Goal: Obtain resource: Download file/media

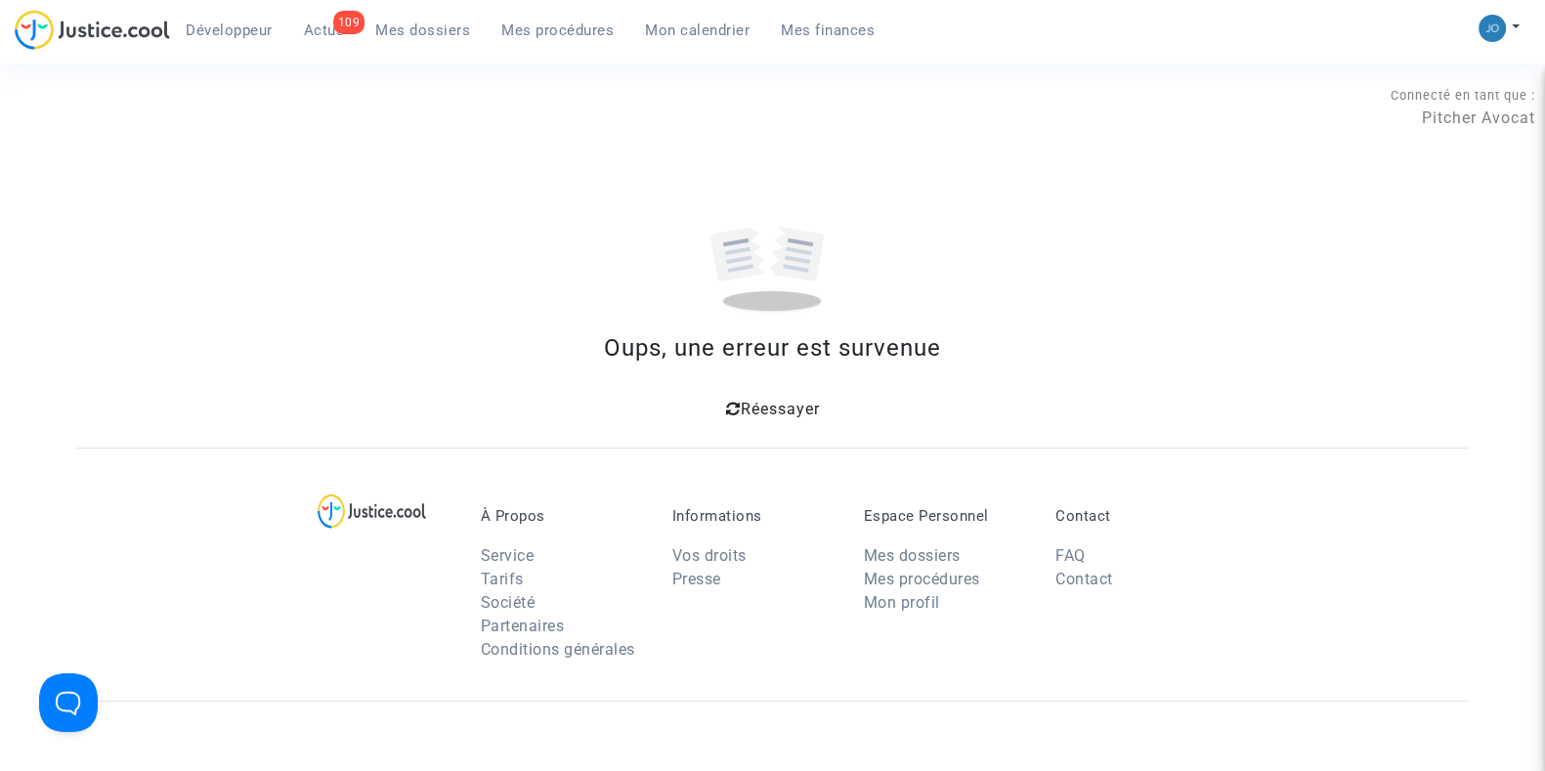
click at [428, 26] on span "Mes dossiers" at bounding box center [422, 30] width 95 height 18
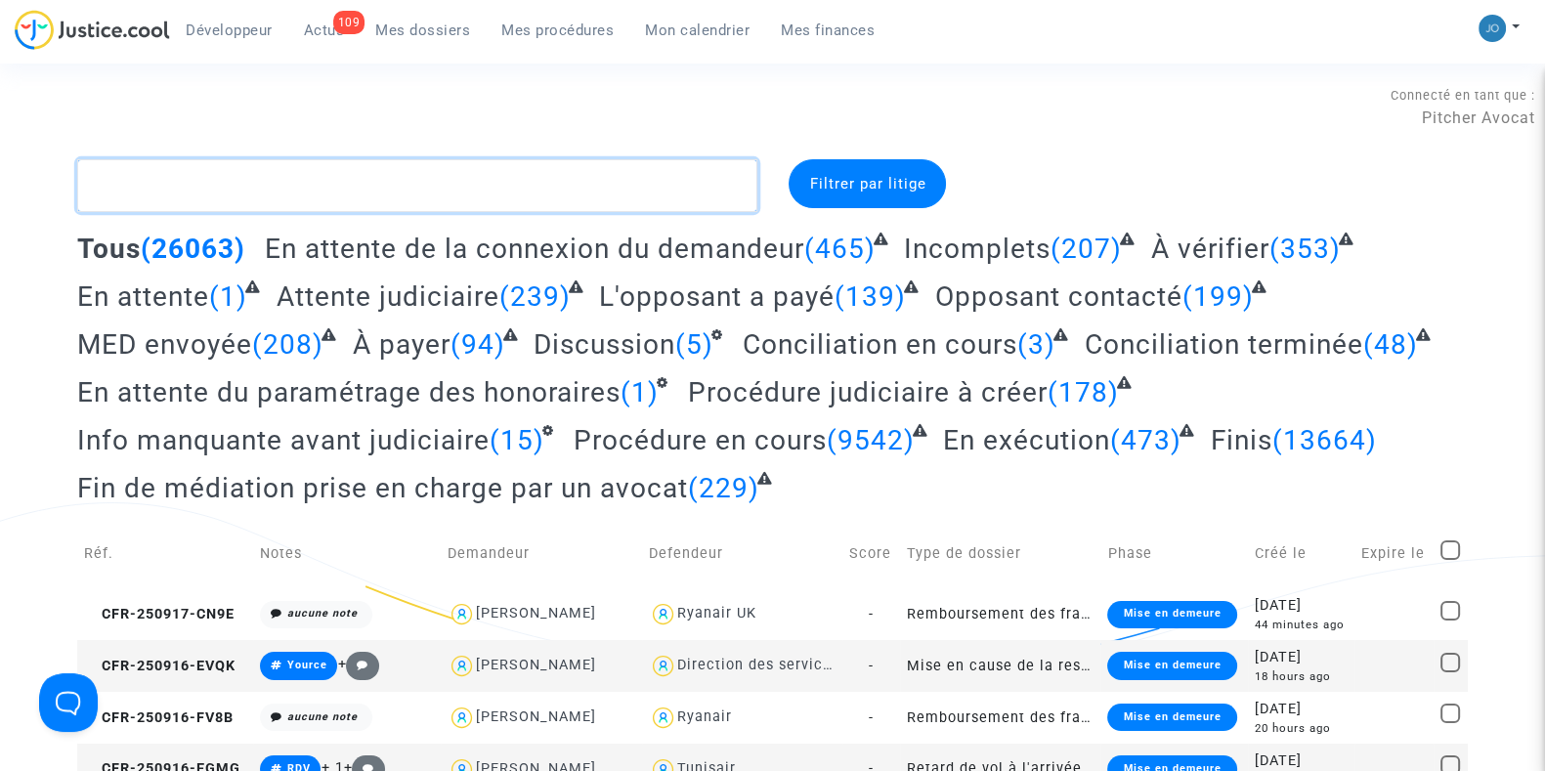
click at [398, 188] on textarea at bounding box center [417, 185] width 680 height 53
paste textarea "CFR-250226-27GA"
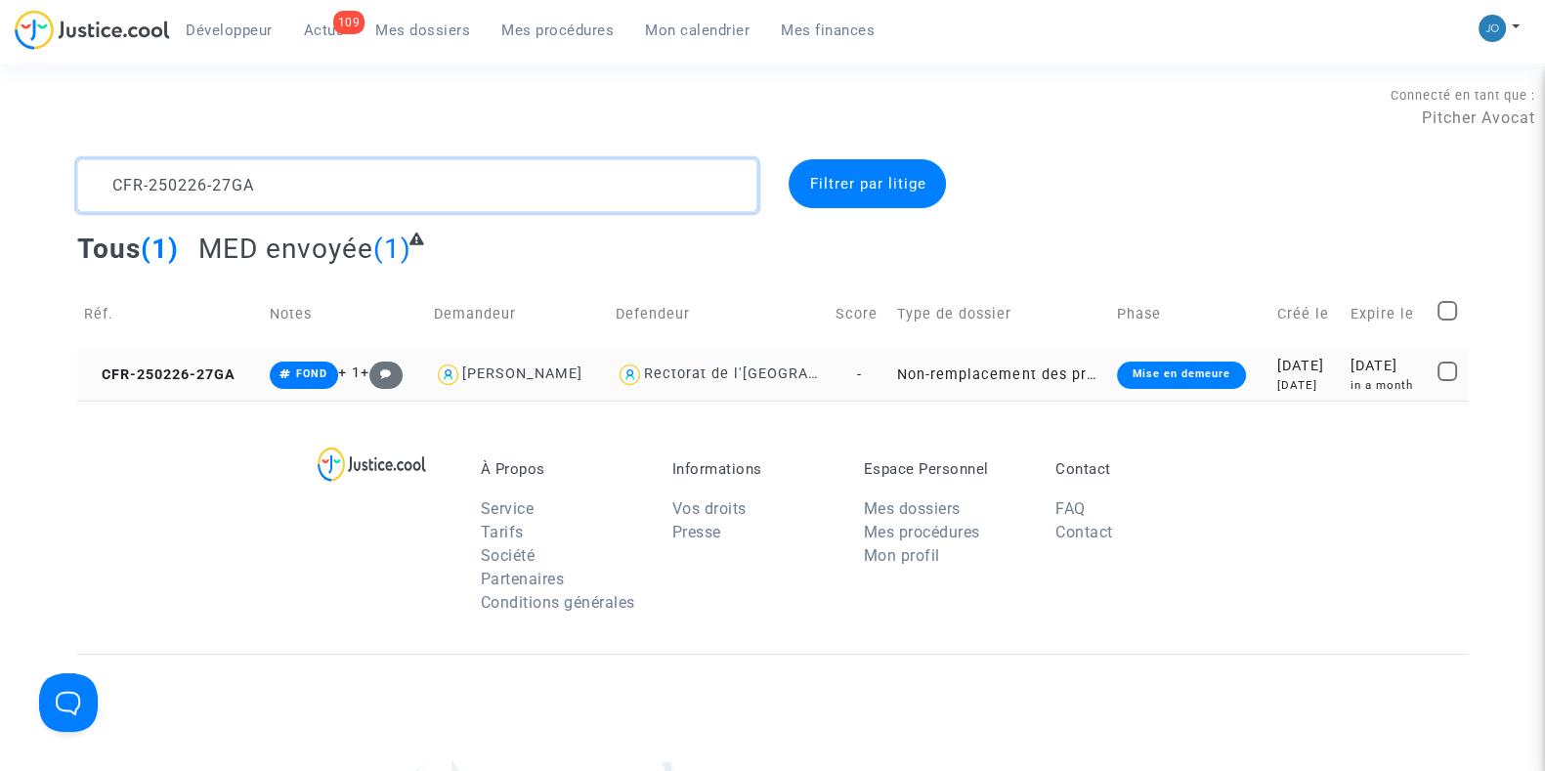
type textarea "CFR-250226-27GA"
click at [1316, 378] on div "[DATE]" at bounding box center [1307, 385] width 60 height 17
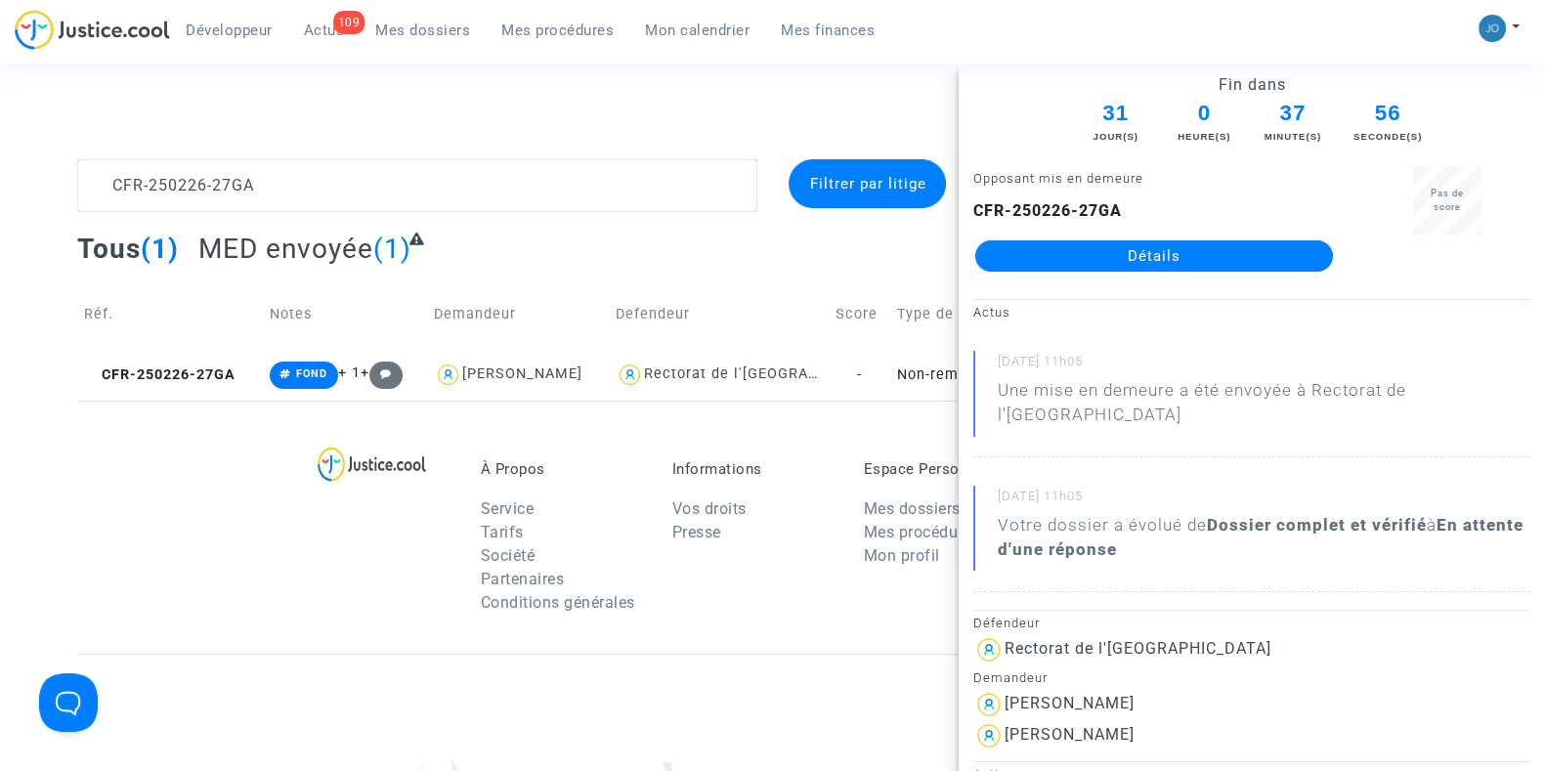
click at [1158, 259] on link "Détails" at bounding box center [1154, 255] width 358 height 31
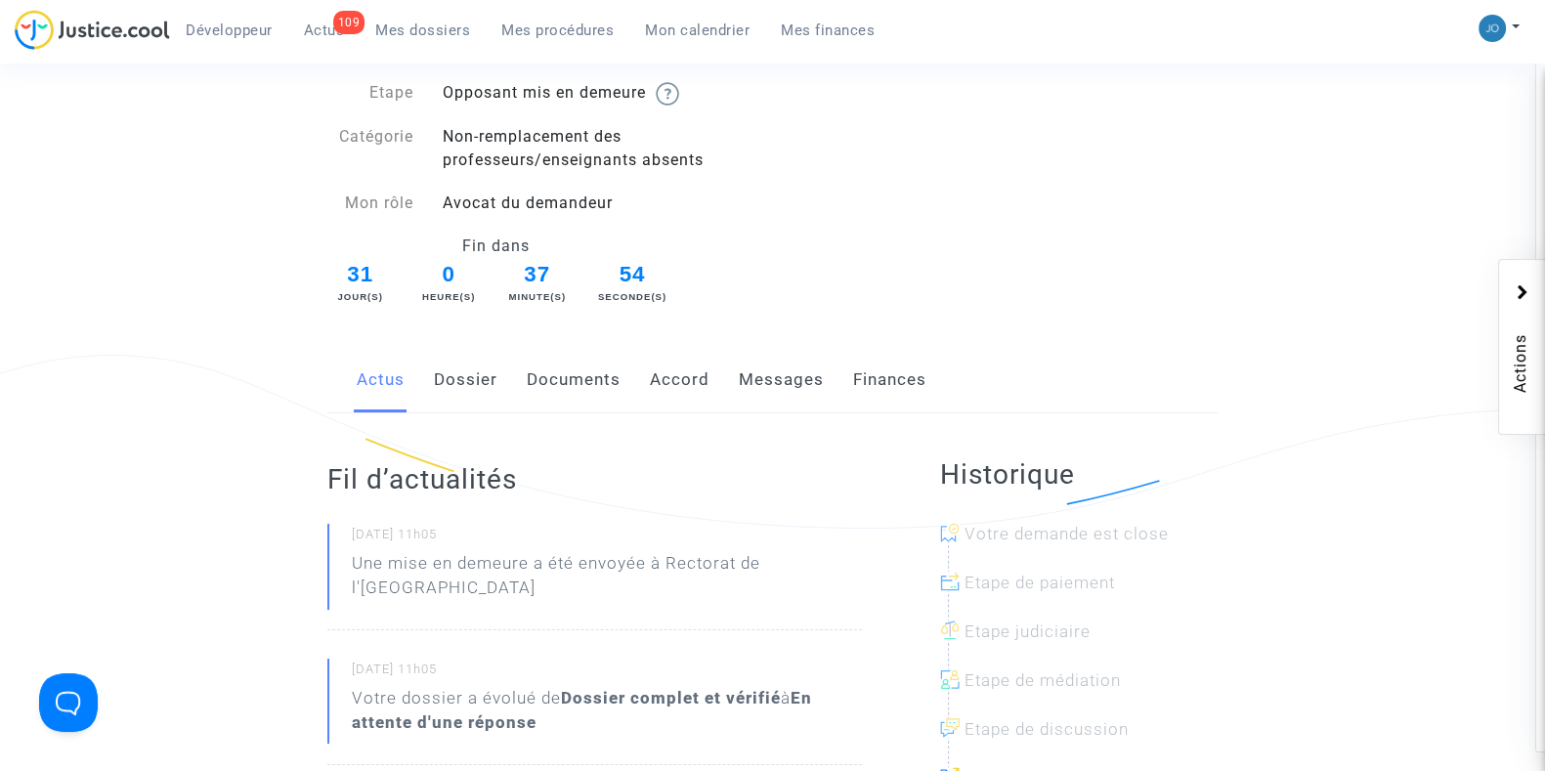
scroll to position [160, 0]
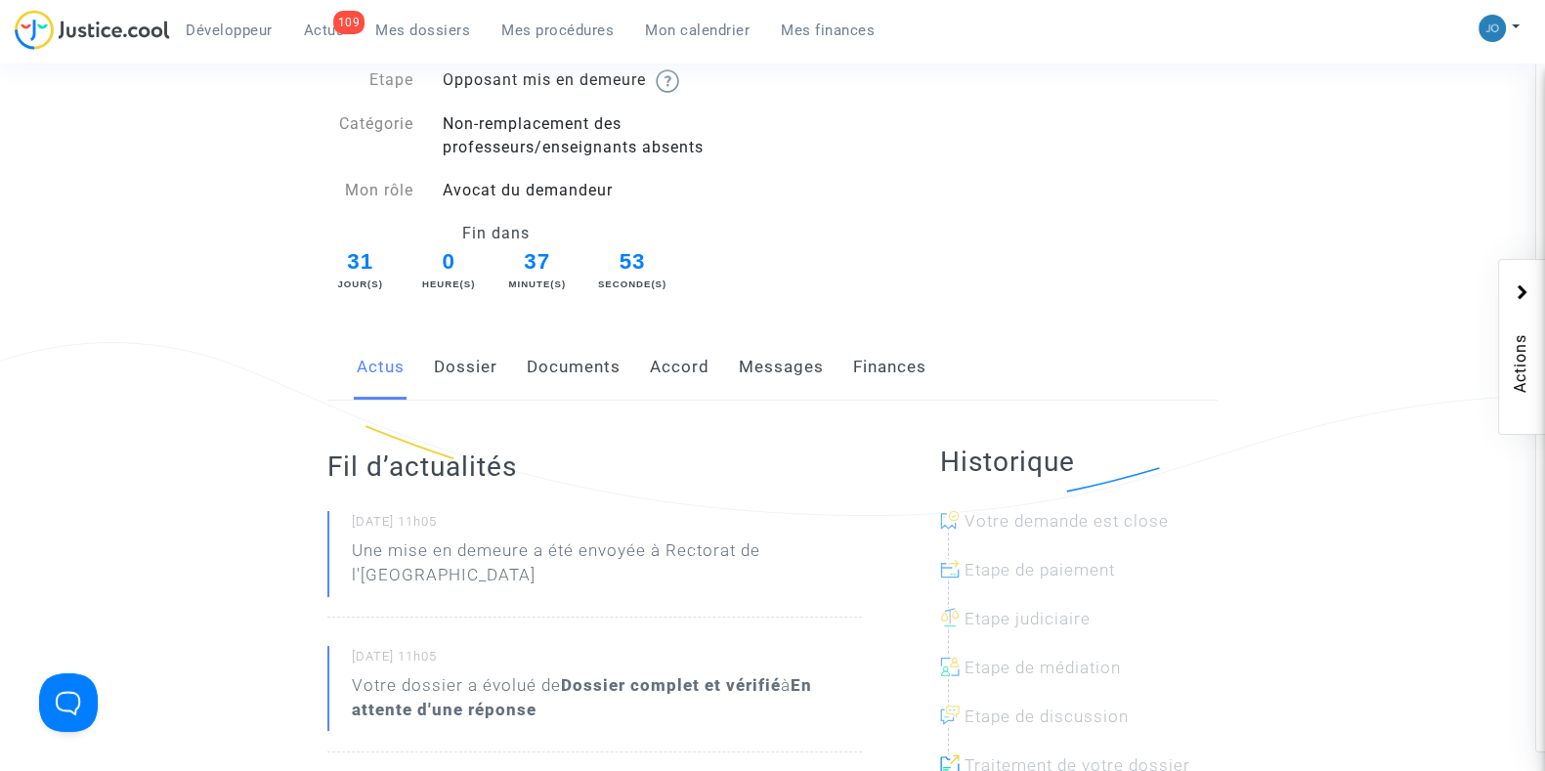
click at [469, 379] on link "Dossier" at bounding box center [466, 367] width 64 height 64
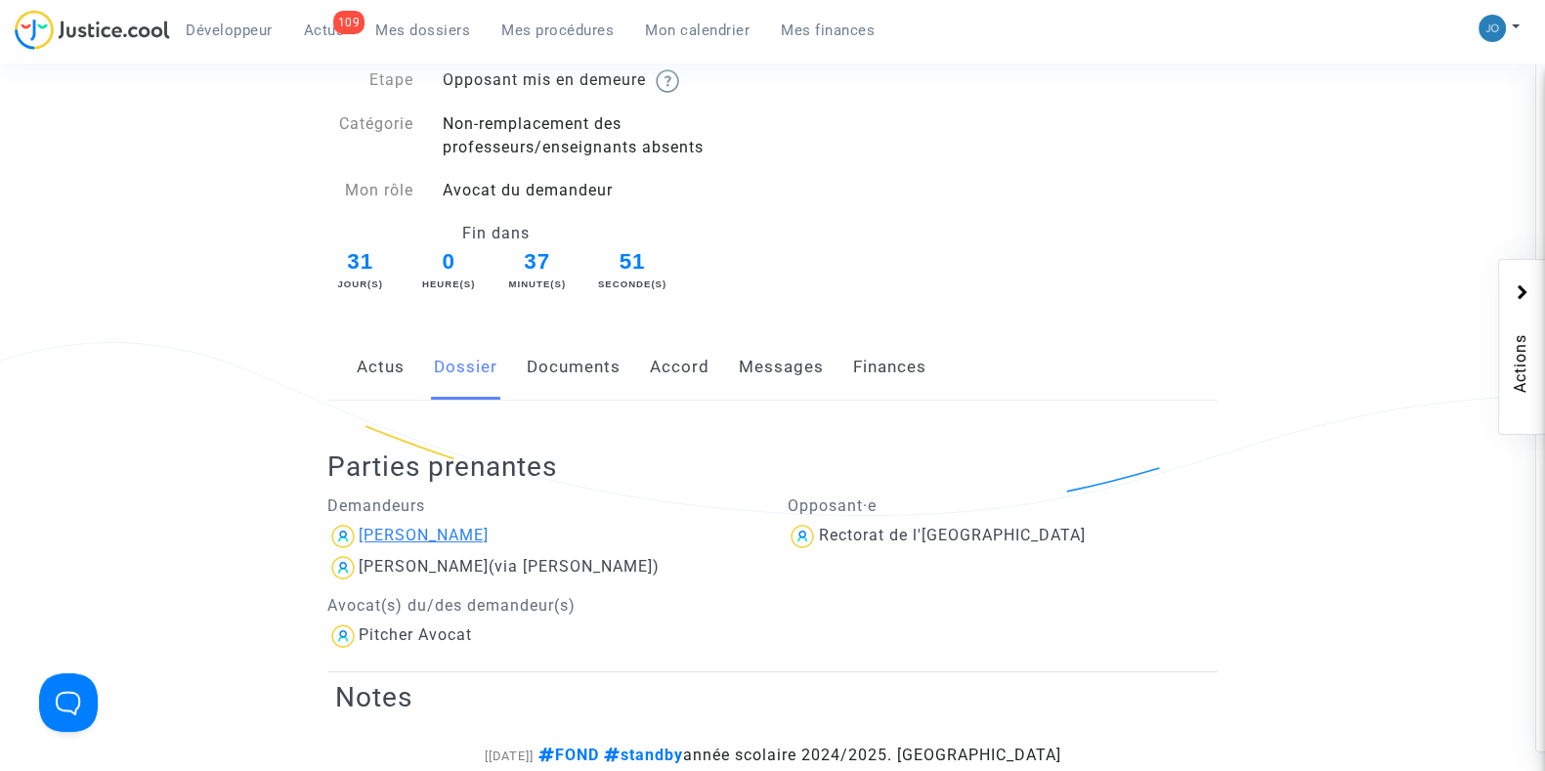
click at [477, 539] on div "[PERSON_NAME]" at bounding box center [424, 535] width 130 height 19
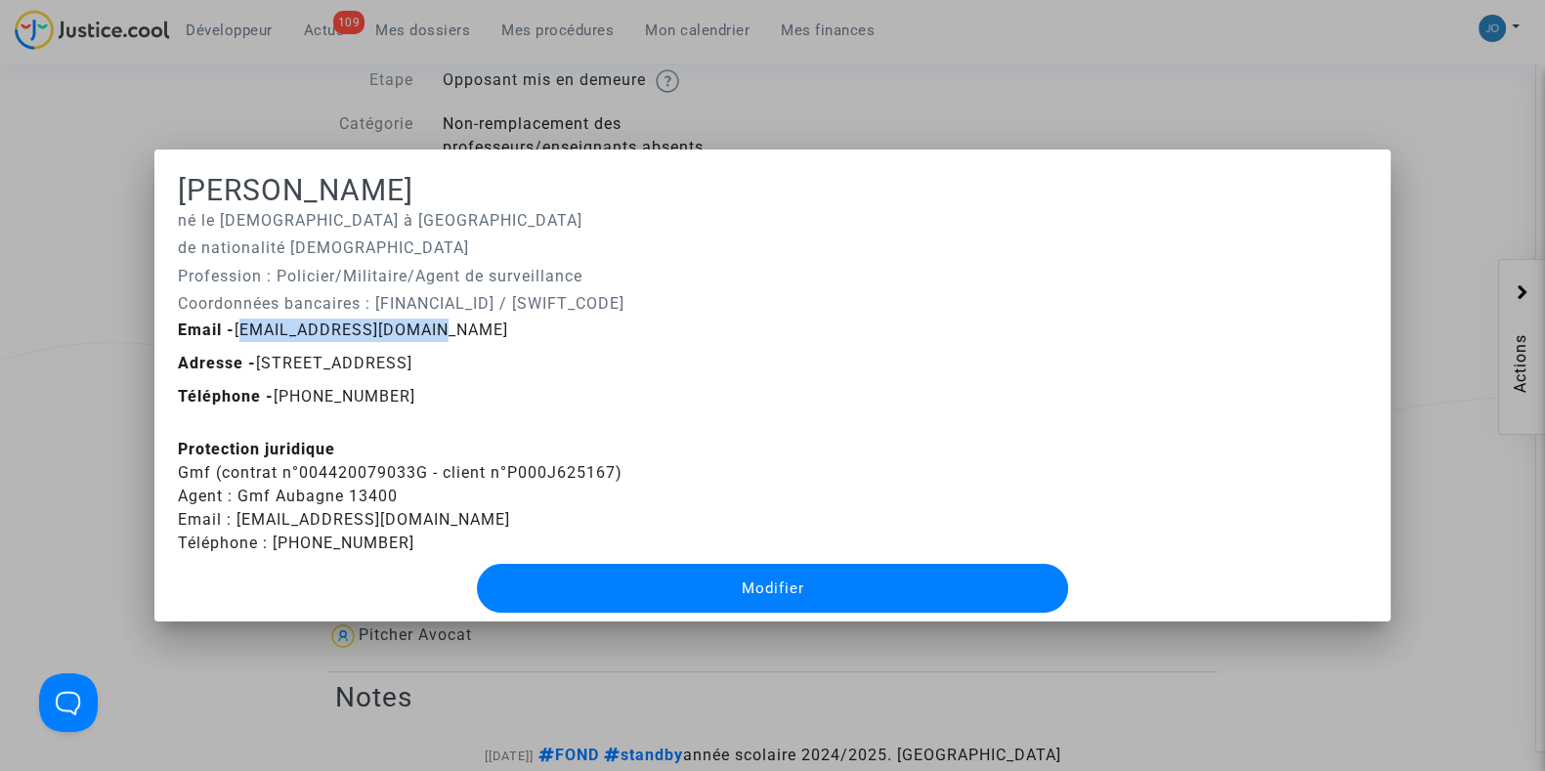
drag, startPoint x: 415, startPoint y: 334, endPoint x: 231, endPoint y: 329, distance: 184.8
click at [231, 329] on div "Email - [EMAIL_ADDRESS][DOMAIN_NAME]" at bounding box center [772, 330] width 1219 height 23
copy span "[EMAIL_ADDRESS][DOMAIN_NAME]"
click at [528, 393] on div "Téléphone - [PHONE_NUMBER]" at bounding box center [772, 396] width 1219 height 23
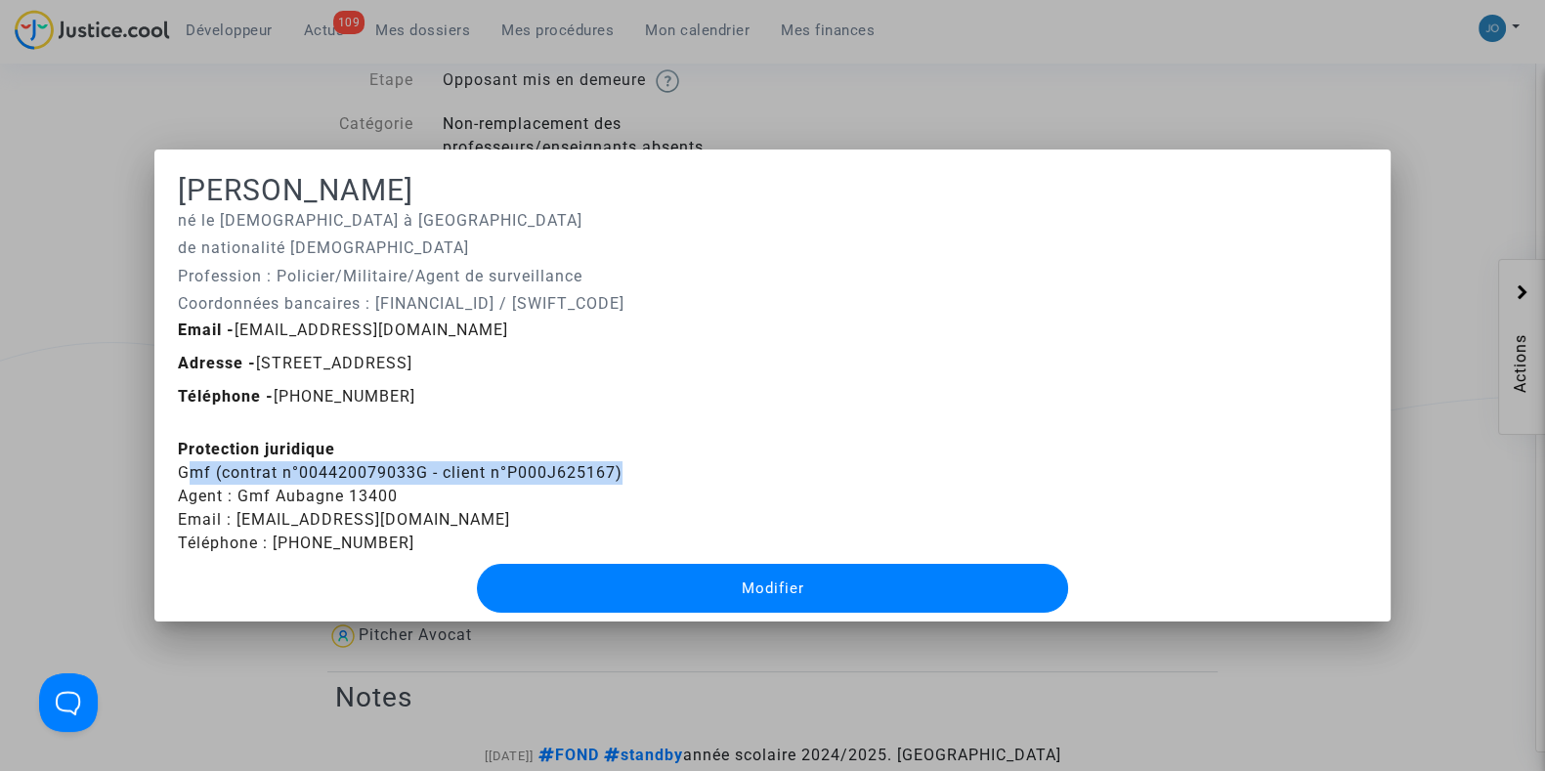
drag, startPoint x: 607, startPoint y: 470, endPoint x: 156, endPoint y: 465, distance: 450.5
click at [156, 465] on mat-dialog-container "[PERSON_NAME] né le [DEMOGRAPHIC_DATA] à La Bouilladisse de nationalité [DEMOGR…" at bounding box center [772, 386] width 1236 height 472
copy div "Gmf (contrat n°004420079033G - client n°P000J625167"
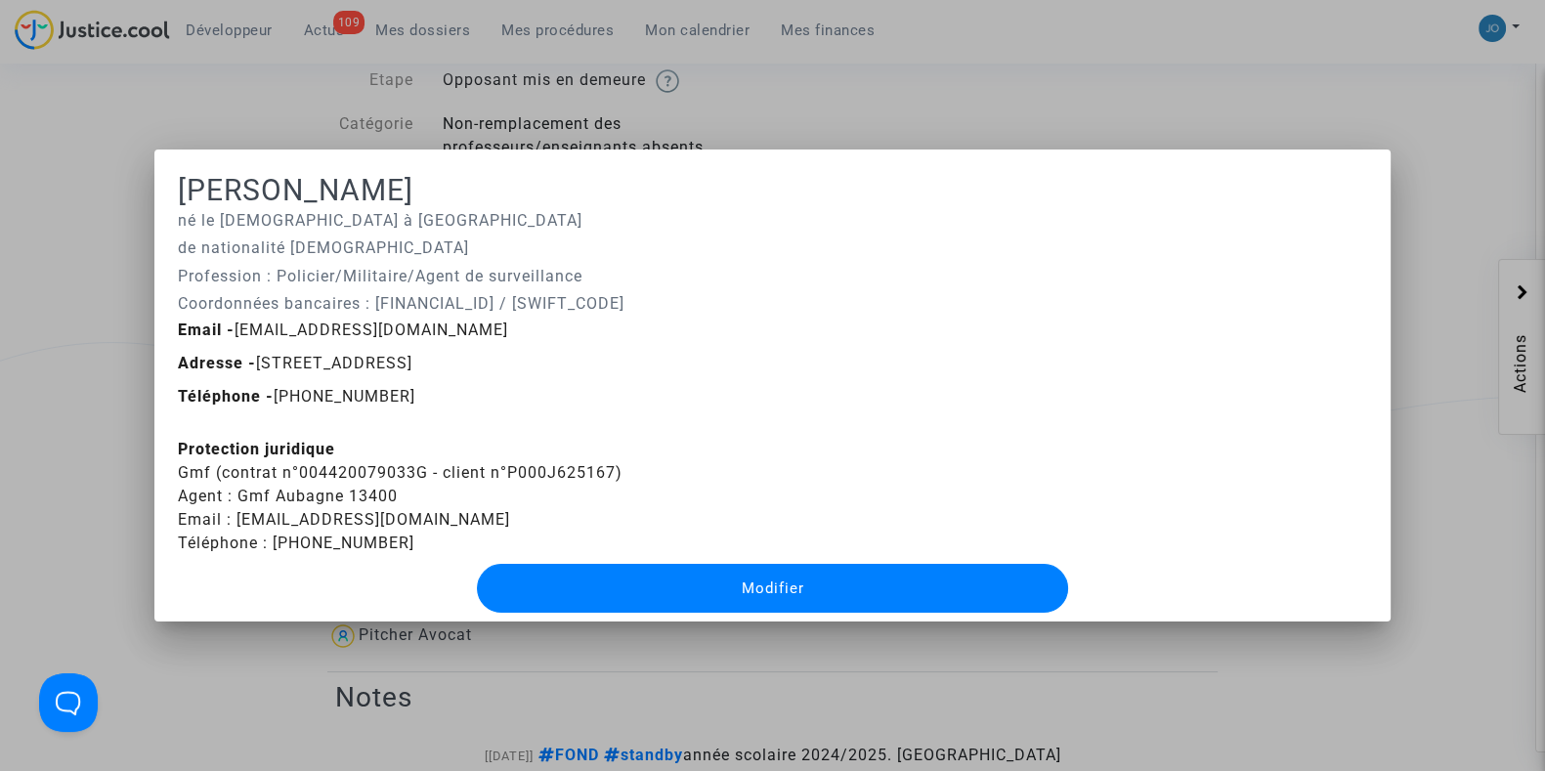
click at [1256, 121] on div at bounding box center [772, 385] width 1545 height 771
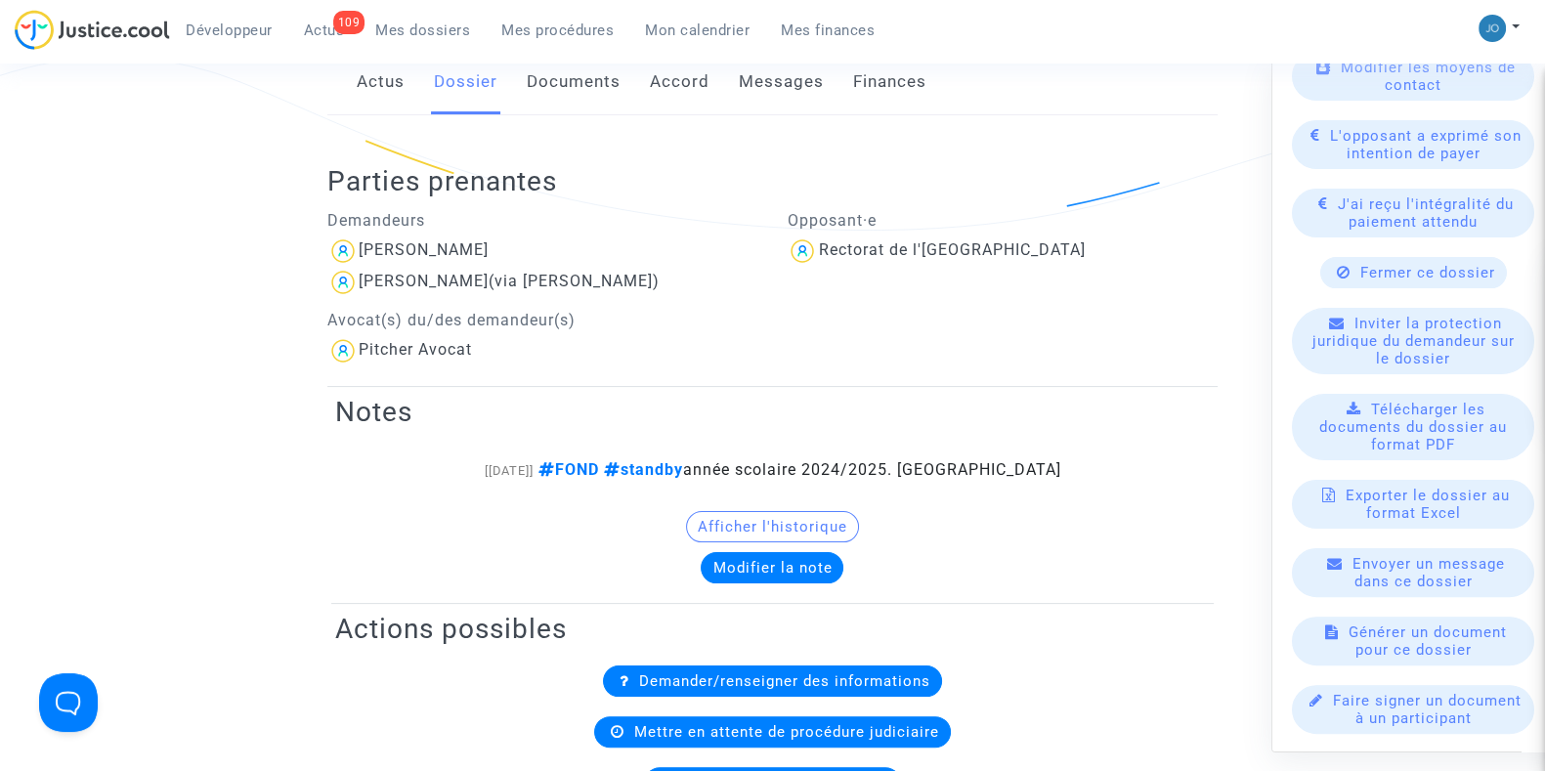
scroll to position [448, 0]
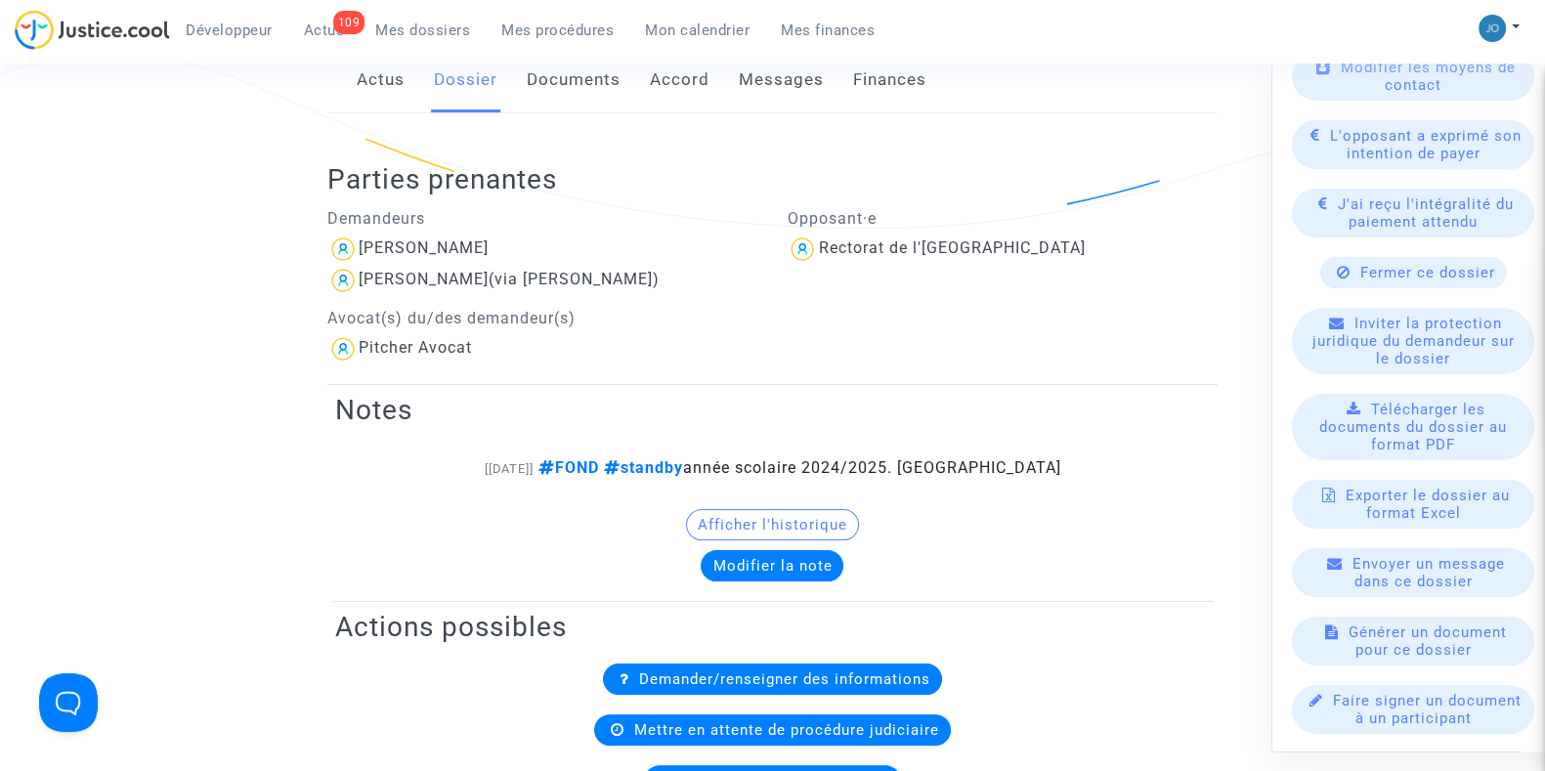
click at [1428, 423] on span "Télécharger les documents du dossier au format PDF" at bounding box center [1413, 426] width 188 height 53
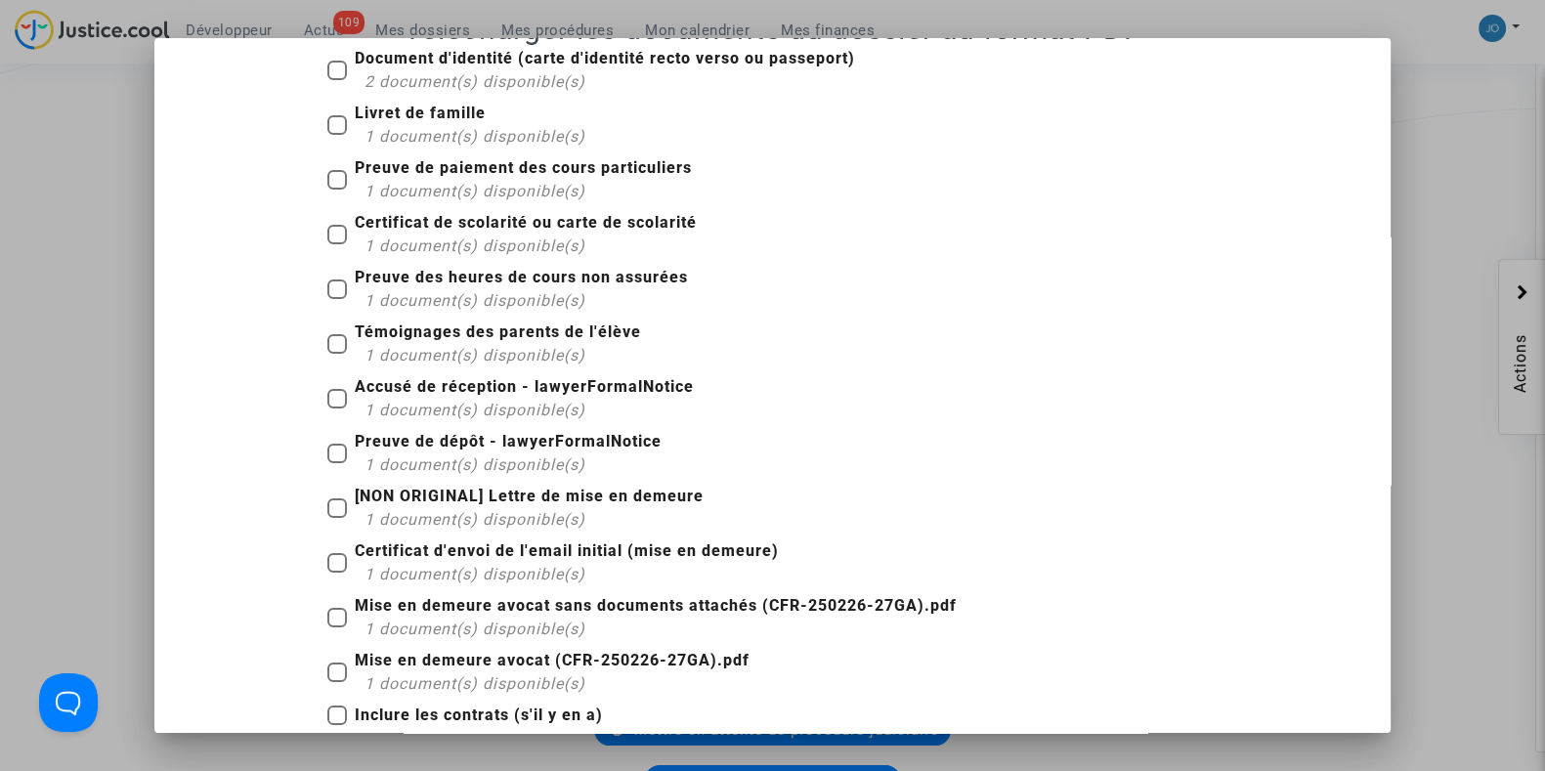
scroll to position [107, 0]
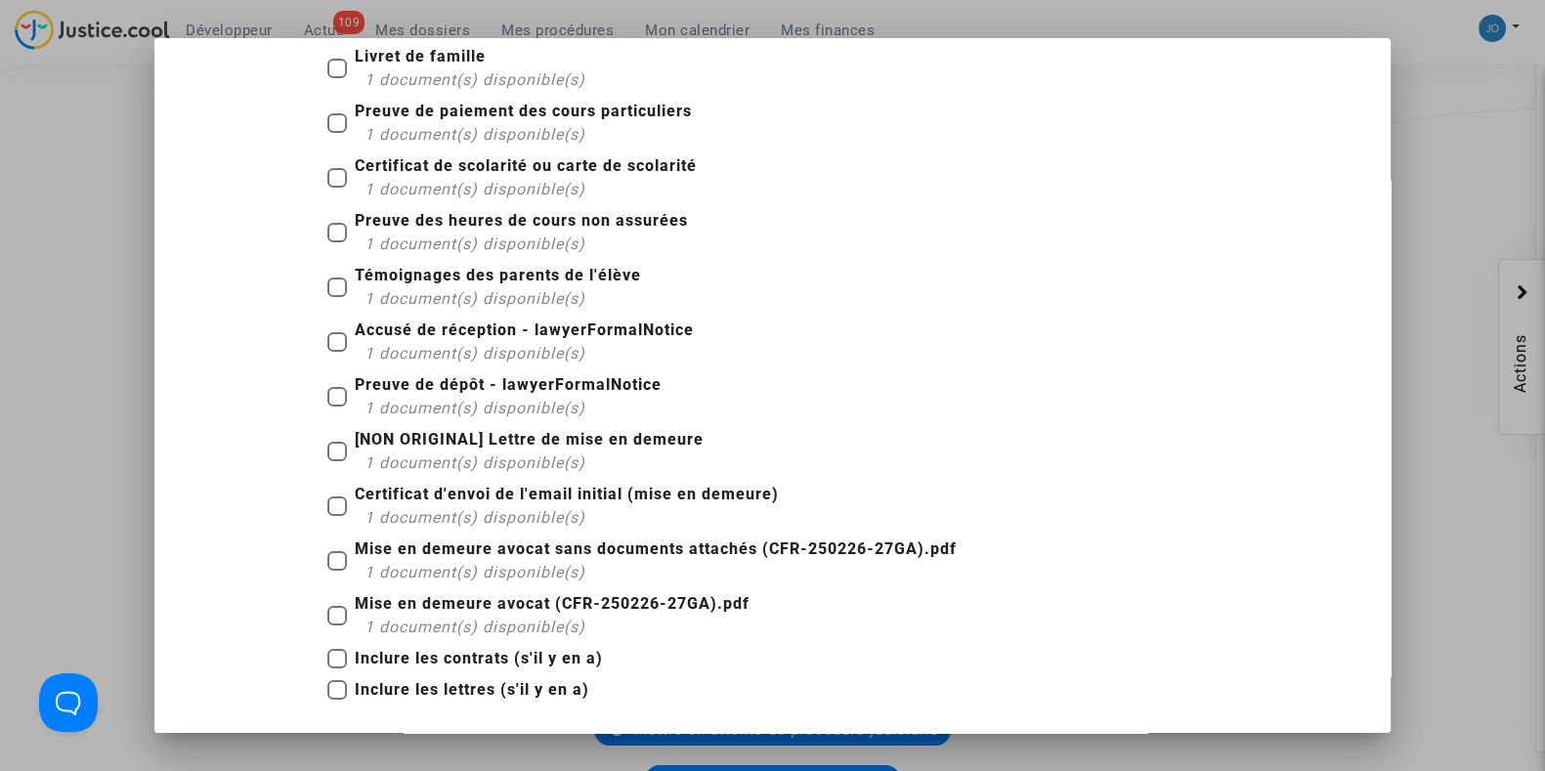
click at [327, 554] on span at bounding box center [337, 561] width 20 height 20
click at [336, 571] on input "Mise en demeure avocat sans documents attachés (CFR-250226-27GA).pdf 1 document…" at bounding box center [336, 571] width 1 height 1
checkbox input "true"
click at [327, 608] on span at bounding box center [337, 616] width 20 height 20
click at [336, 625] on input "Mise en demeure avocat (CFR-250226-27GA).pdf 1 document(s) disponible(s)" at bounding box center [336, 625] width 1 height 1
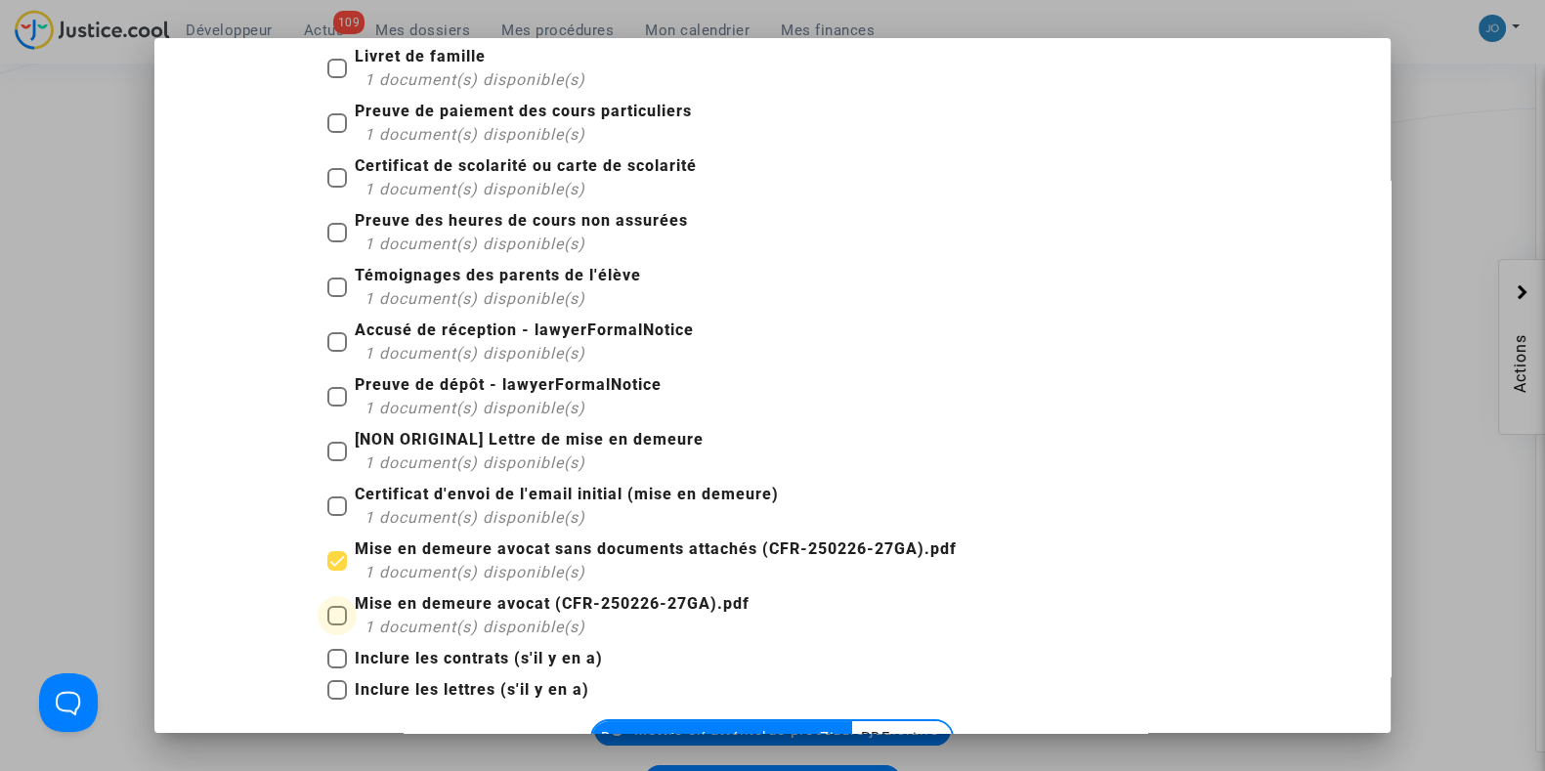
checkbox input "true"
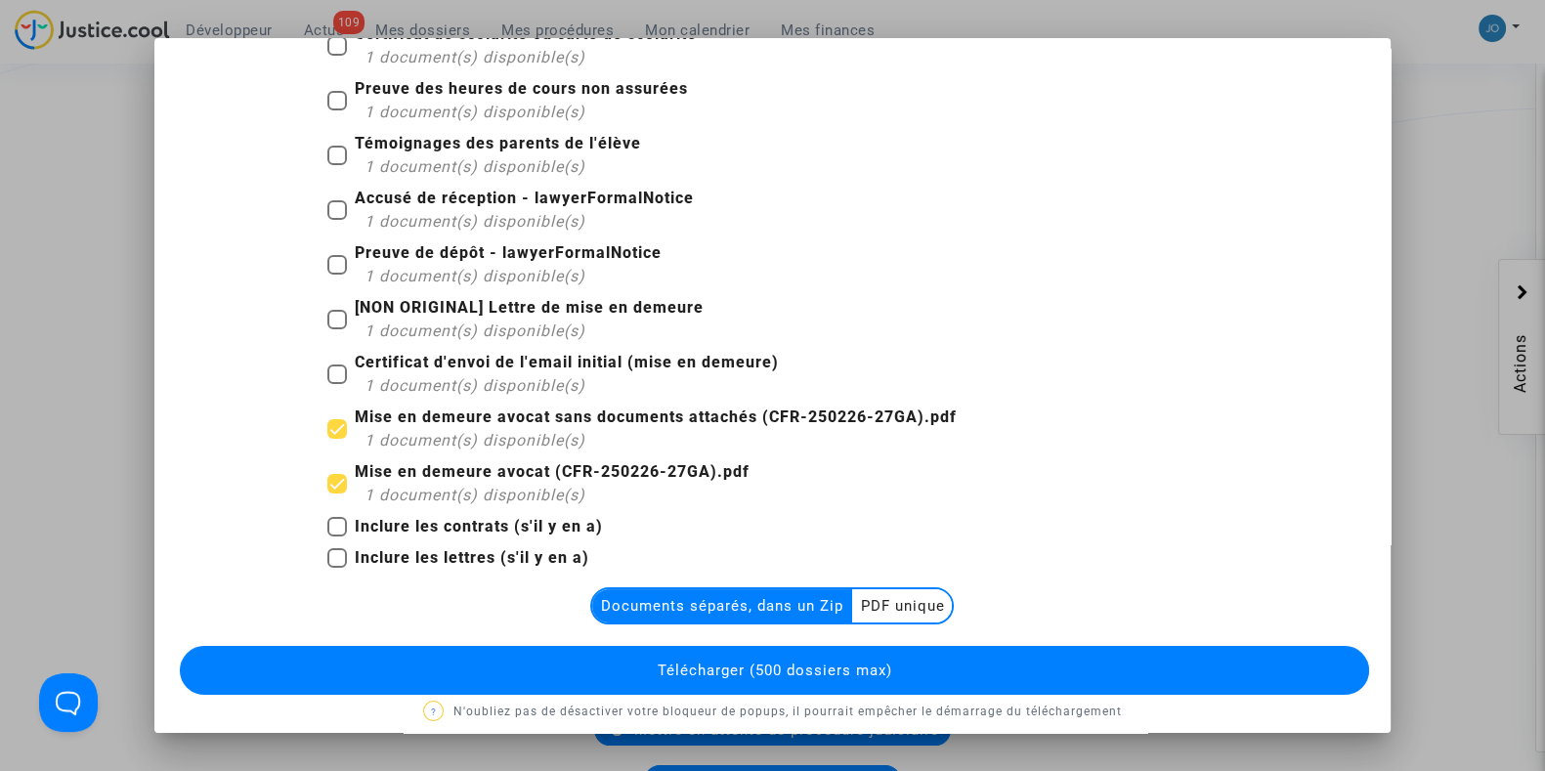
scroll to position [255, 0]
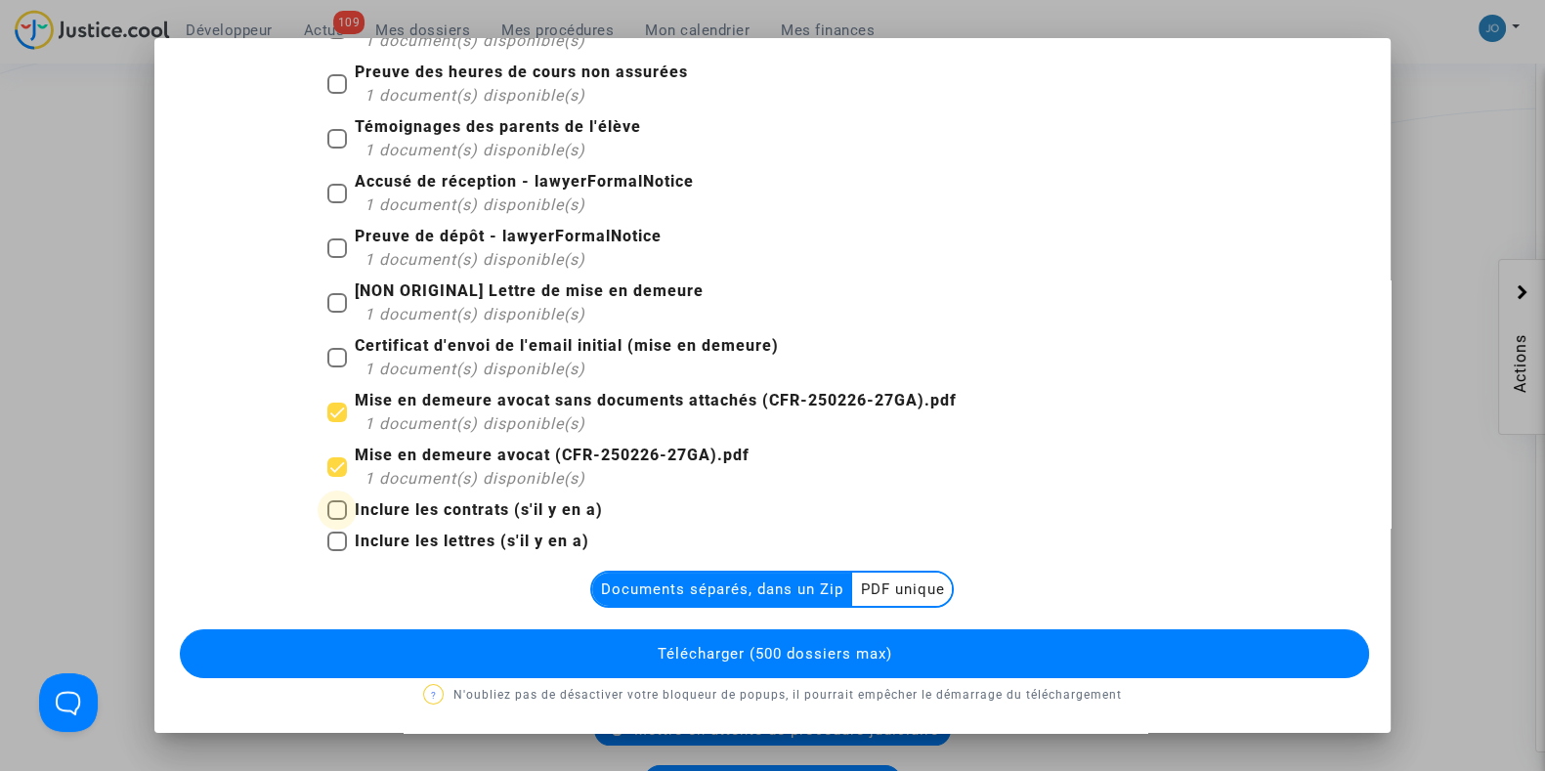
click at [480, 504] on b "Inclure les contrats (s'il y en a)" at bounding box center [479, 509] width 248 height 19
click at [337, 520] on input "Inclure les contrats (s'il y en a)" at bounding box center [336, 520] width 1 height 1
checkbox input "true"
click at [686, 645] on span "Télécharger (500 dossiers max)" at bounding box center [774, 654] width 235 height 18
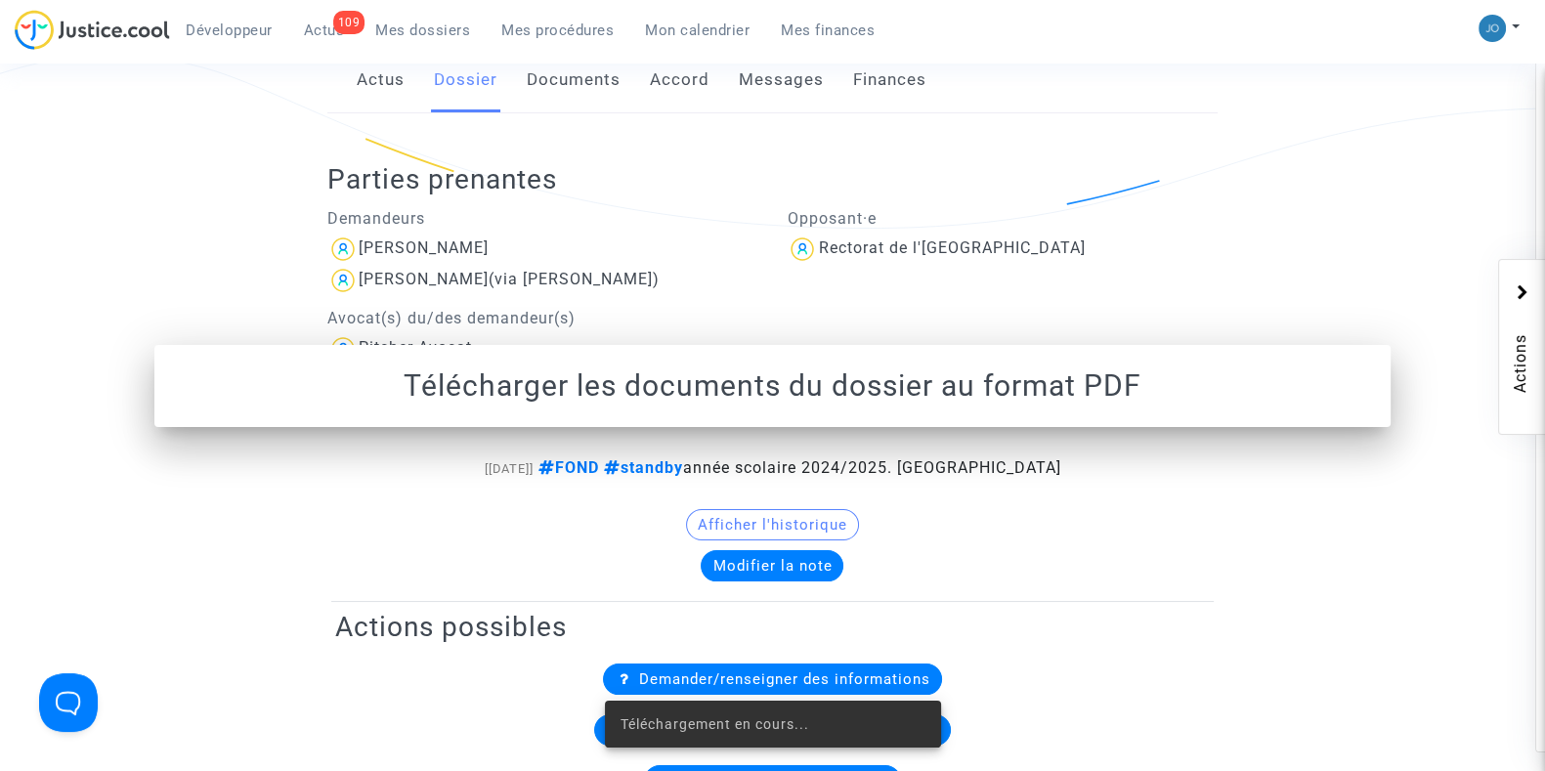
scroll to position [448, 0]
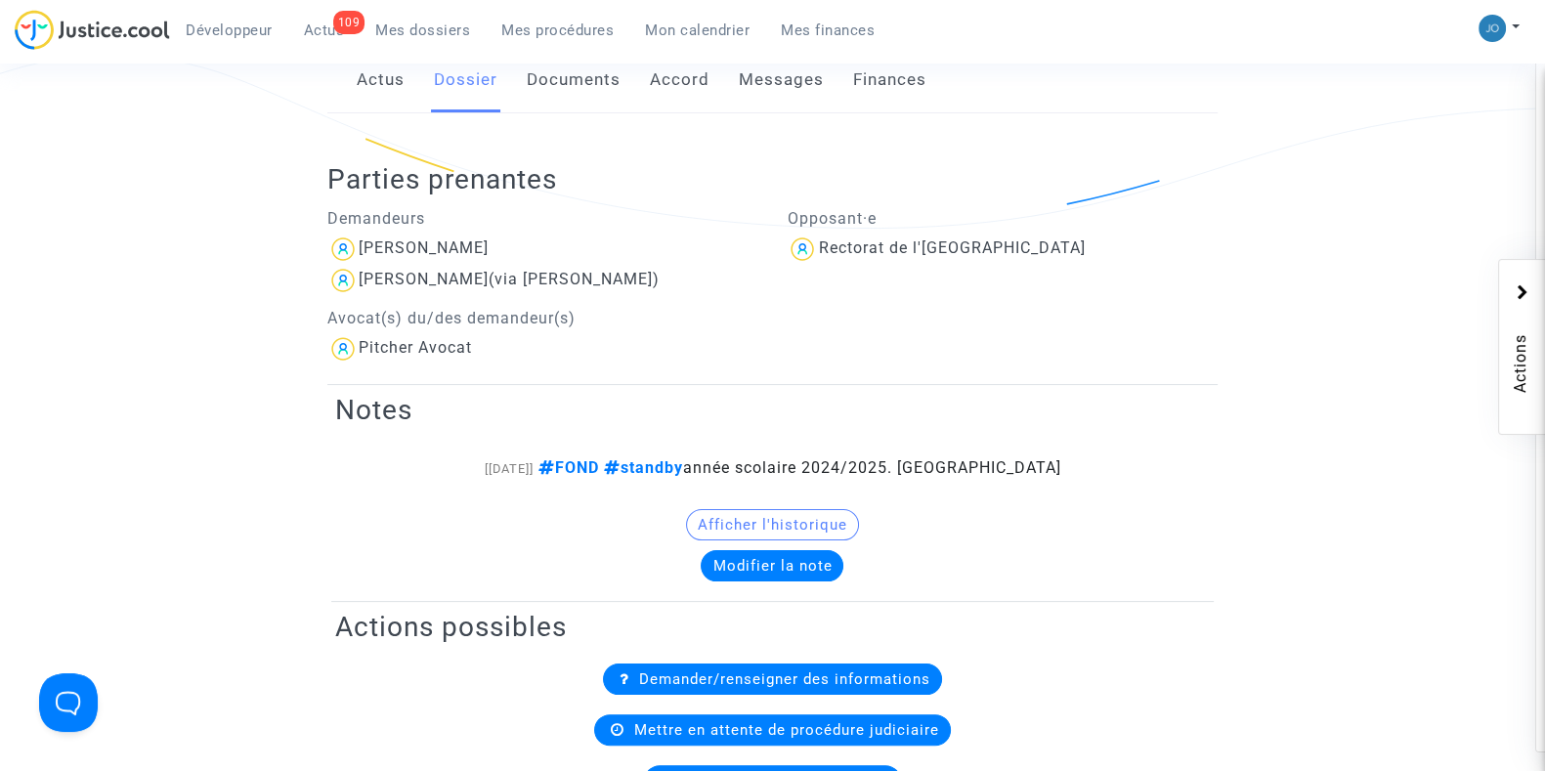
click at [429, 30] on span "Mes dossiers" at bounding box center [422, 30] width 95 height 18
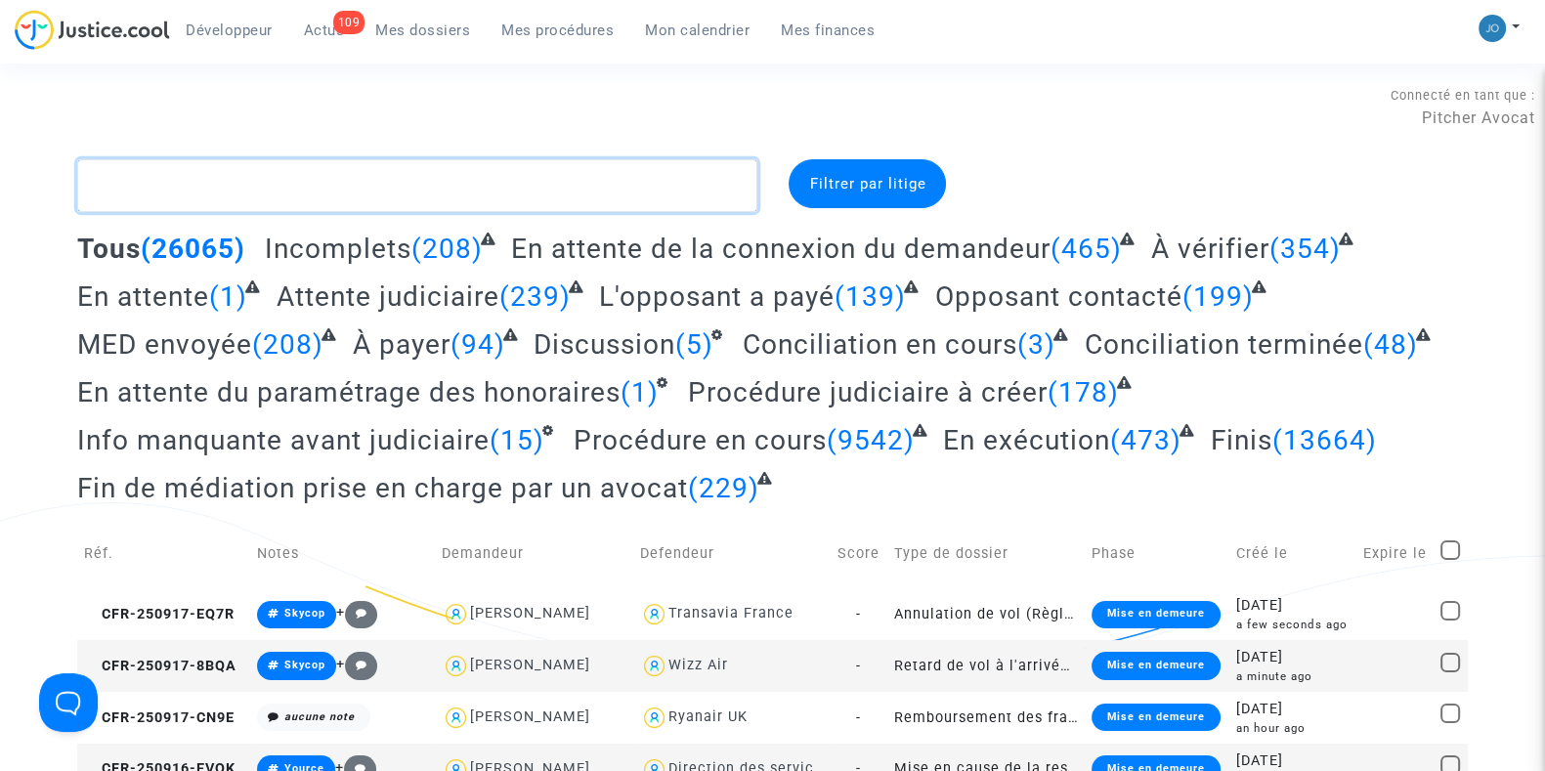
click at [365, 163] on textarea at bounding box center [417, 185] width 680 height 53
paste textarea "CFR-230901-U7N8"
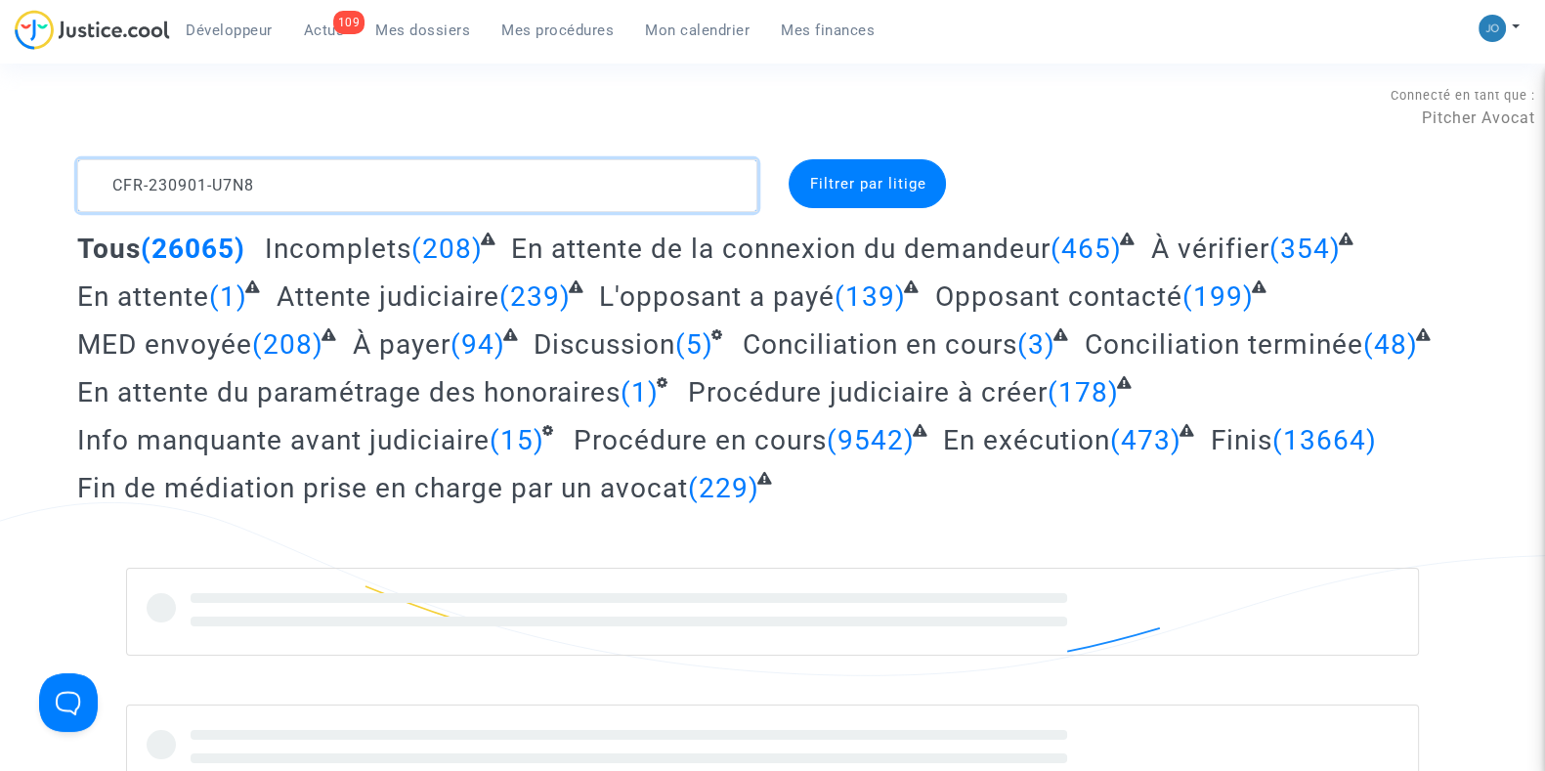
type textarea "CFR-230901-U7N8"
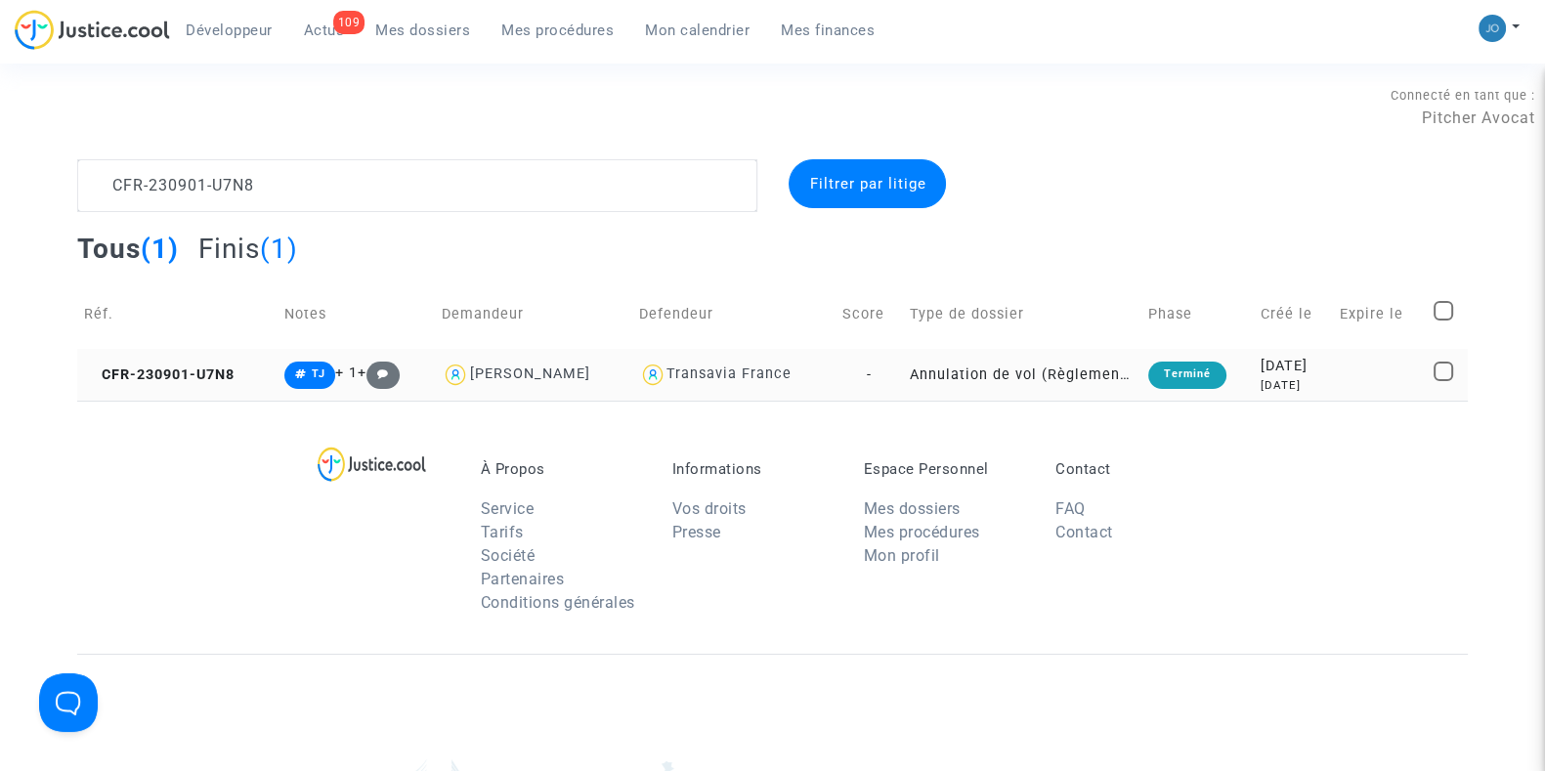
click at [1261, 365] on div "[DATE]" at bounding box center [1294, 366] width 66 height 21
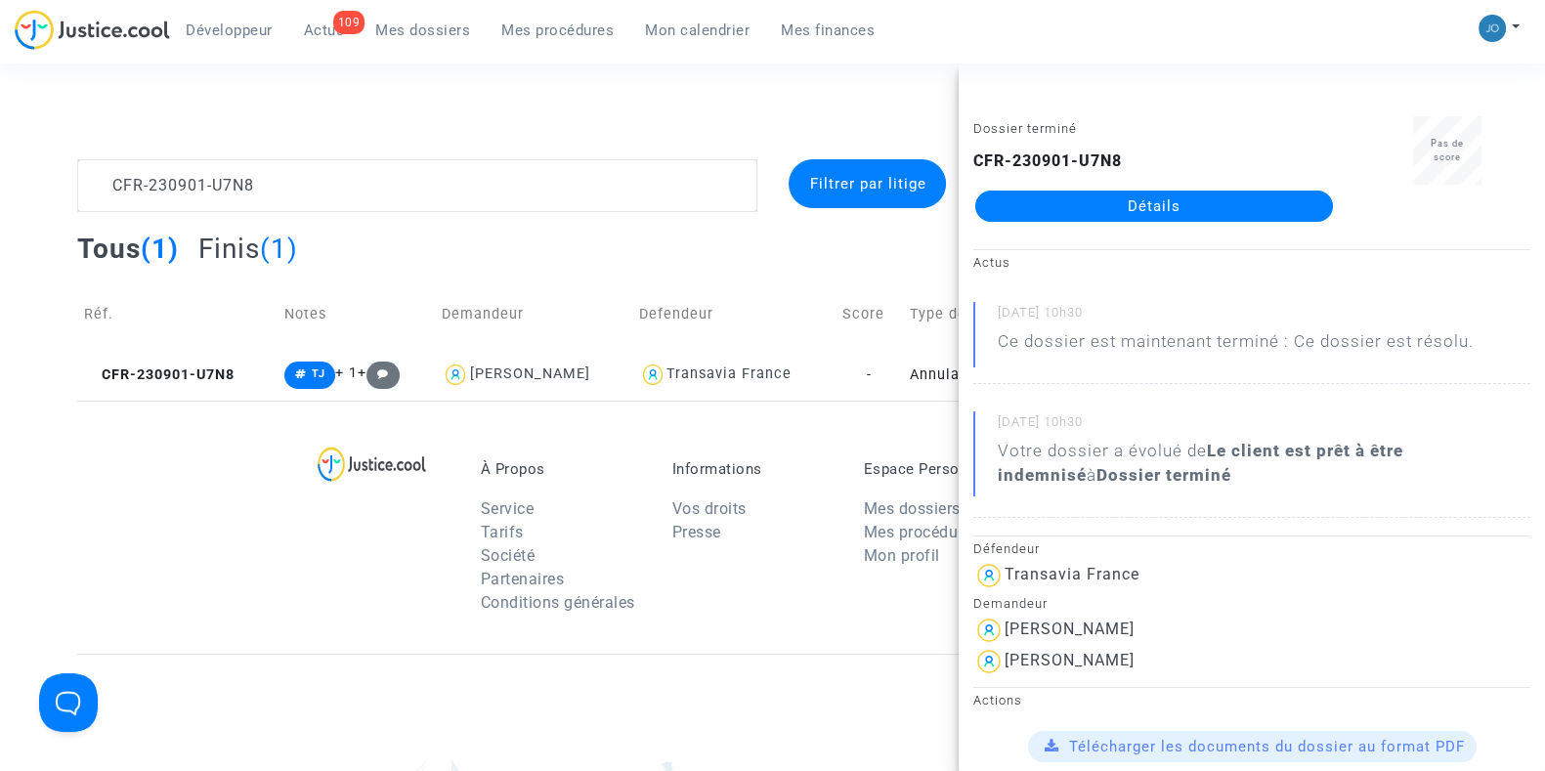
click at [1115, 204] on link "Détails" at bounding box center [1154, 206] width 358 height 31
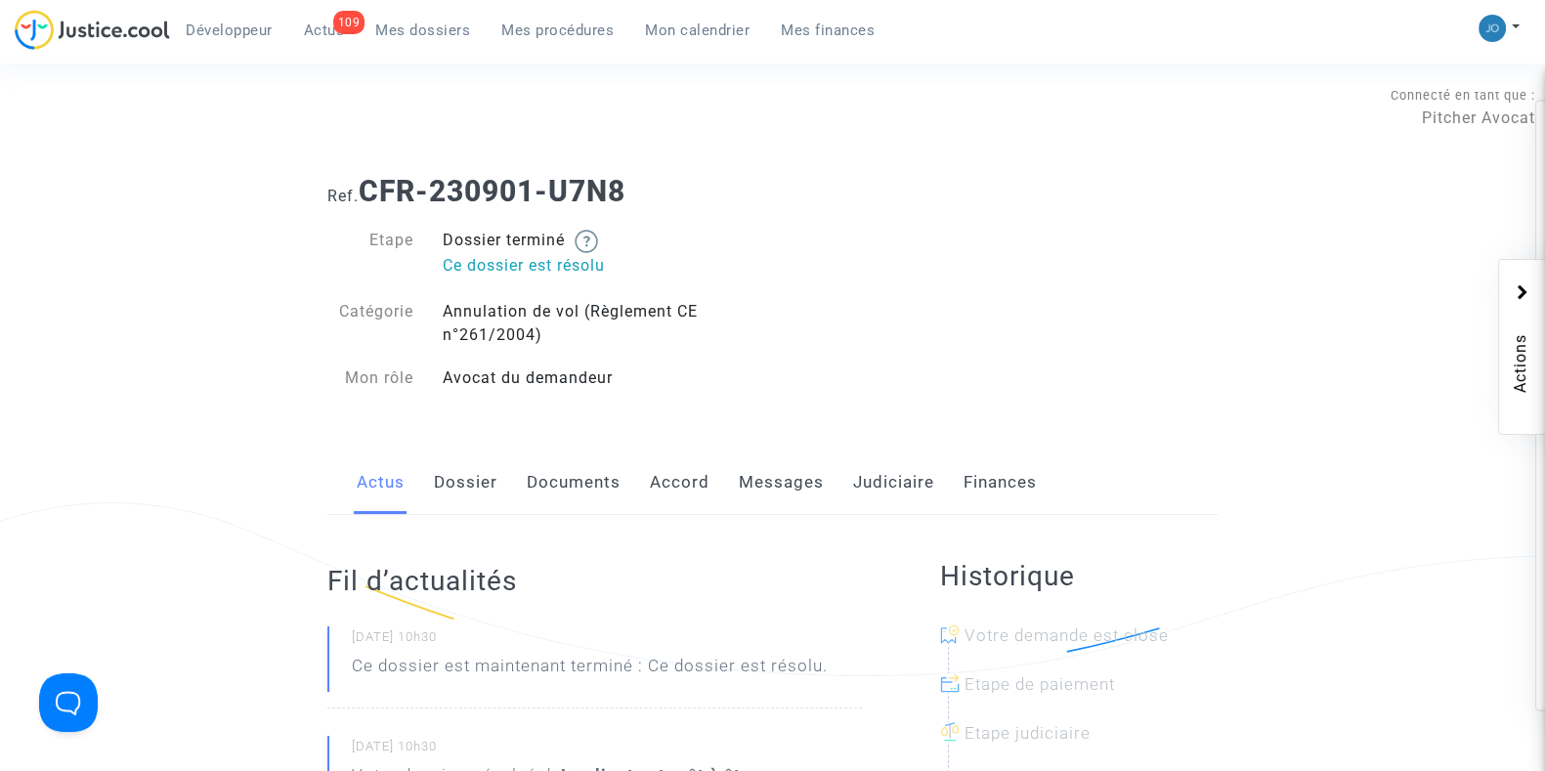
click at [903, 492] on link "Judiciaire" at bounding box center [893, 483] width 81 height 64
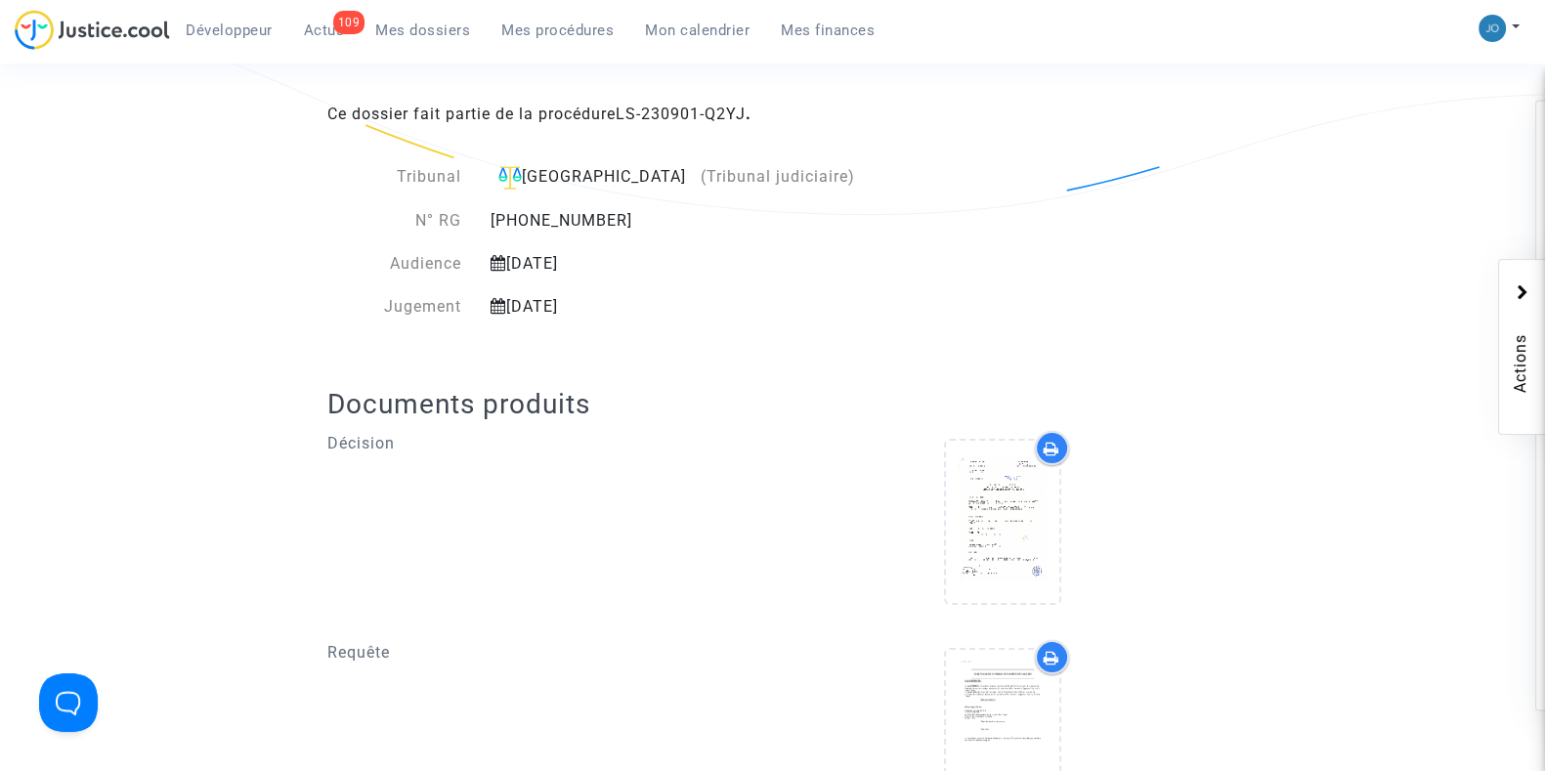
scroll to position [465, 0]
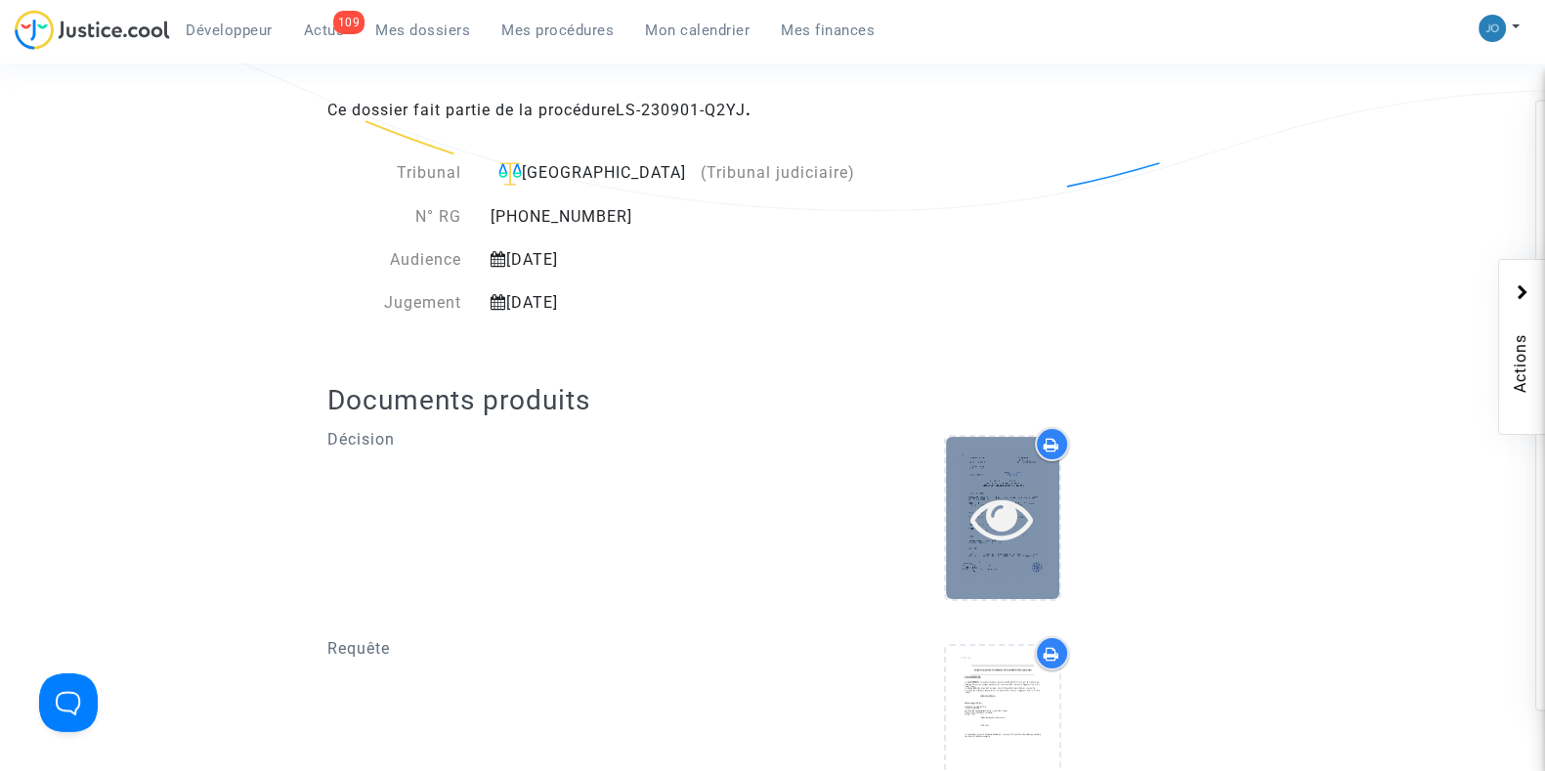
click at [991, 530] on icon at bounding box center [1002, 518] width 64 height 63
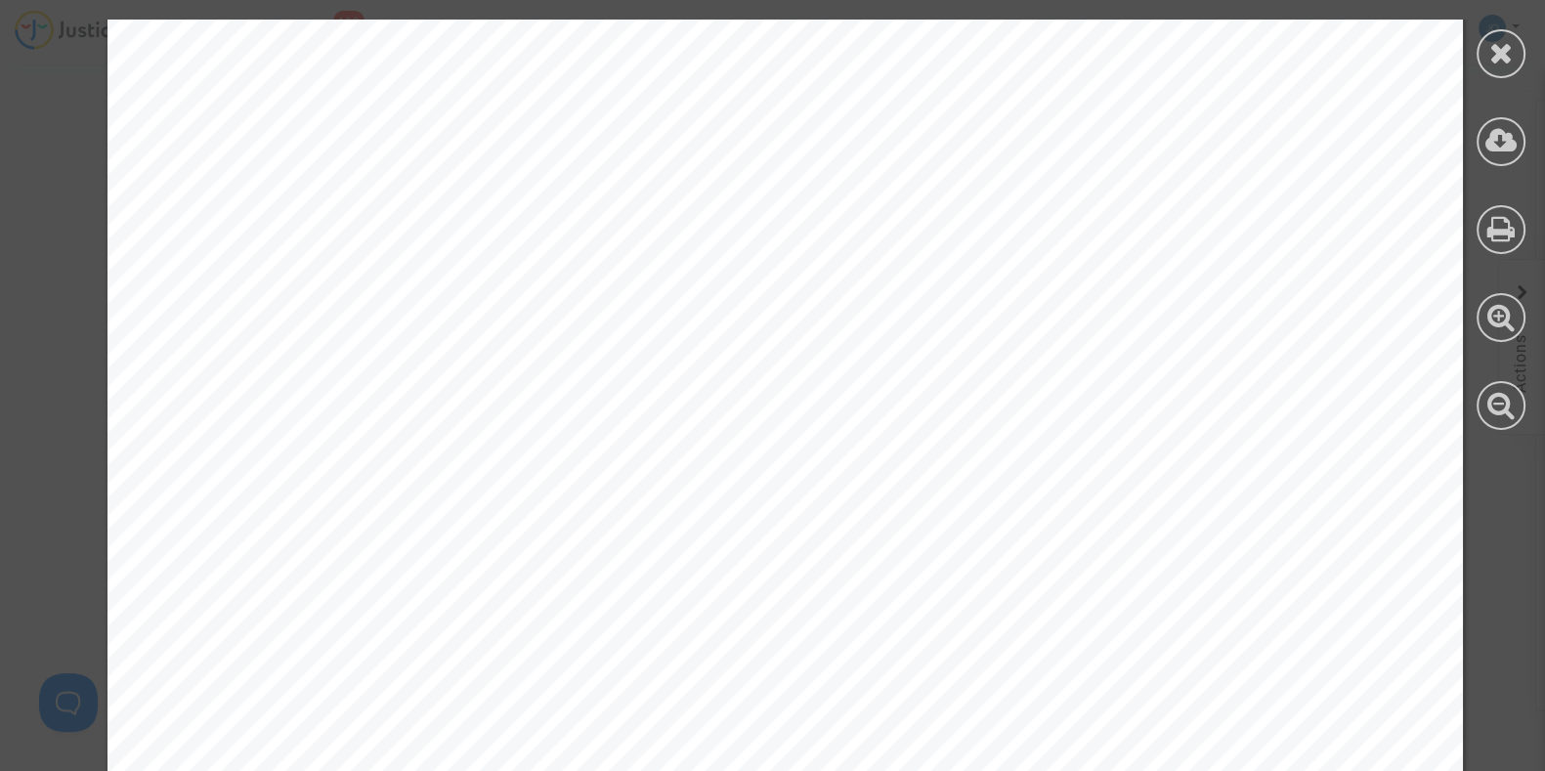
scroll to position [4149, 0]
click at [1495, 64] on icon at bounding box center [1501, 52] width 24 height 29
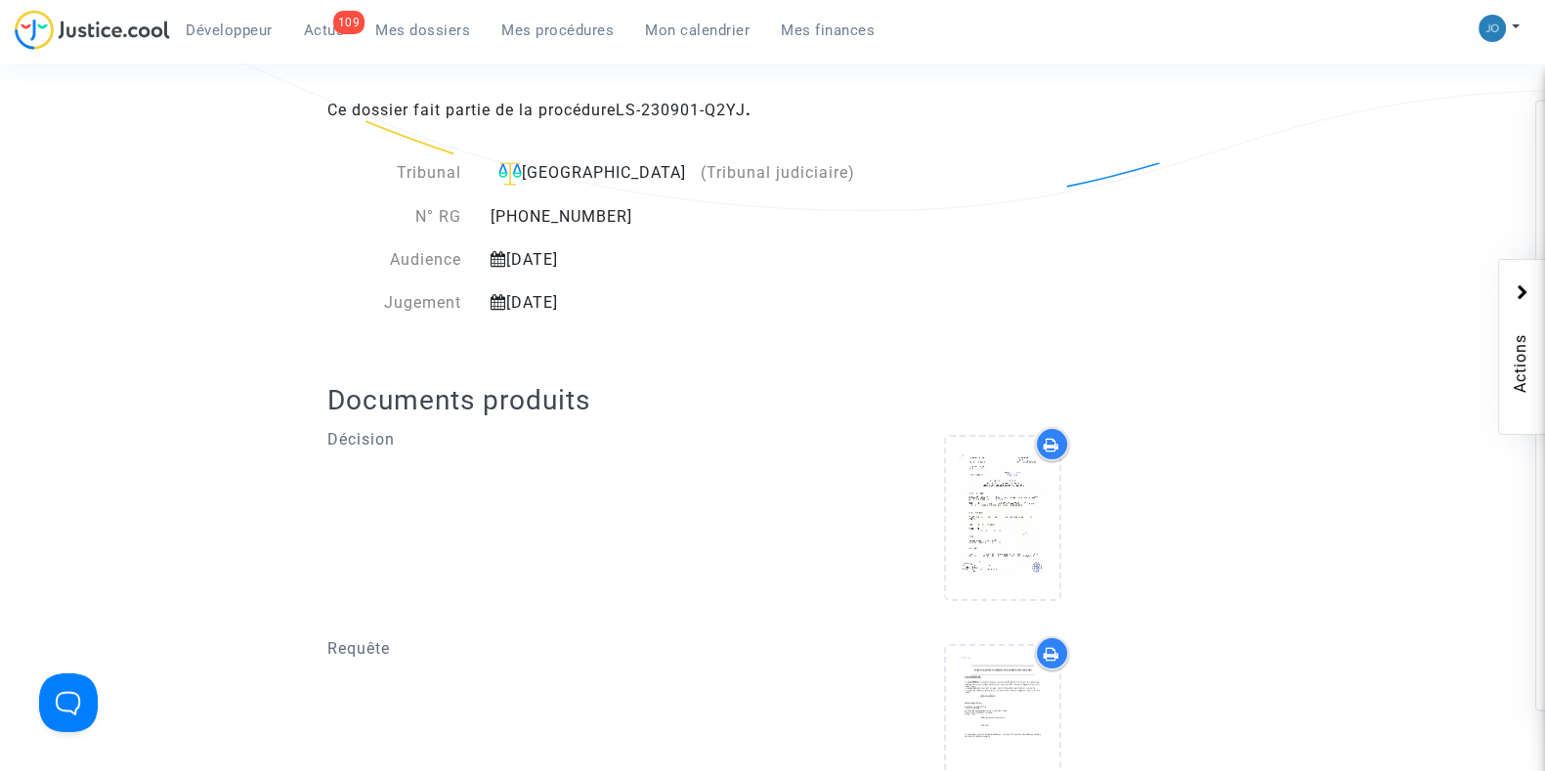
click at [694, 542] on div "Décision" at bounding box center [543, 521] width 460 height 189
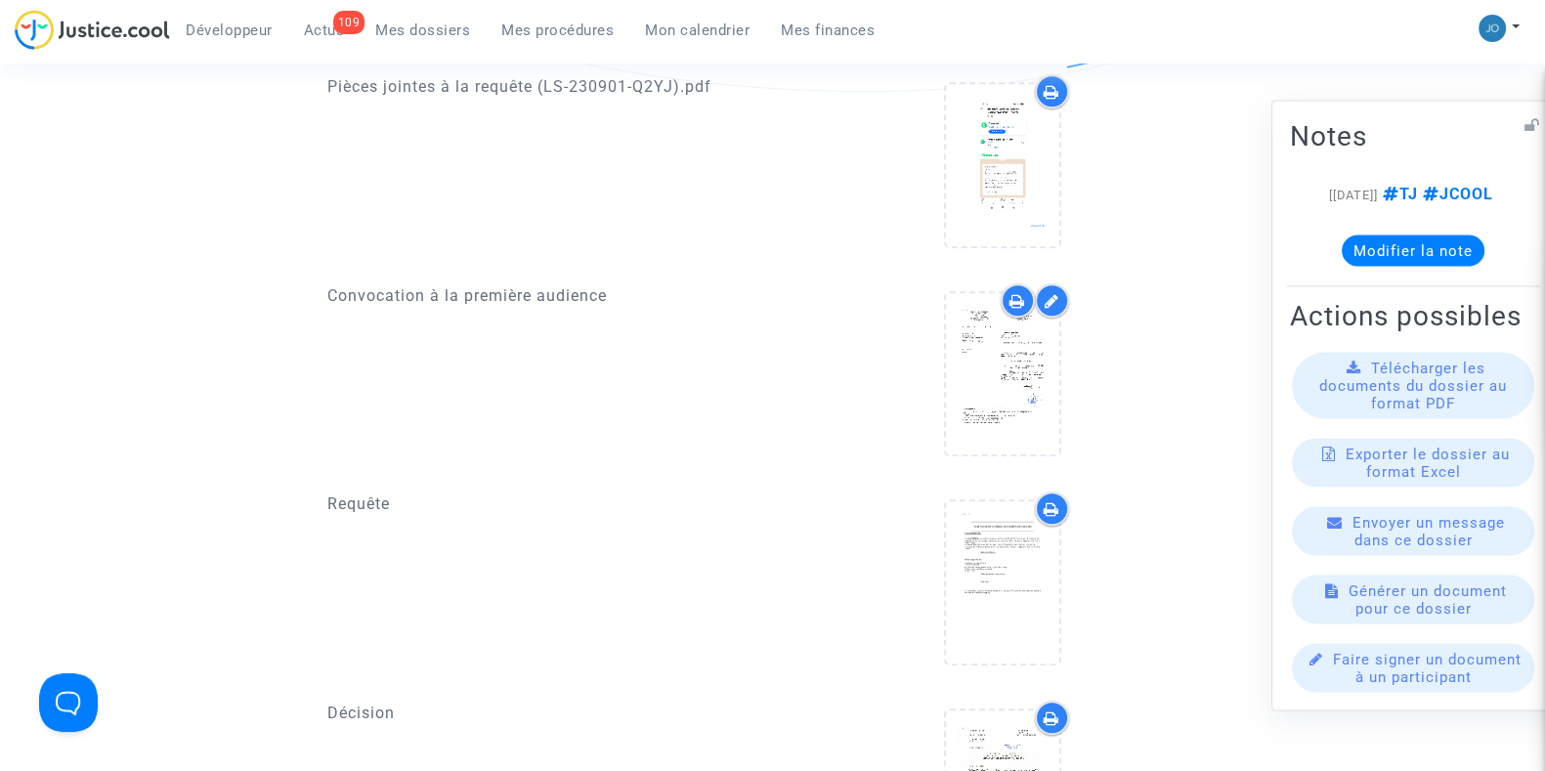
scroll to position [1451, 0]
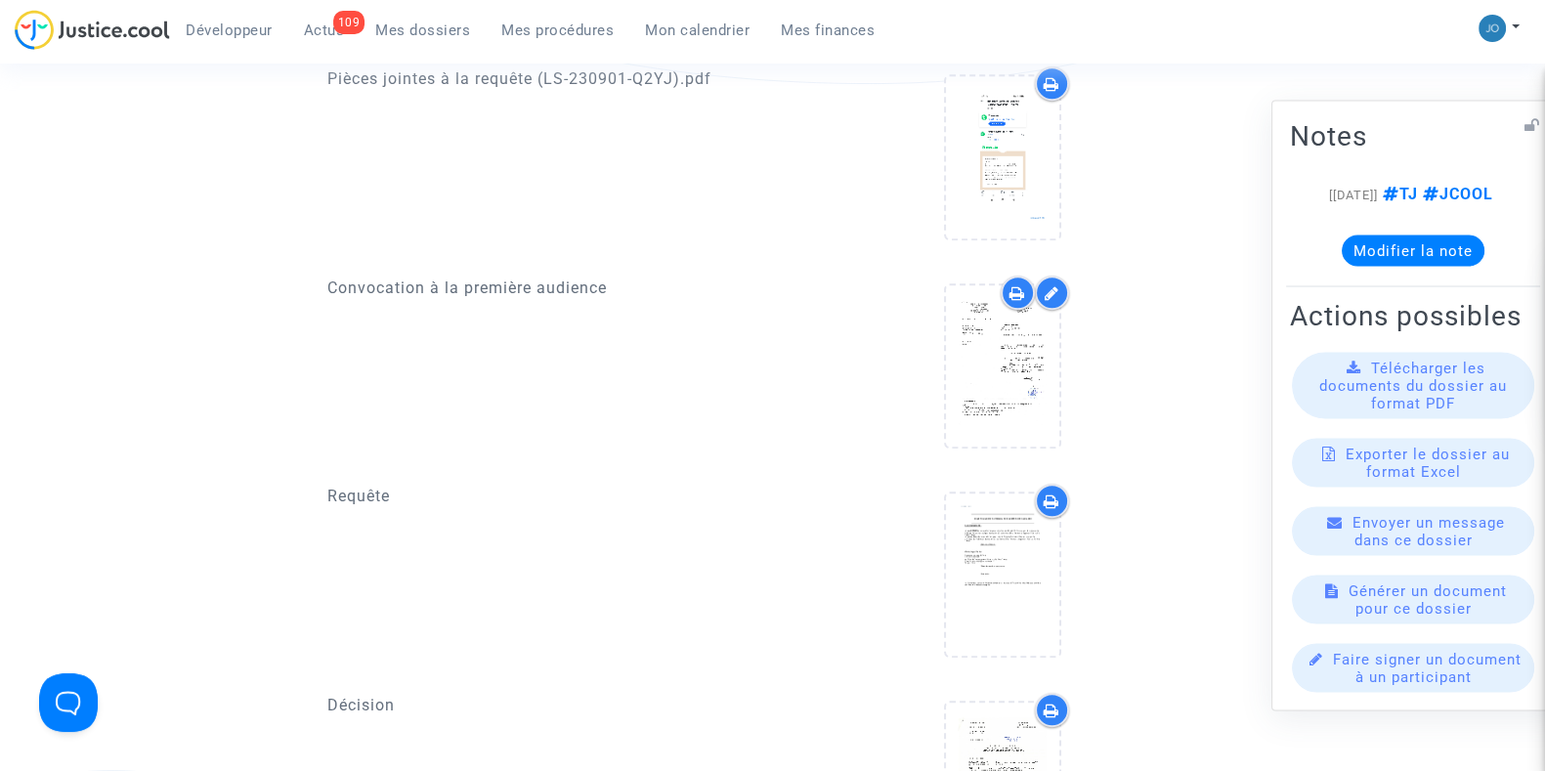
click at [1428, 409] on span "Télécharger les documents du dossier au format PDF" at bounding box center [1413, 385] width 188 height 53
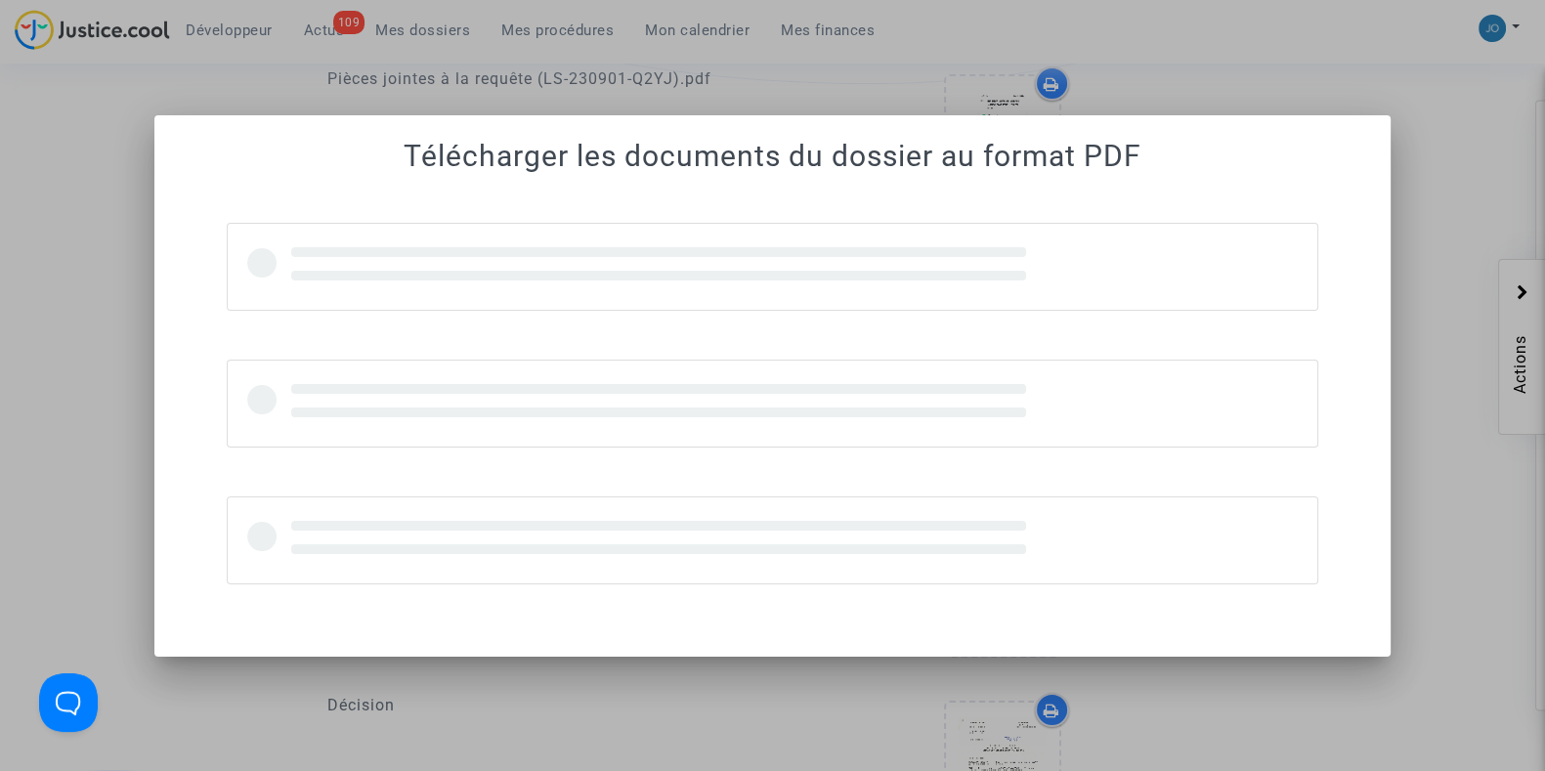
scroll to position [0, 0]
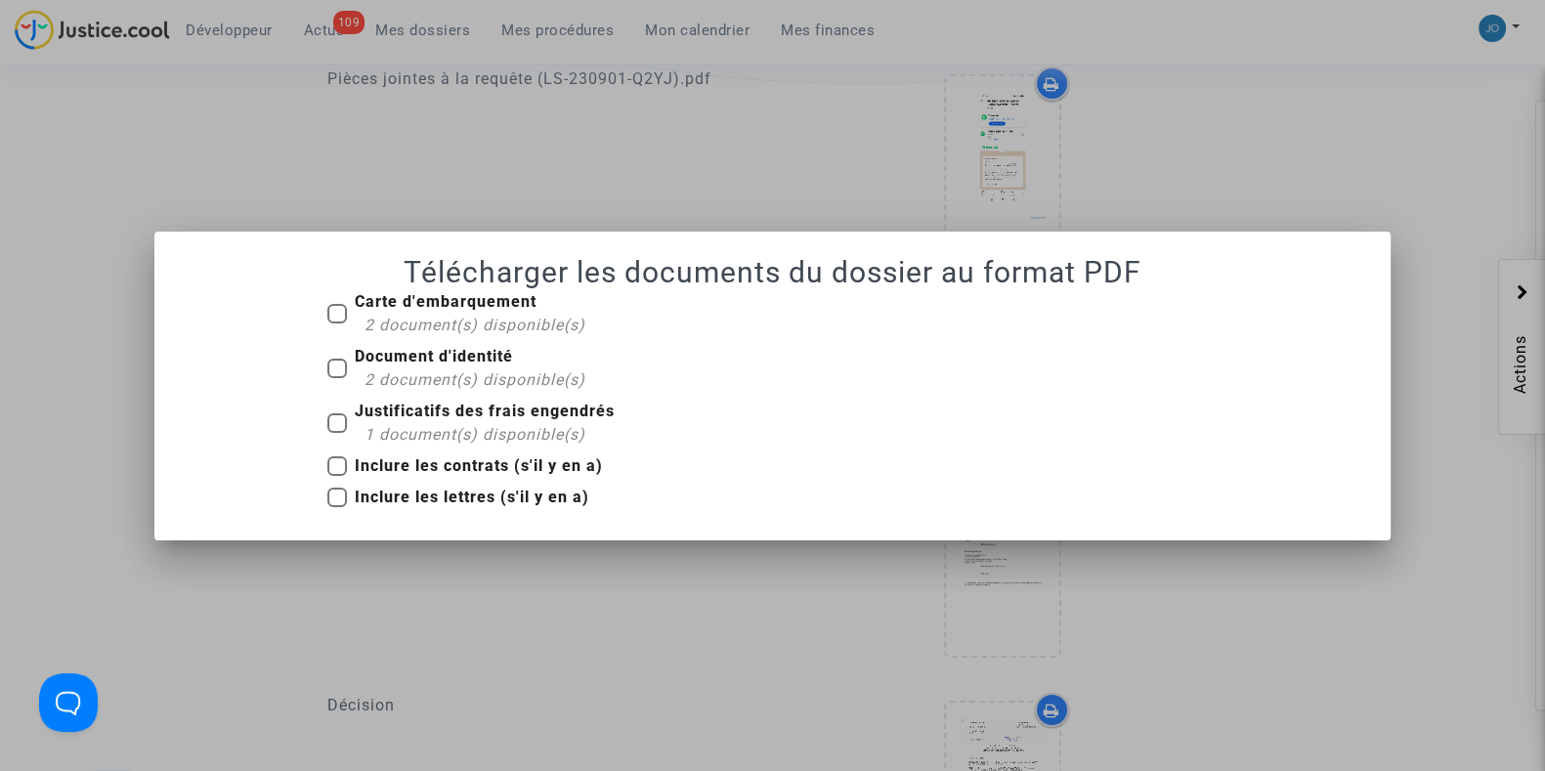
click at [389, 595] on div at bounding box center [772, 385] width 1545 height 771
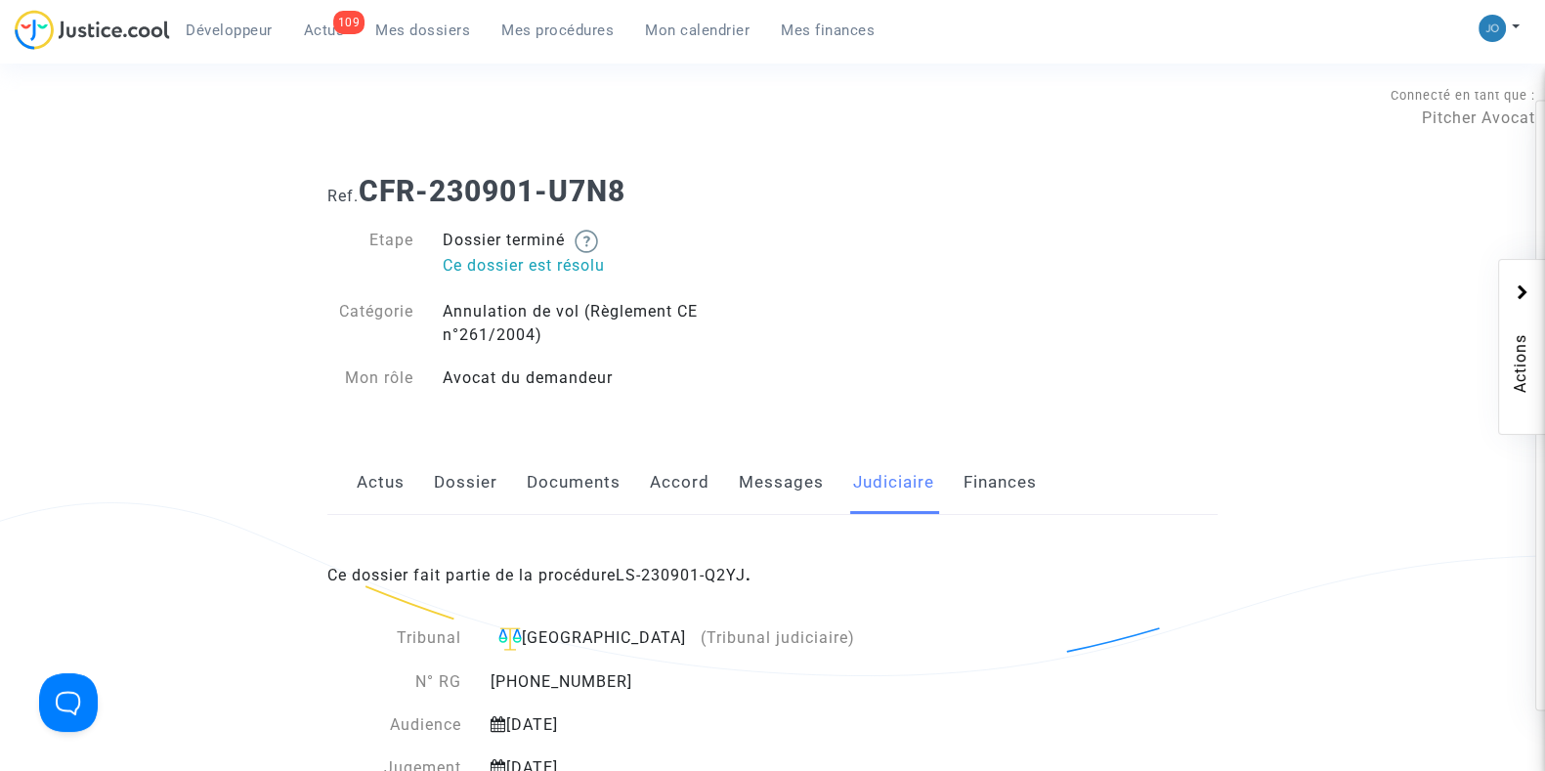
scroll to position [1451, 0]
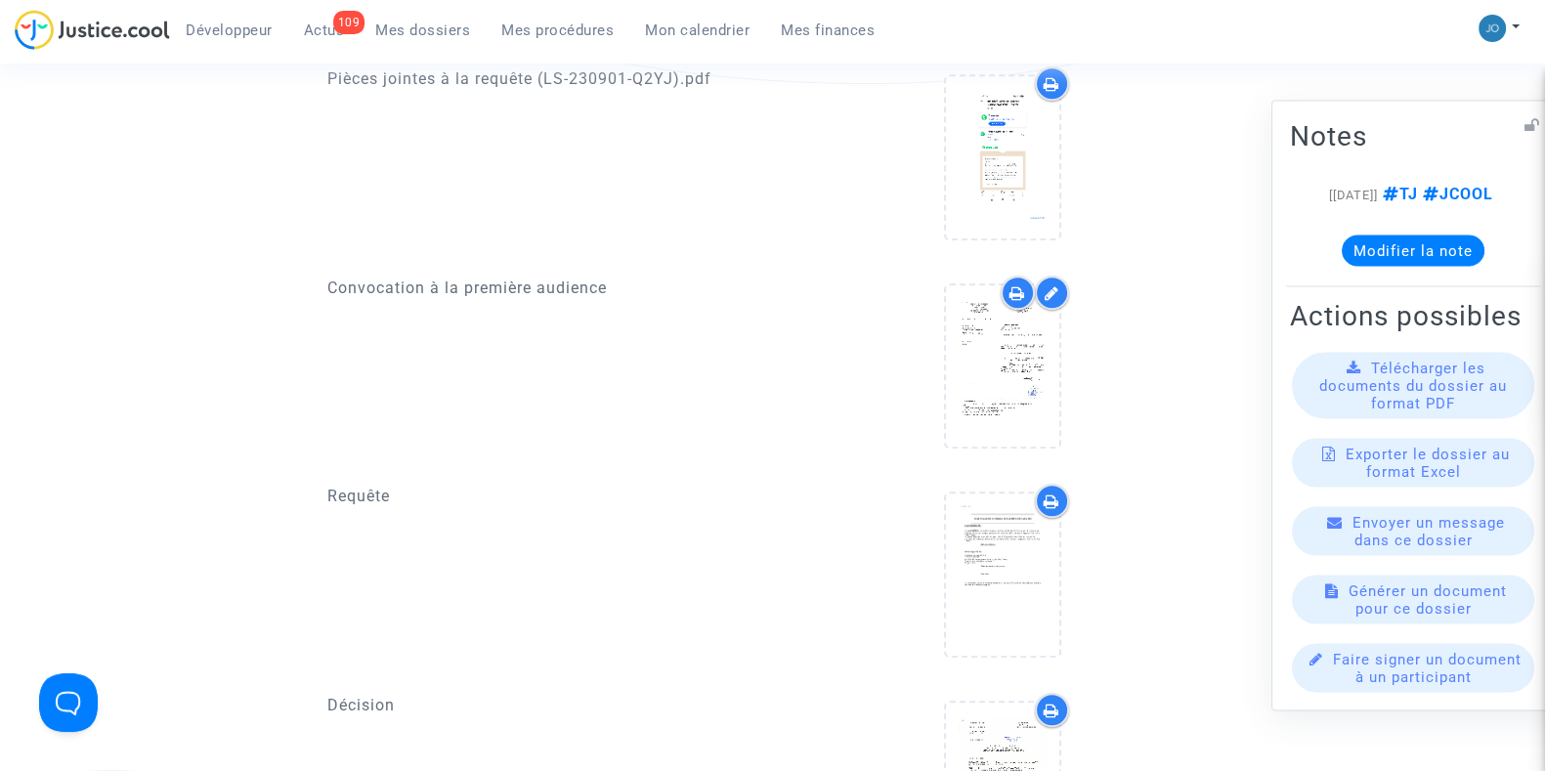
click at [1422, 411] on span "Télécharger les documents du dossier au format PDF" at bounding box center [1413, 385] width 188 height 53
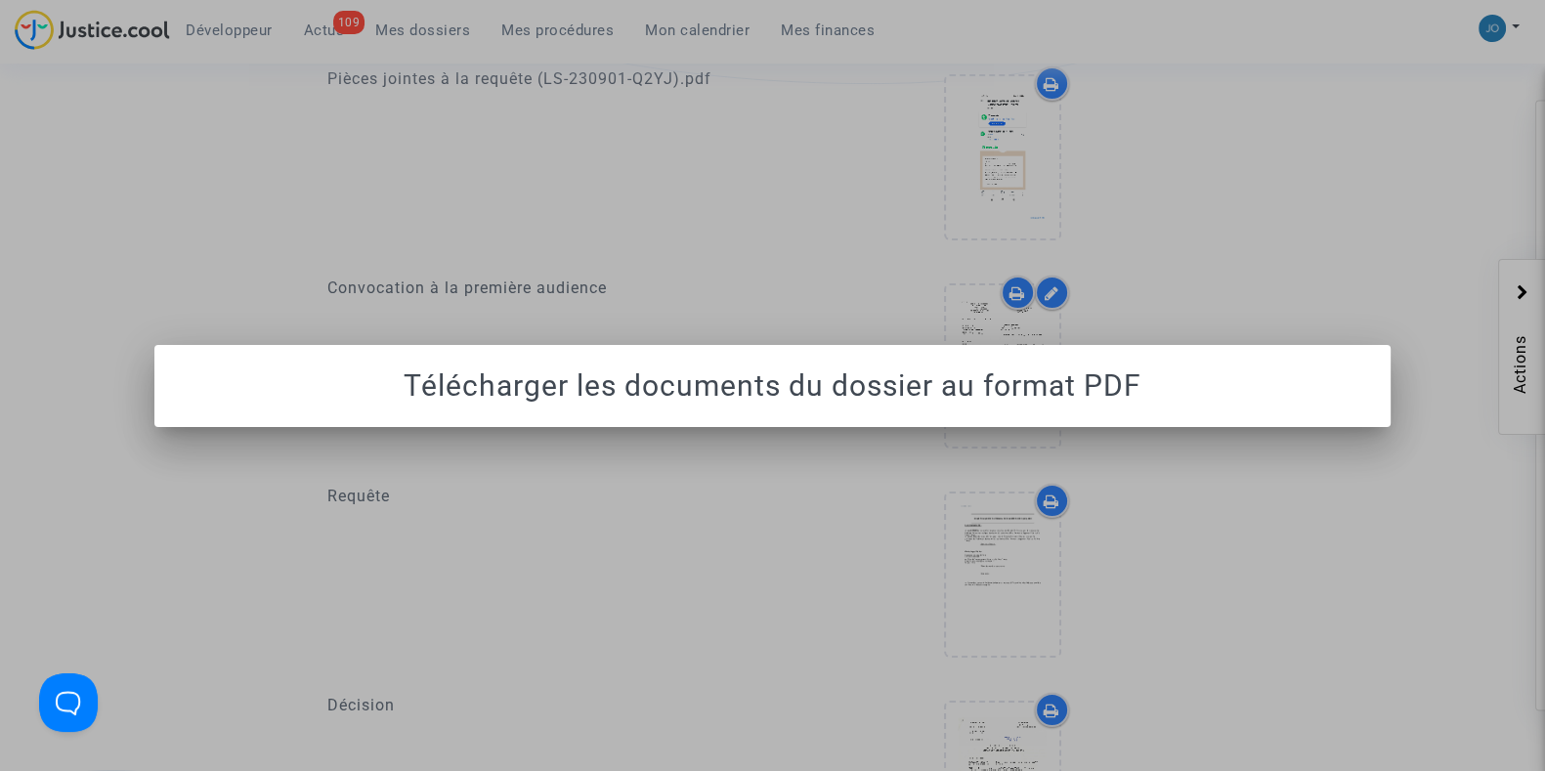
scroll to position [0, 0]
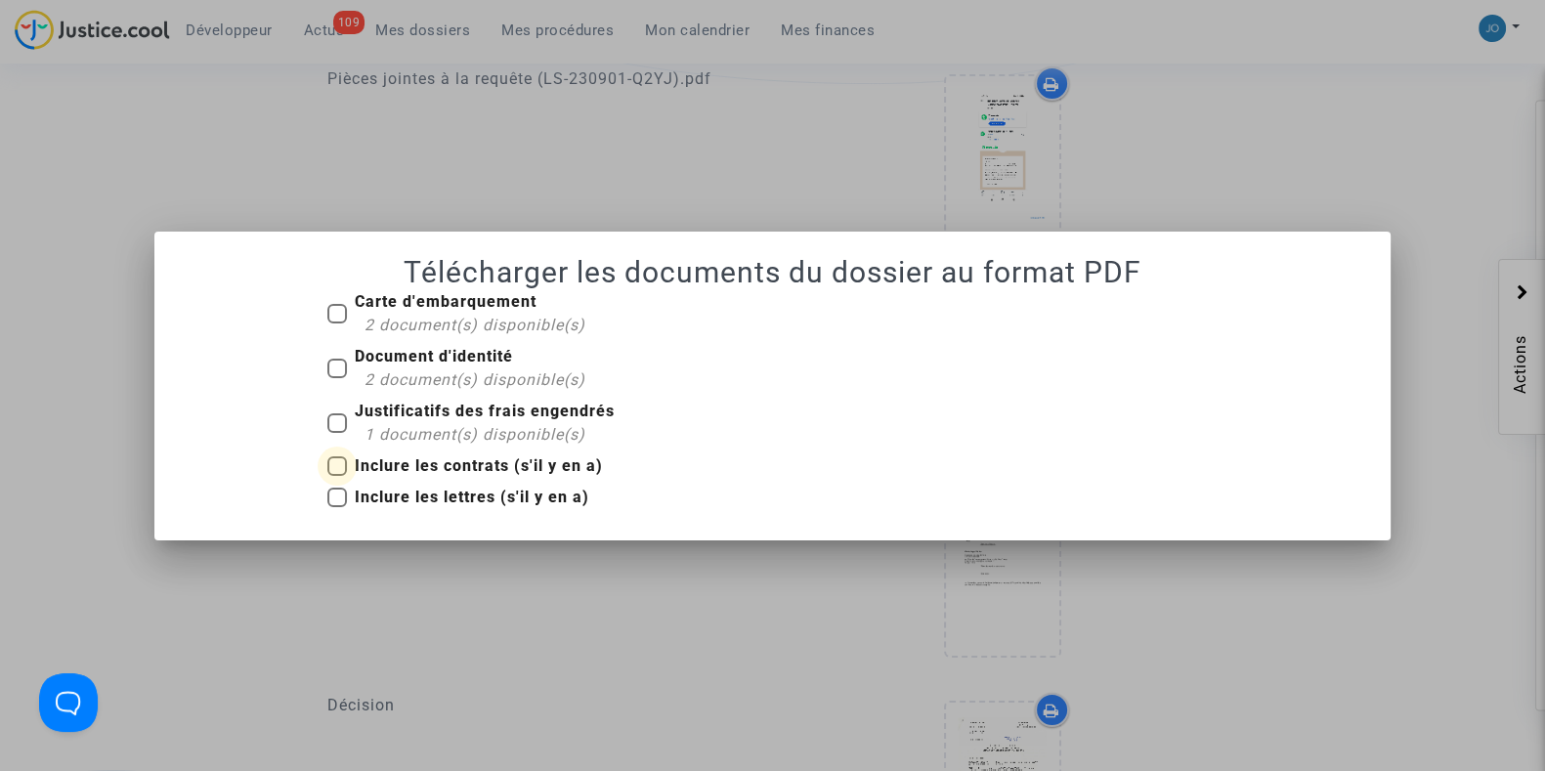
click at [332, 466] on span at bounding box center [337, 466] width 20 height 20
click at [336, 476] on input "Inclure les contrats (s'il y en a)" at bounding box center [336, 476] width 1 height 1
checkbox input "true"
click at [332, 425] on span at bounding box center [337, 423] width 20 height 20
click at [336, 433] on input "Justificatifs des frais engendrés 1 document(s) disponible(s)" at bounding box center [336, 433] width 1 height 1
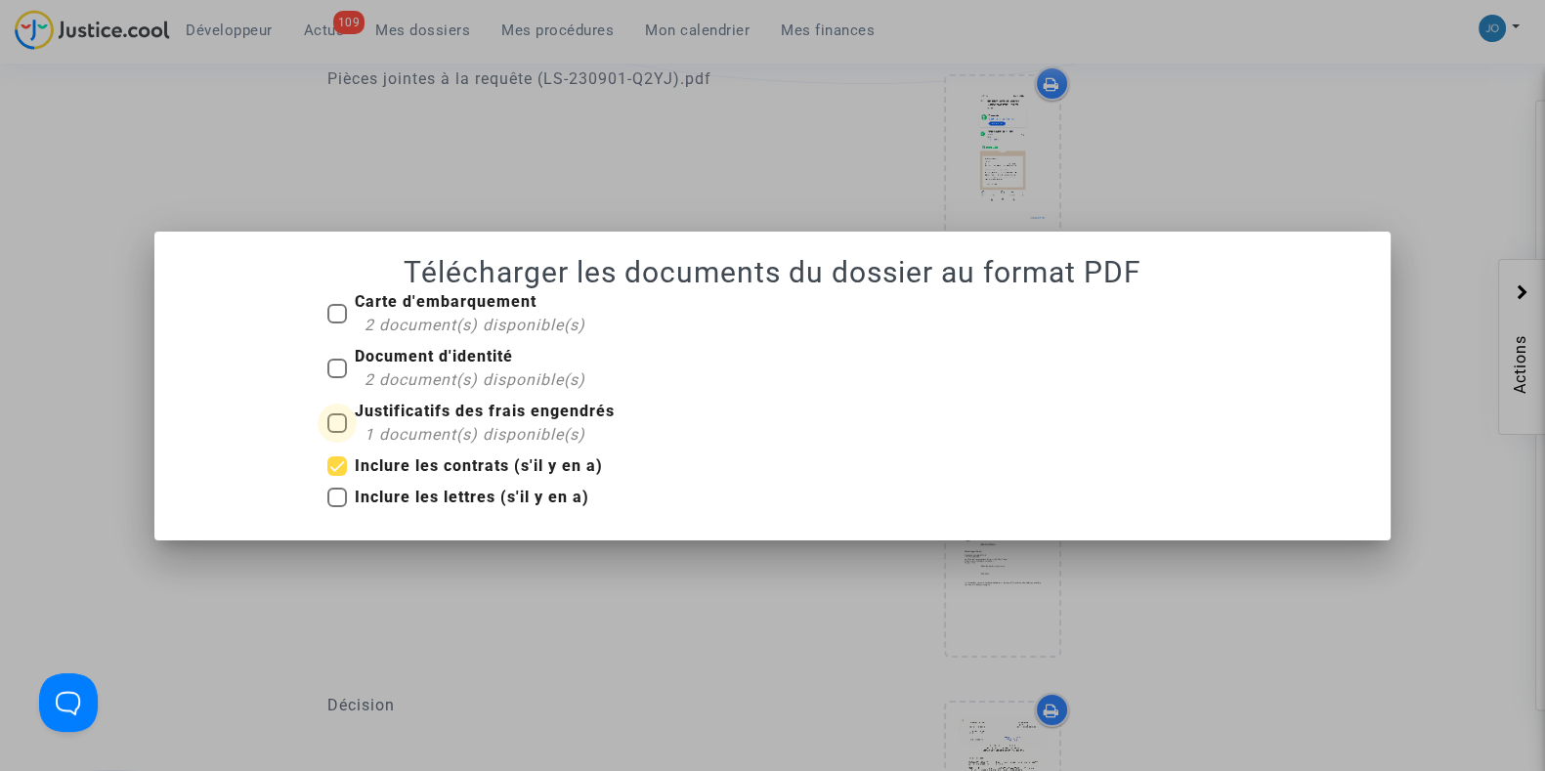
checkbox input "true"
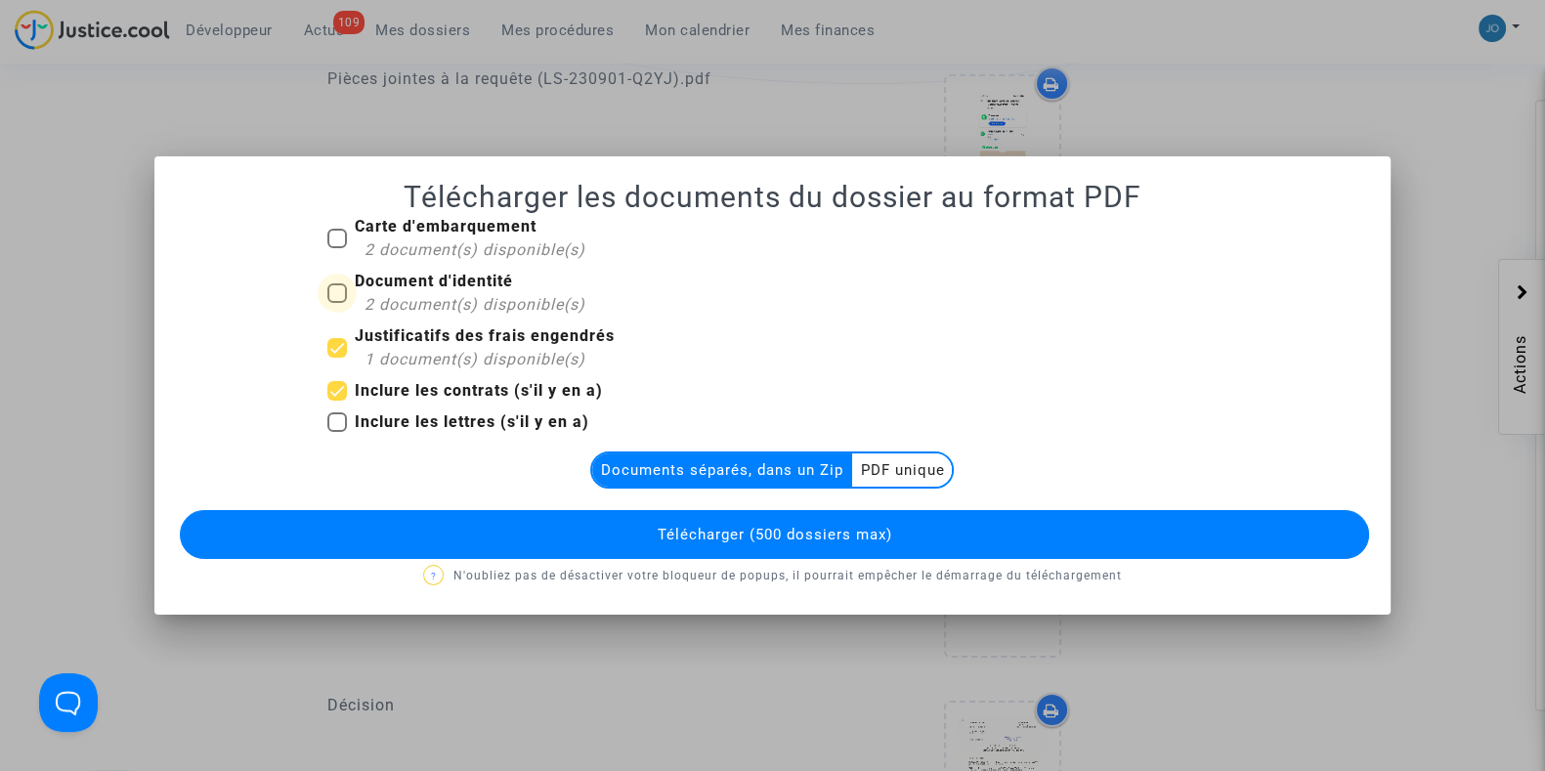
click at [340, 284] on span at bounding box center [337, 293] width 20 height 20
click at [337, 303] on input "Document d'identité 2 document(s) disponible(s)" at bounding box center [336, 303] width 1 height 1
checkbox input "true"
click at [323, 234] on div "Carte d'embarquement 2 document(s) disponible(s)" at bounding box center [773, 242] width 920 height 55
click at [333, 236] on span at bounding box center [337, 239] width 20 height 20
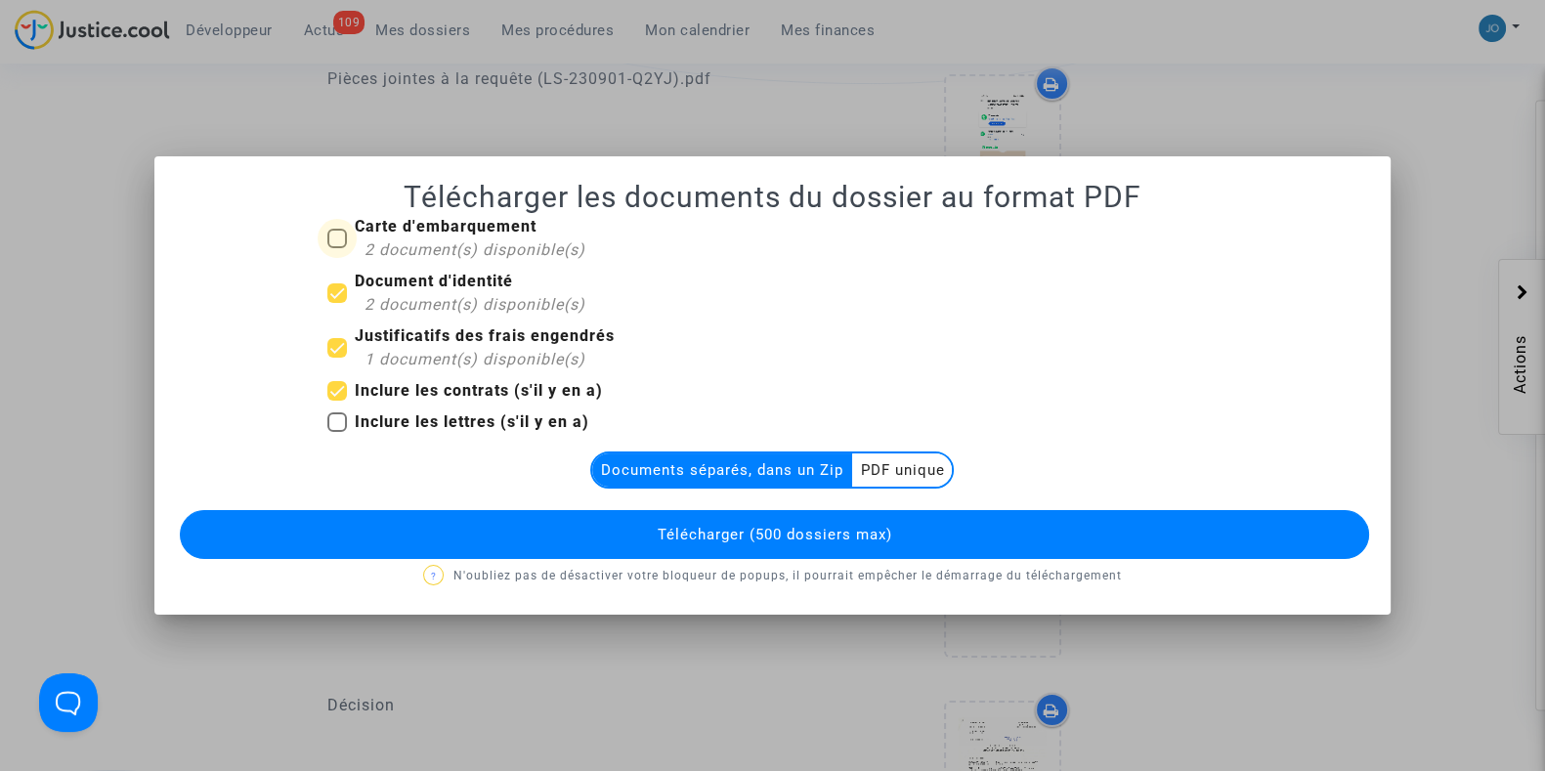
click at [336, 248] on input "Carte d'embarquement 2 document(s) disponible(s)" at bounding box center [336, 248] width 1 height 1
checkbox input "true"
click at [670, 539] on span "Télécharger (500 dossiers max)" at bounding box center [774, 535] width 235 height 18
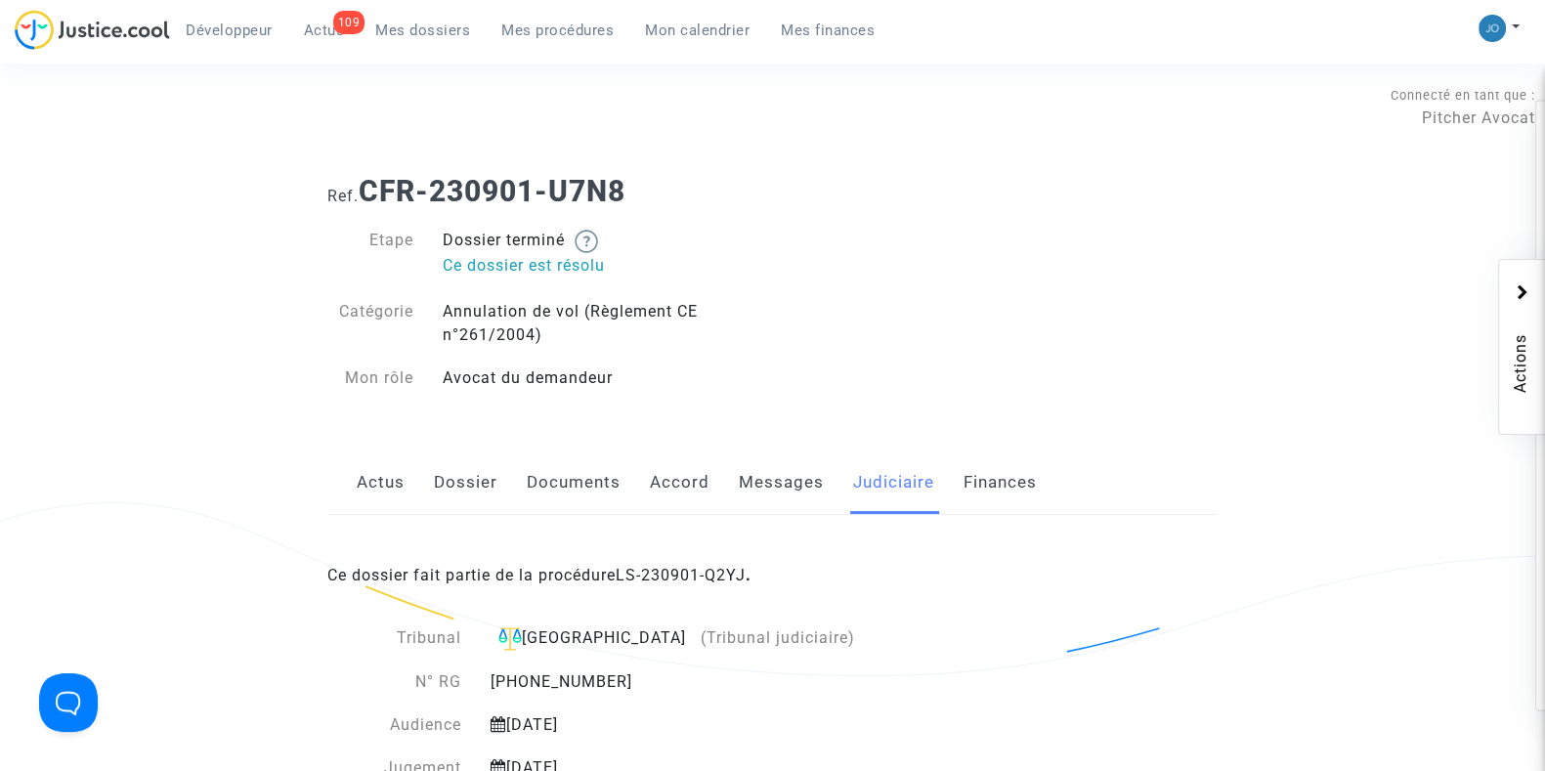
click at [712, 561] on div "Ce dossier fait partie de la procédure LS-230901-Q2YJ ." at bounding box center [772, 561] width 890 height 92
click at [707, 571] on link "LS-230901-Q2YJ" at bounding box center [681, 575] width 130 height 19
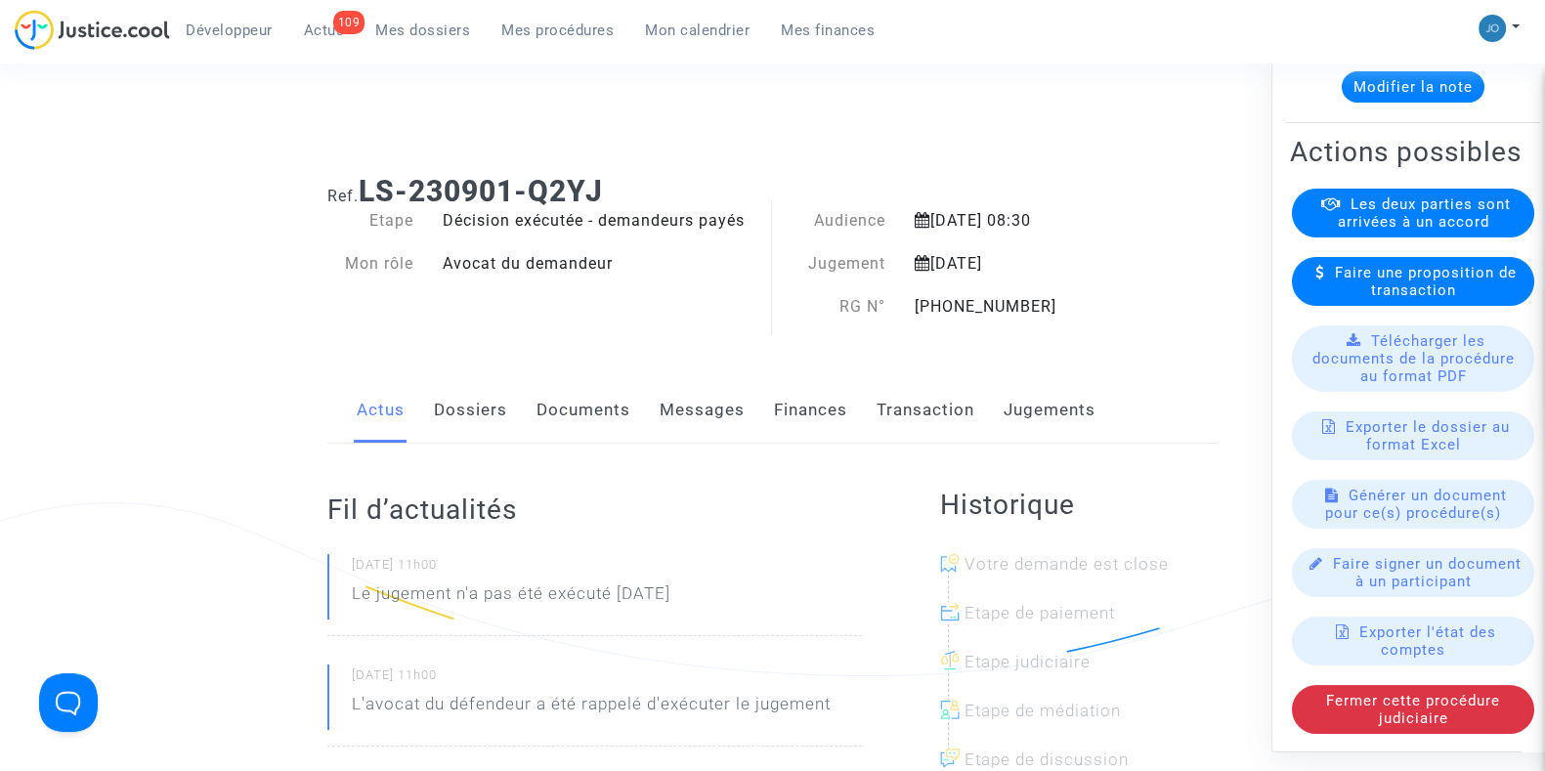
scroll to position [216, 0]
click at [1448, 378] on span "Télécharger les documents de la procédure au format PDF" at bounding box center [1413, 357] width 202 height 53
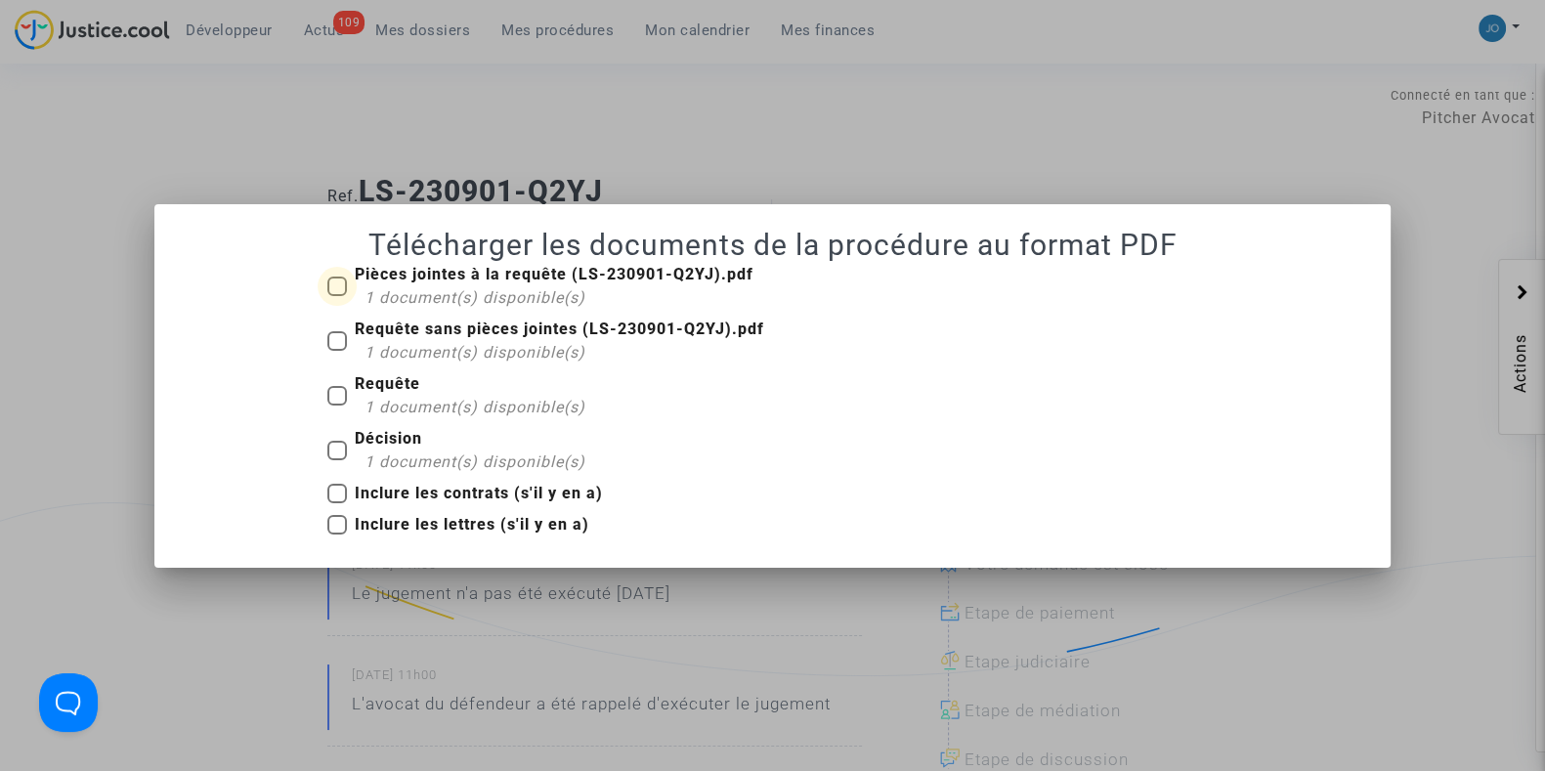
click at [341, 286] on span at bounding box center [337, 287] width 20 height 20
click at [337, 296] on input "Pièces jointes à la requête (LS-230901-Q2YJ).pdf 1 document(s) disponible(s)" at bounding box center [336, 296] width 1 height 1
checkbox input "true"
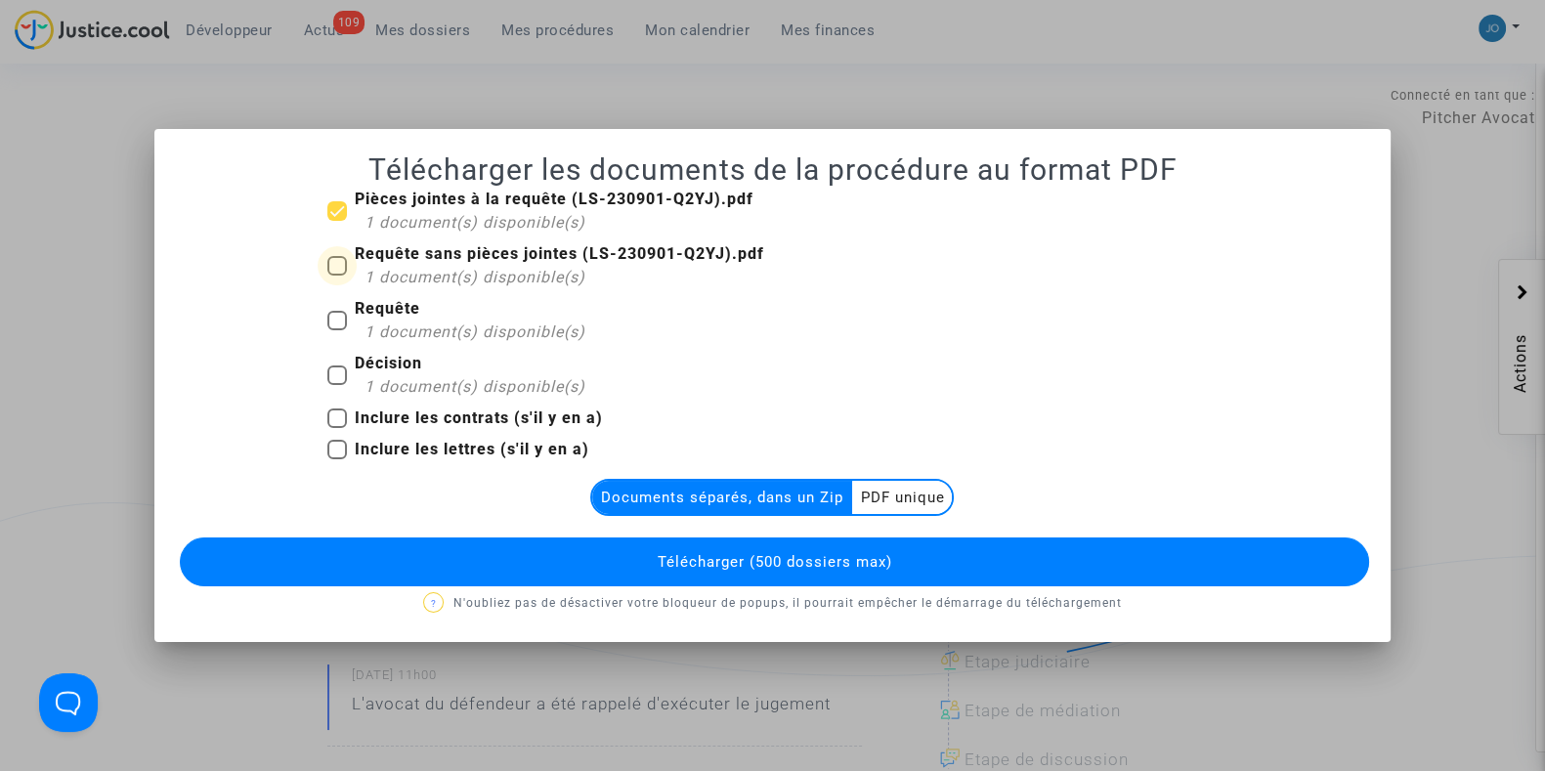
click at [337, 266] on span at bounding box center [337, 266] width 20 height 20
click at [337, 276] on input "Requête sans pièces jointes (LS-230901-Q2YJ).pdf 1 document(s) disponible(s)" at bounding box center [336, 276] width 1 height 1
checkbox input "true"
click at [337, 323] on span at bounding box center [337, 321] width 20 height 20
click at [337, 330] on input "Requête 1 document(s) disponible(s)" at bounding box center [336, 330] width 1 height 1
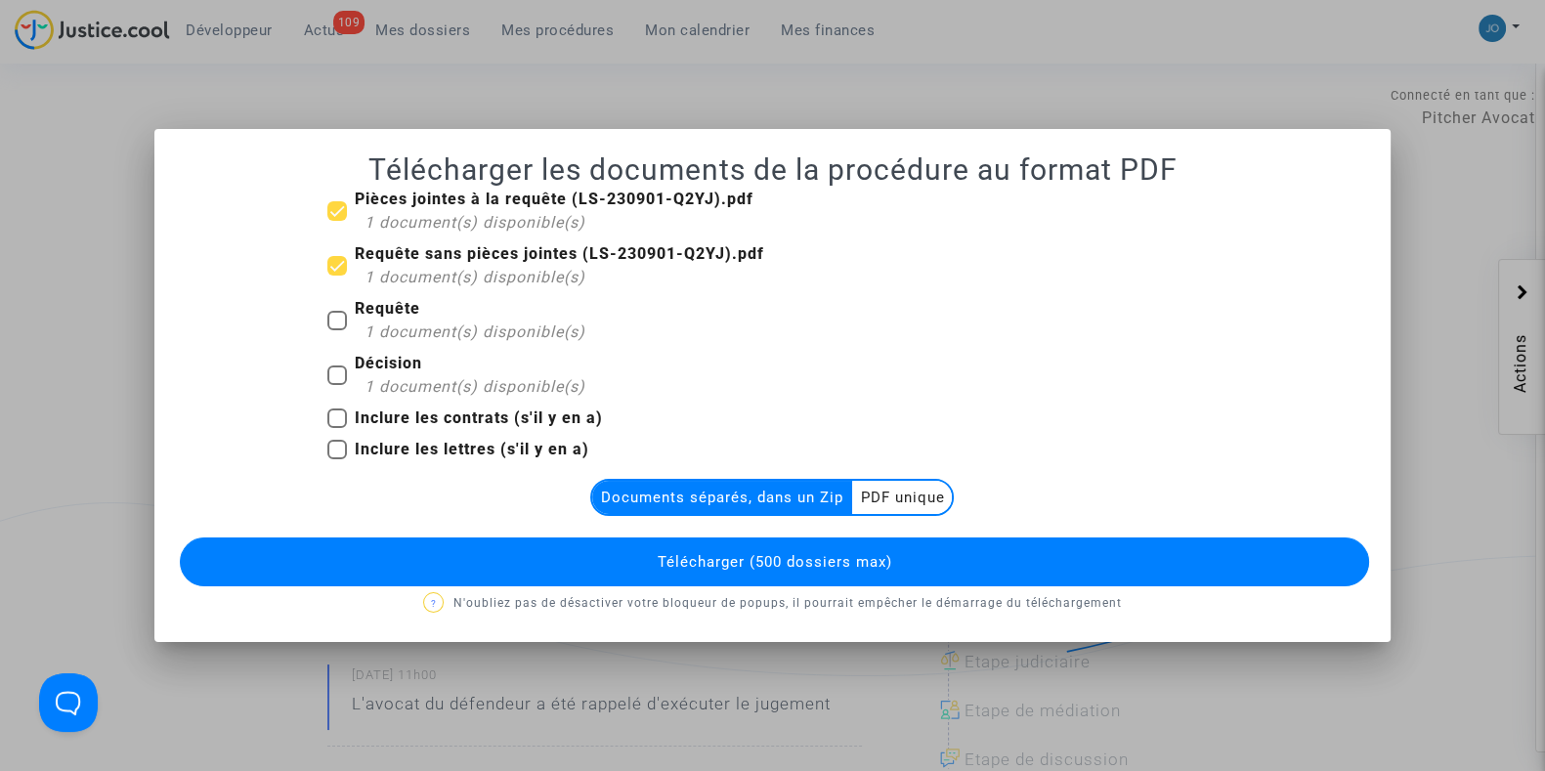
checkbox input "true"
click at [338, 378] on span at bounding box center [337, 375] width 20 height 20
click at [337, 385] on input "Décision 1 document(s) disponible(s)" at bounding box center [336, 385] width 1 height 1
checkbox input "true"
click at [696, 553] on span "Télécharger (500 dossiers max)" at bounding box center [774, 562] width 235 height 18
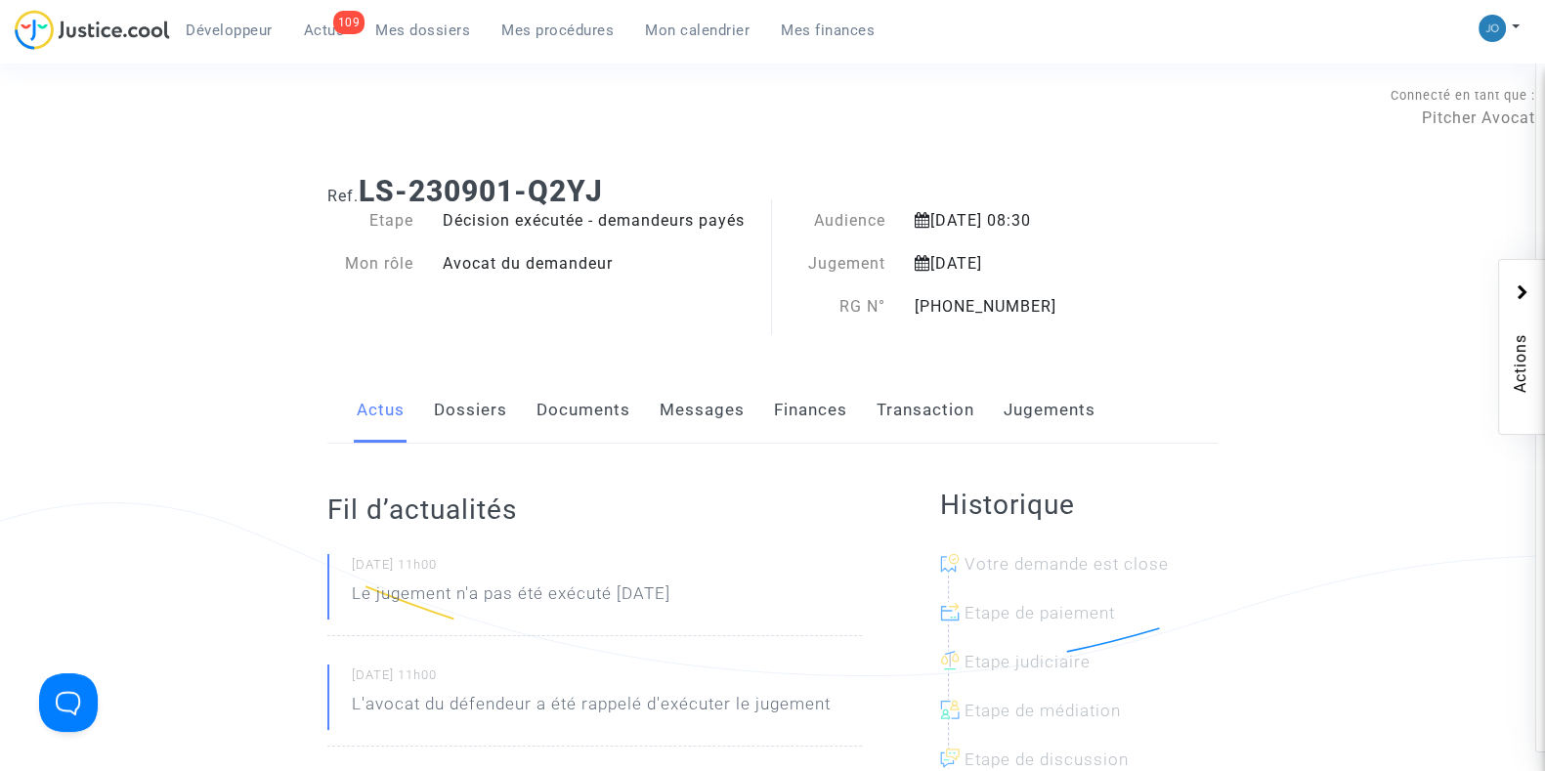
click at [454, 427] on link "Dossiers" at bounding box center [470, 410] width 73 height 64
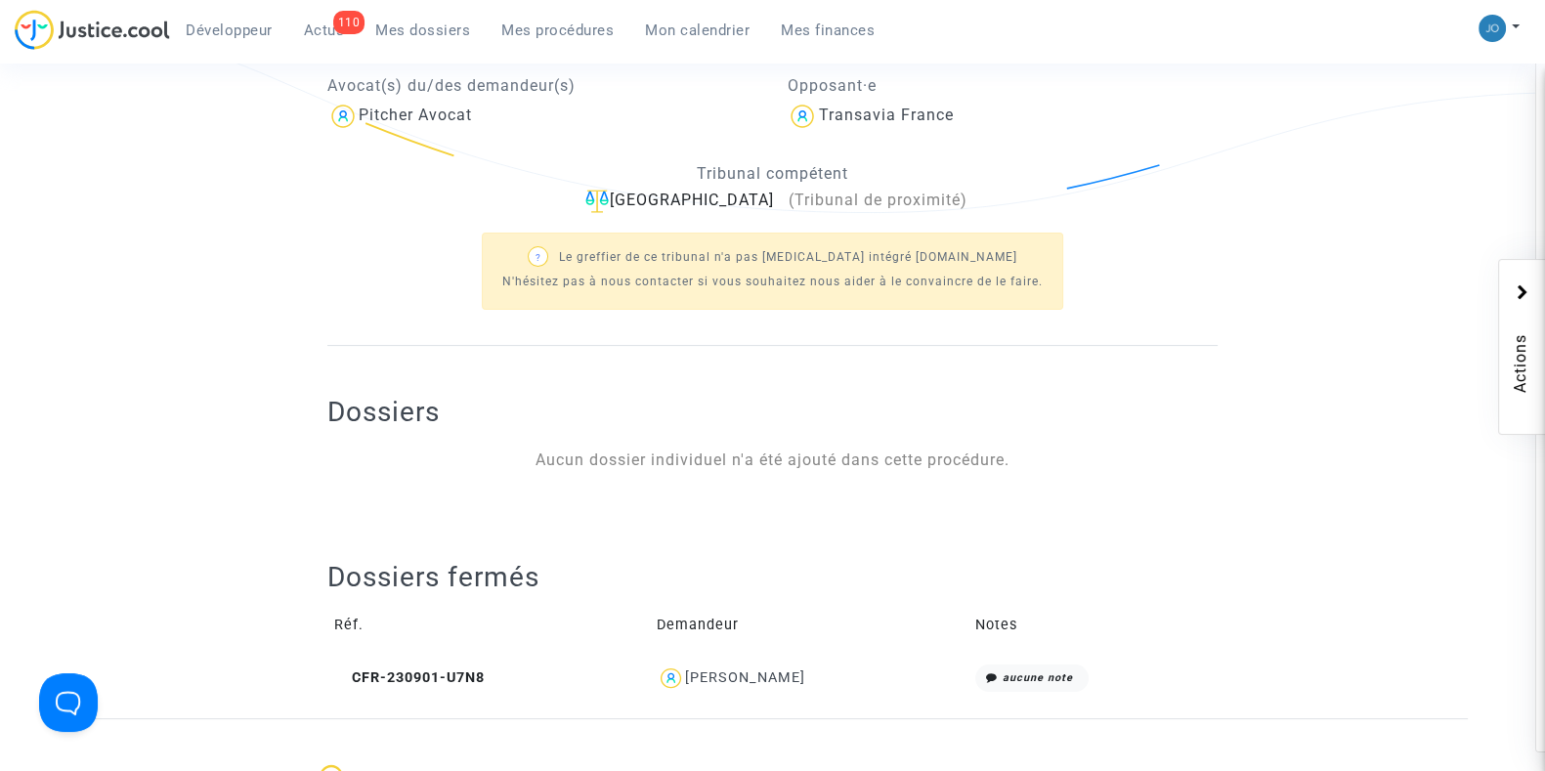
scroll to position [461, 0]
click at [425, 675] on span "CFR-230901-U7N8" at bounding box center [409, 679] width 150 height 17
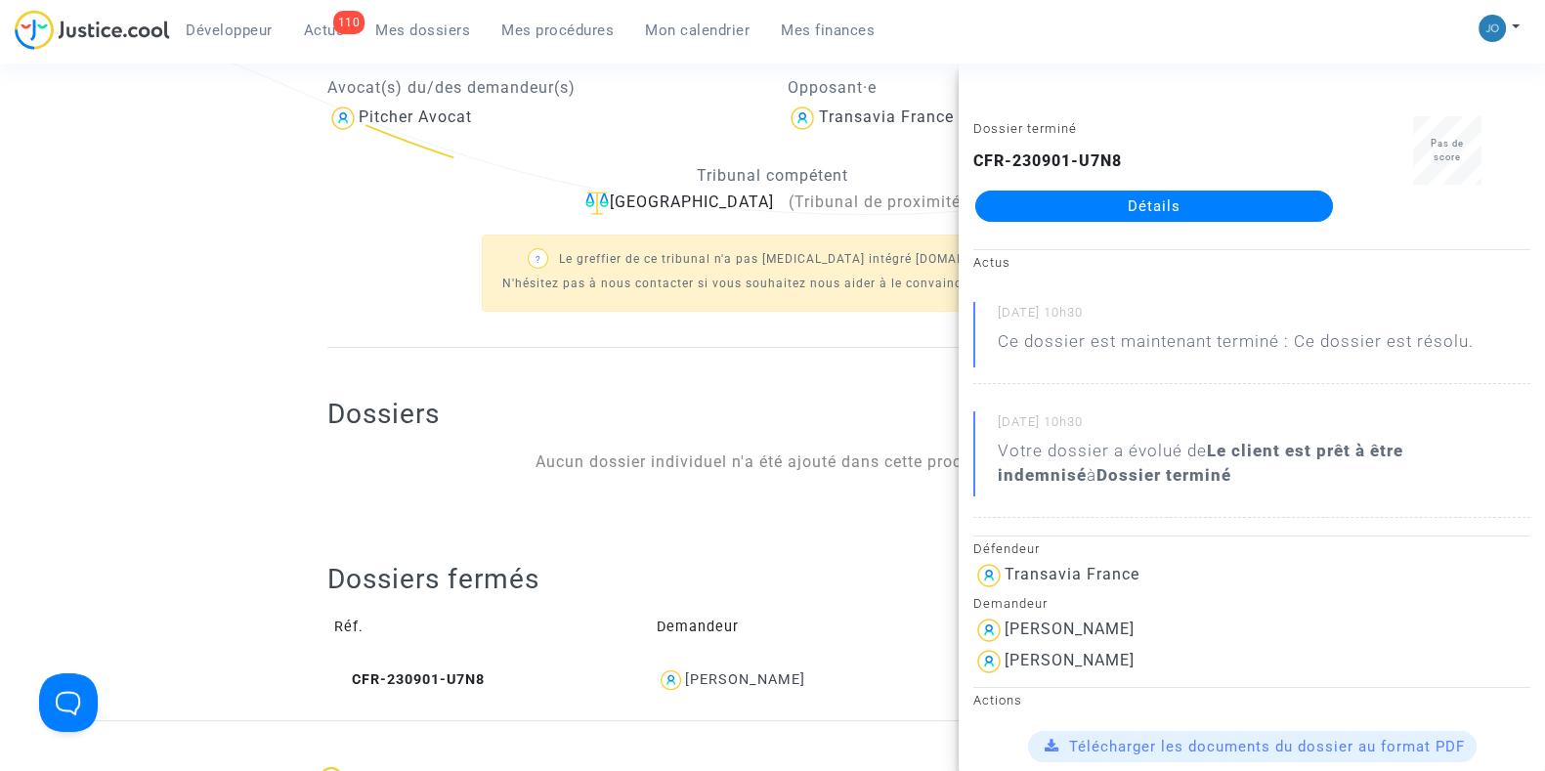
click at [1129, 193] on link "Détails" at bounding box center [1154, 206] width 358 height 31
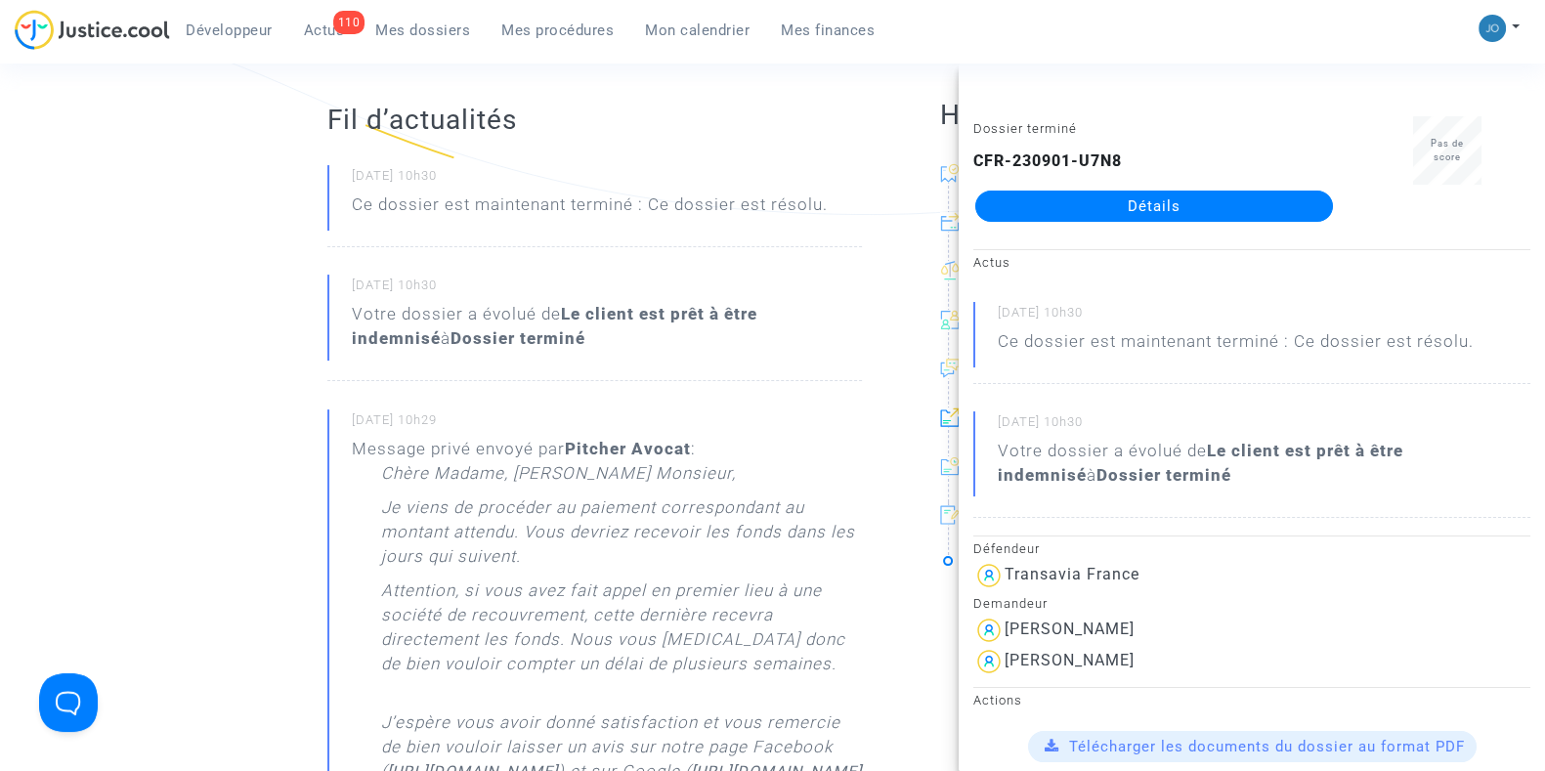
click at [236, 582] on ng-component "Ref. CFR-230901-U7N8 Etape Dossier terminé Ce dossier est résolu Catégorie Annu…" at bounding box center [772, 774] width 1391 height 2152
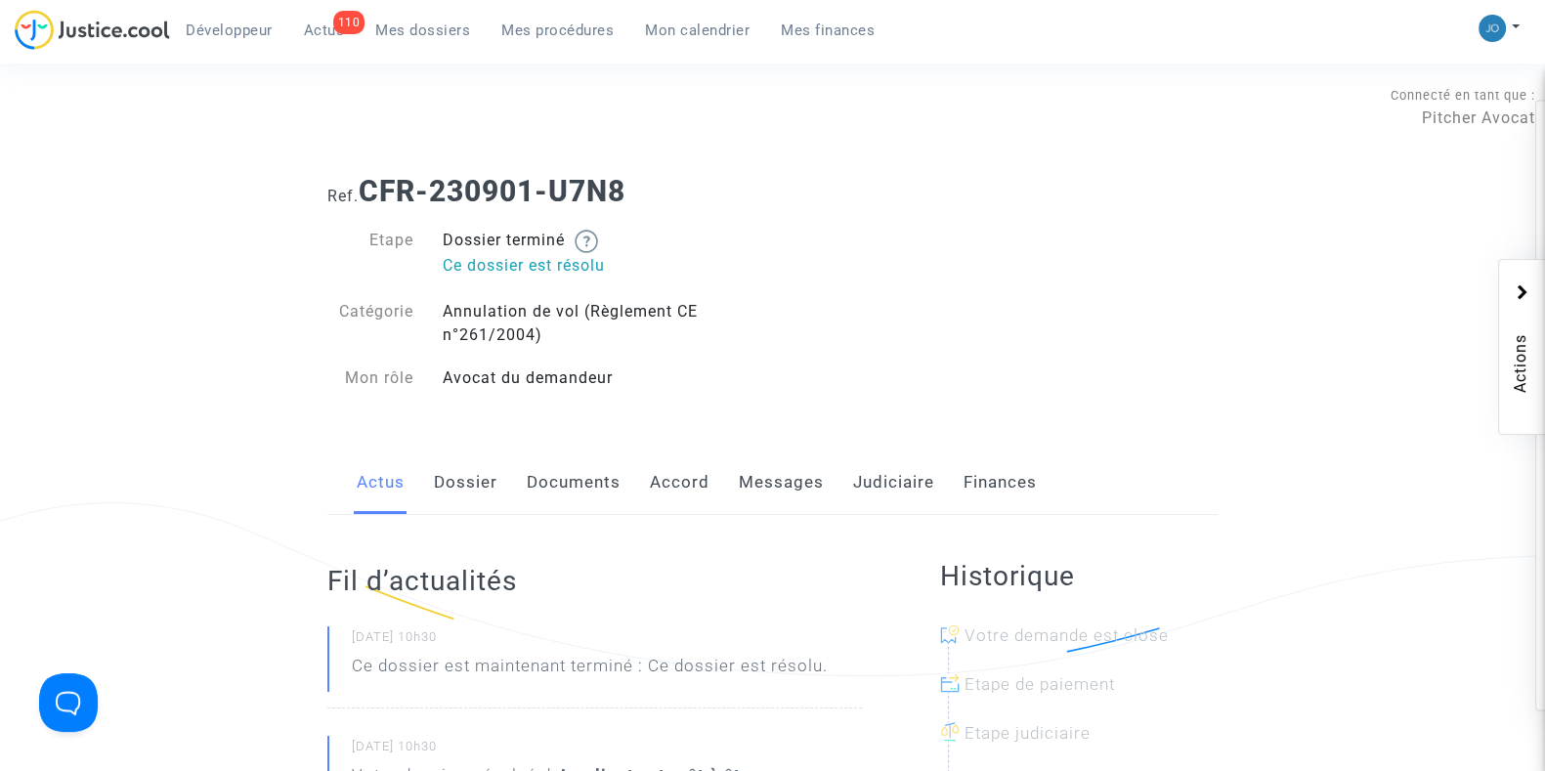
click at [435, 502] on link "Dossier" at bounding box center [466, 483] width 64 height 64
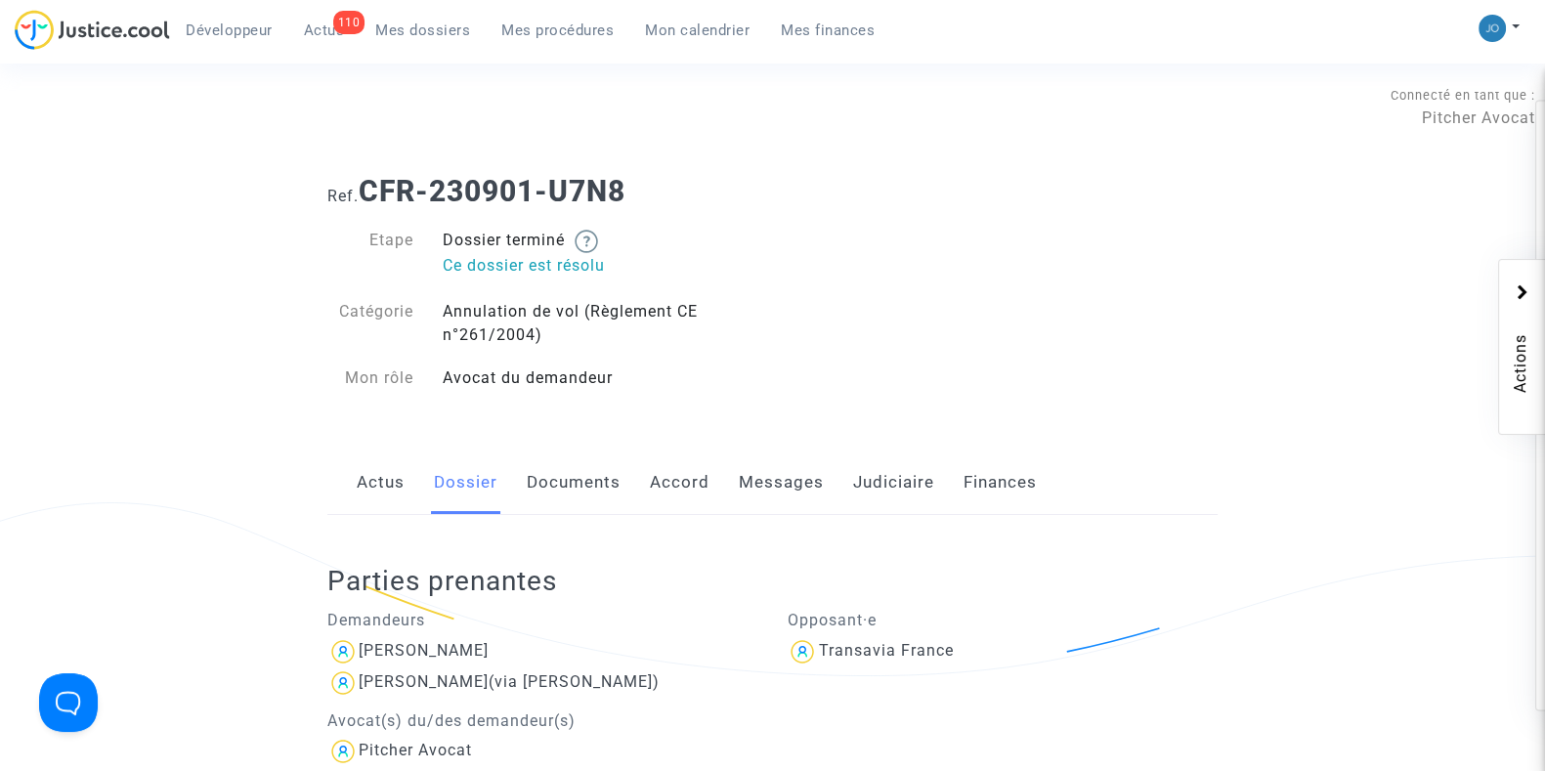
click at [442, 637] on span "[PERSON_NAME]" at bounding box center [424, 594] width 130 height 131
click at [442, 651] on div "[PERSON_NAME]" at bounding box center [424, 650] width 130 height 19
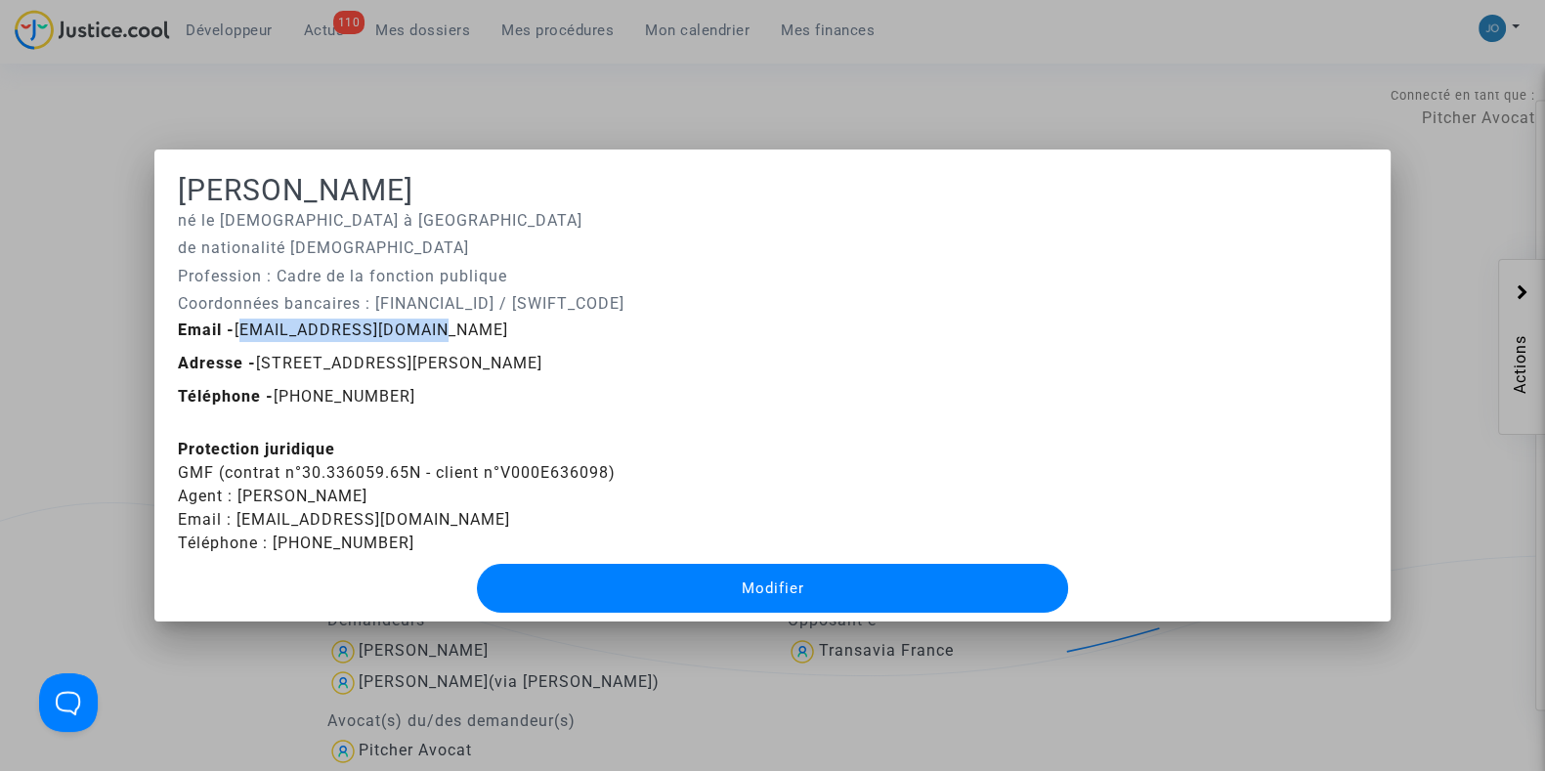
drag, startPoint x: 412, startPoint y: 329, endPoint x: 233, endPoint y: 328, distance: 179.8
click at [233, 328] on div "Email - [EMAIL_ADDRESS][DOMAIN_NAME]" at bounding box center [772, 330] width 1219 height 23
copy span "[EMAIL_ADDRESS][DOMAIN_NAME]"
click at [1114, 105] on div at bounding box center [772, 385] width 1545 height 771
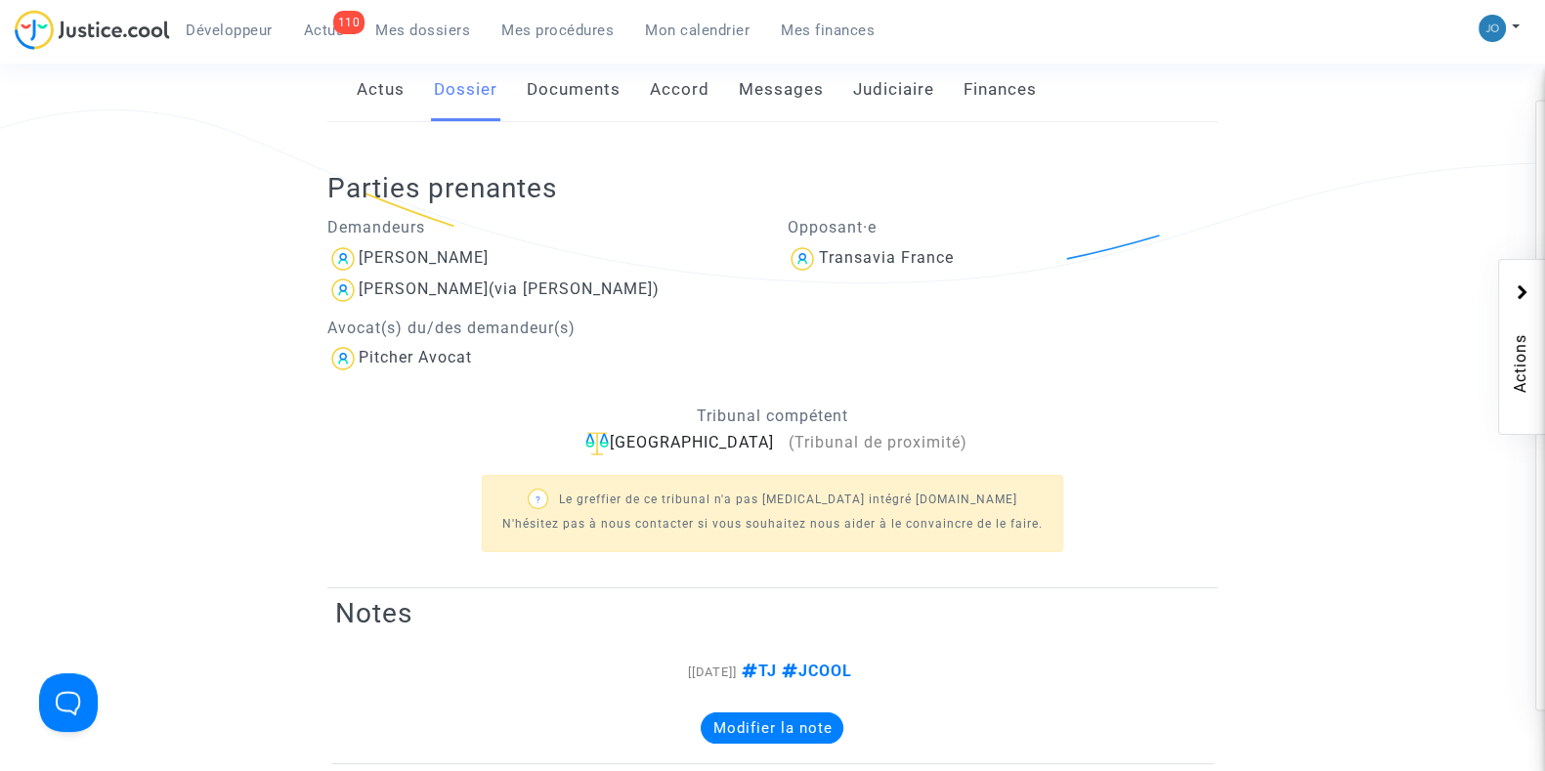
scroll to position [390, 0]
click at [454, 268] on div "[PERSON_NAME]" at bounding box center [424, 260] width 130 height 19
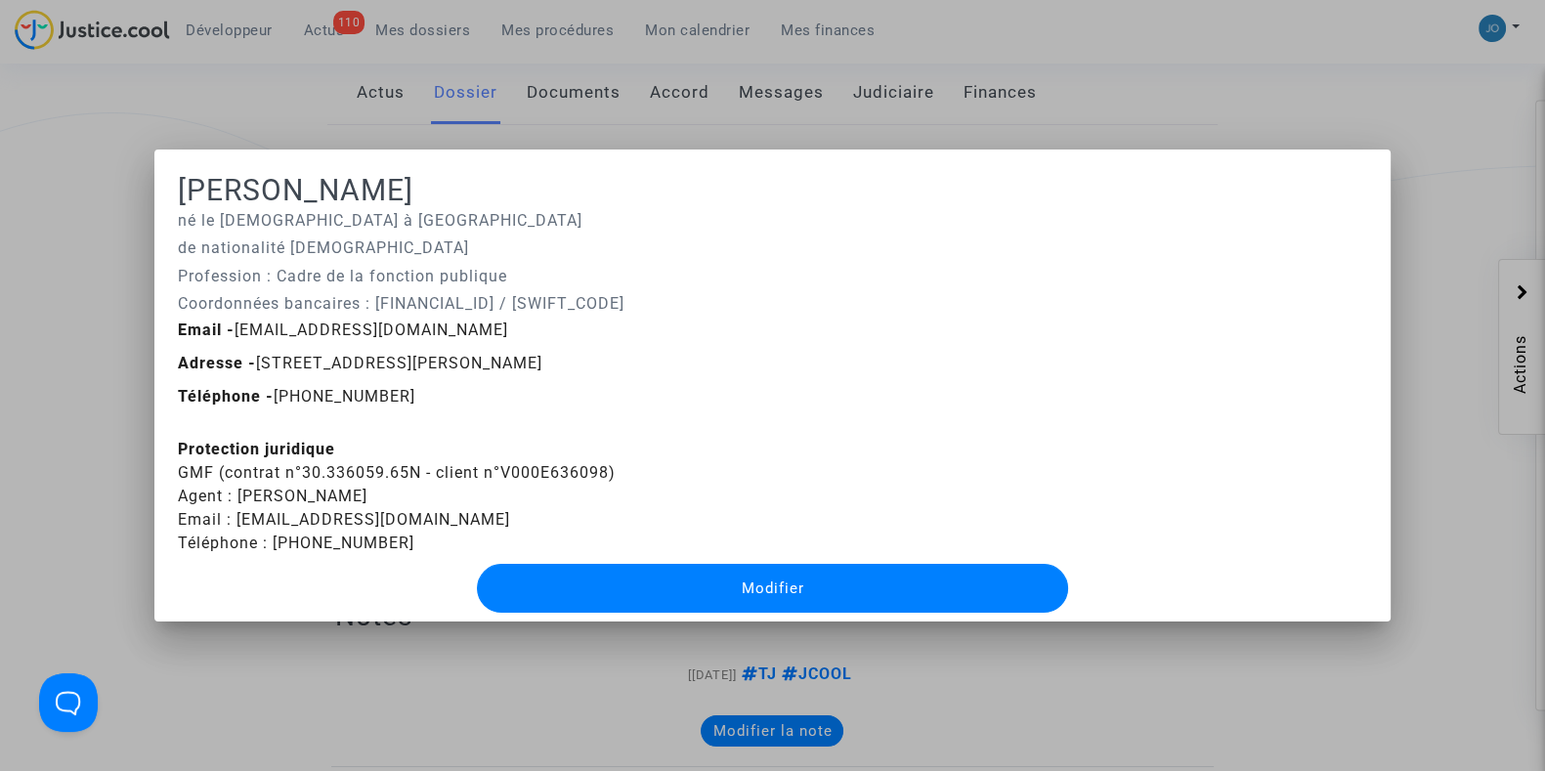
scroll to position [0, 0]
drag, startPoint x: 629, startPoint y: 472, endPoint x: 142, endPoint y: 474, distance: 487.6
click at [142, 474] on div "[PERSON_NAME] né le [DEMOGRAPHIC_DATA] à [GEOGRAPHIC_DATA] de nationalité [DEMO…" at bounding box center [772, 385] width 1545 height 771
click at [451, 460] on div "Protection juridique GMF (contrat n°30.336059.65N - client n°V000E636098) Agent…" at bounding box center [772, 496] width 1189 height 117
drag, startPoint x: 631, startPoint y: 468, endPoint x: 161, endPoint y: 474, distance: 470.1
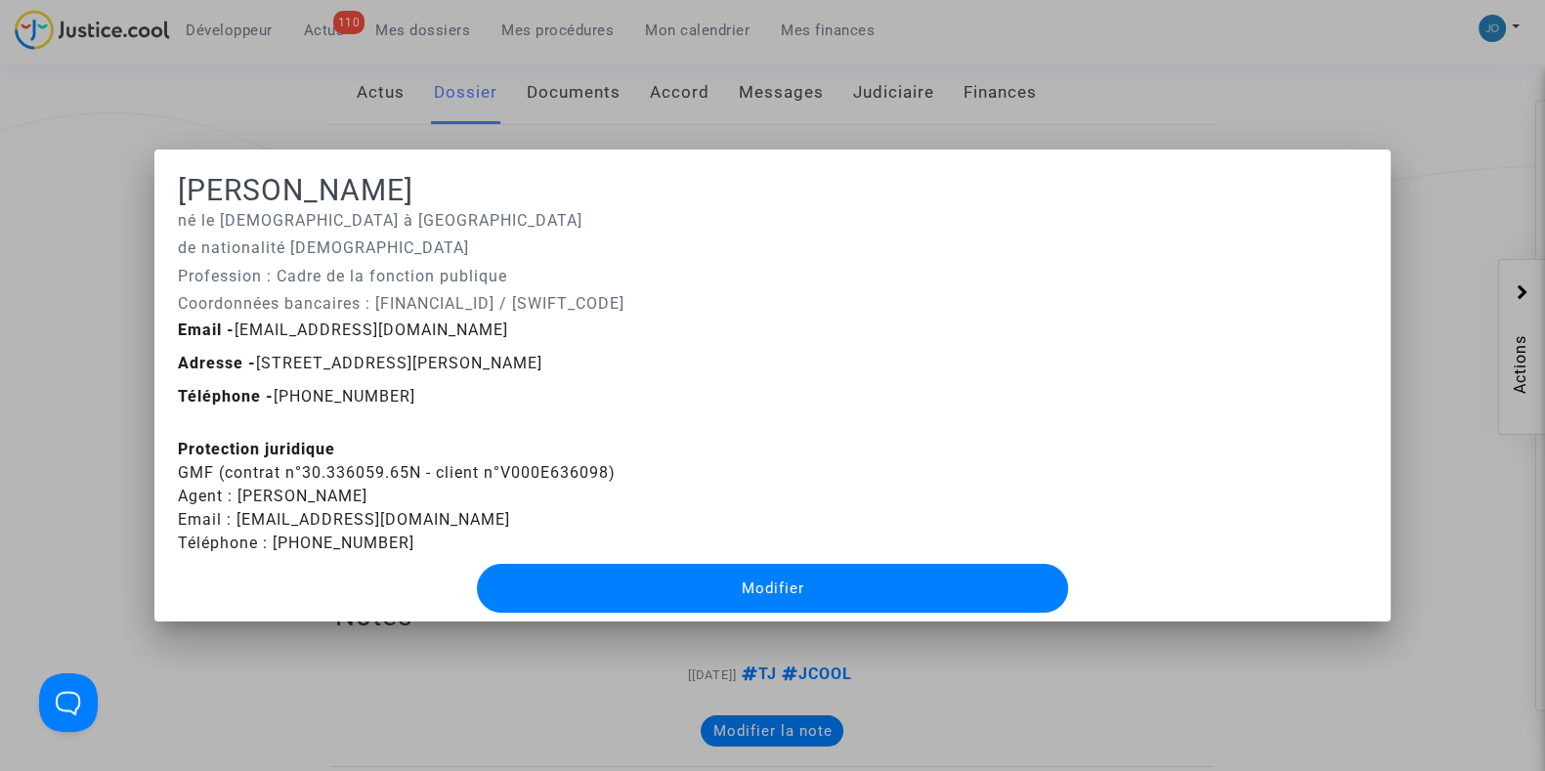
click at [161, 474] on mat-dialog-container "[PERSON_NAME] né le [DEMOGRAPHIC_DATA] à [GEOGRAPHIC_DATA] de nationalité [DEMO…" at bounding box center [772, 386] width 1236 height 472
copy div "GMF (contrat n°30.336059.65N - client n°V000E636098)"
click at [260, 100] on div at bounding box center [772, 385] width 1545 height 771
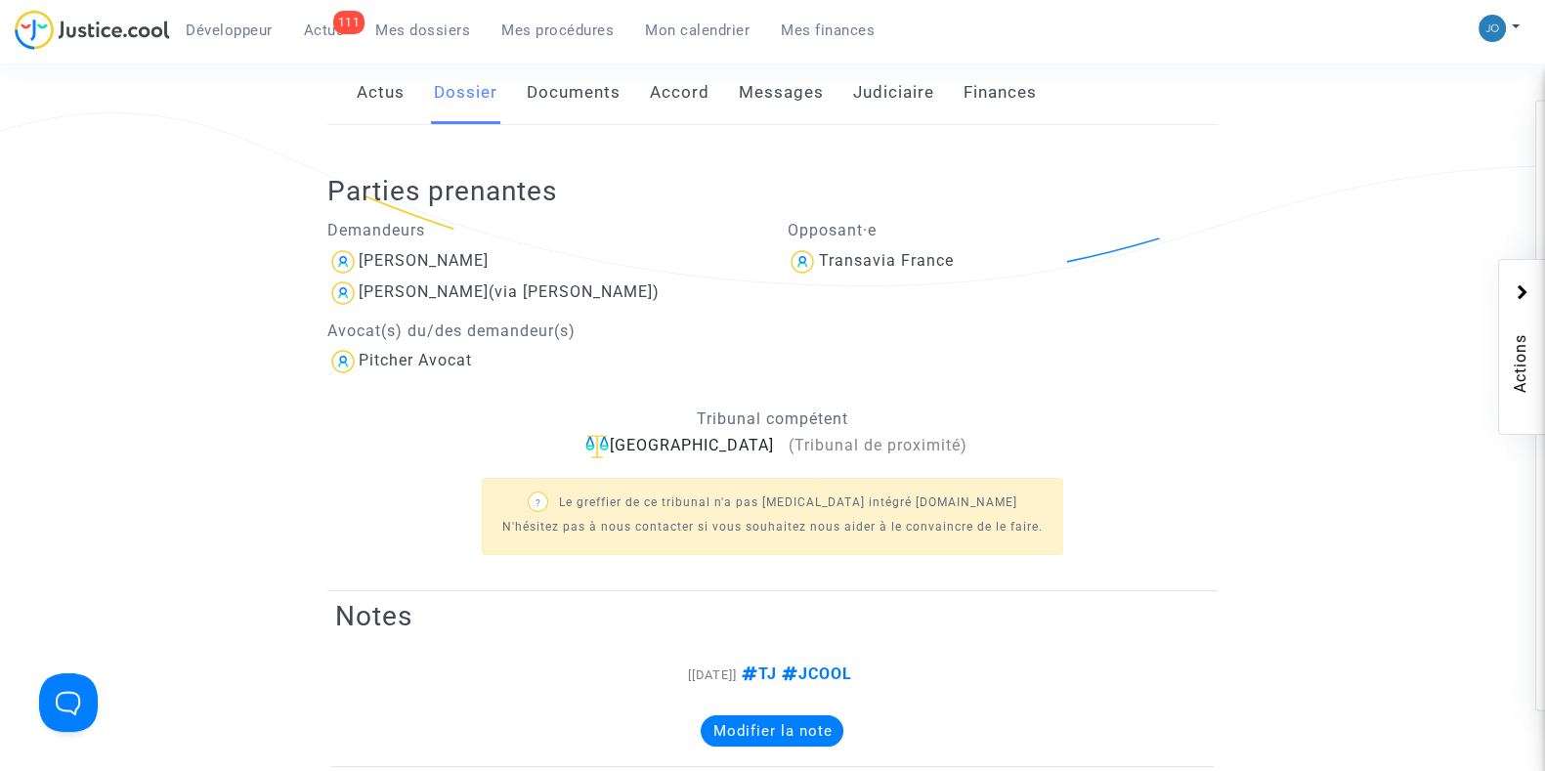
click at [409, 31] on span "Mes dossiers" at bounding box center [422, 30] width 95 height 18
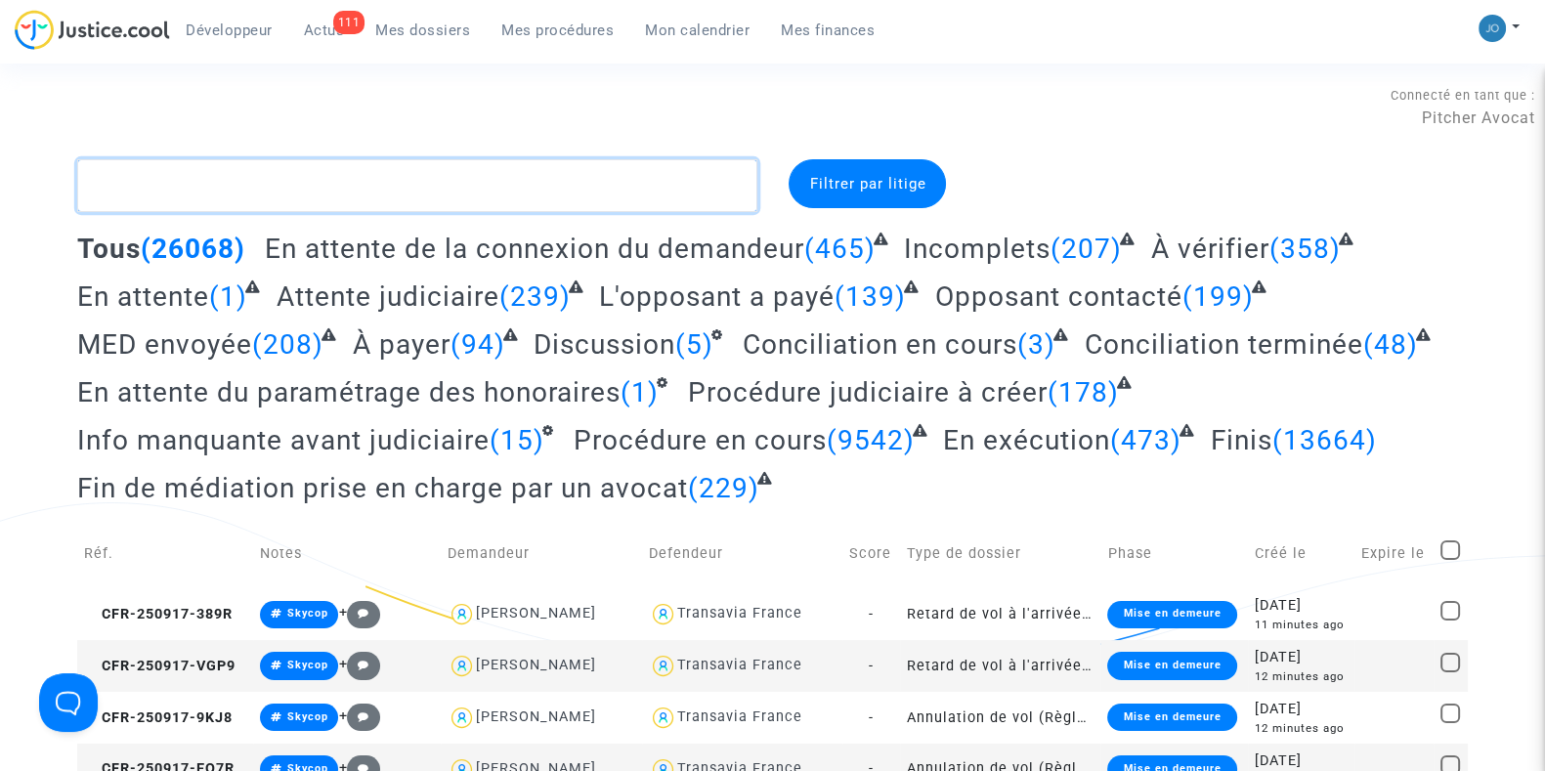
click at [182, 195] on textarea at bounding box center [417, 185] width 680 height 53
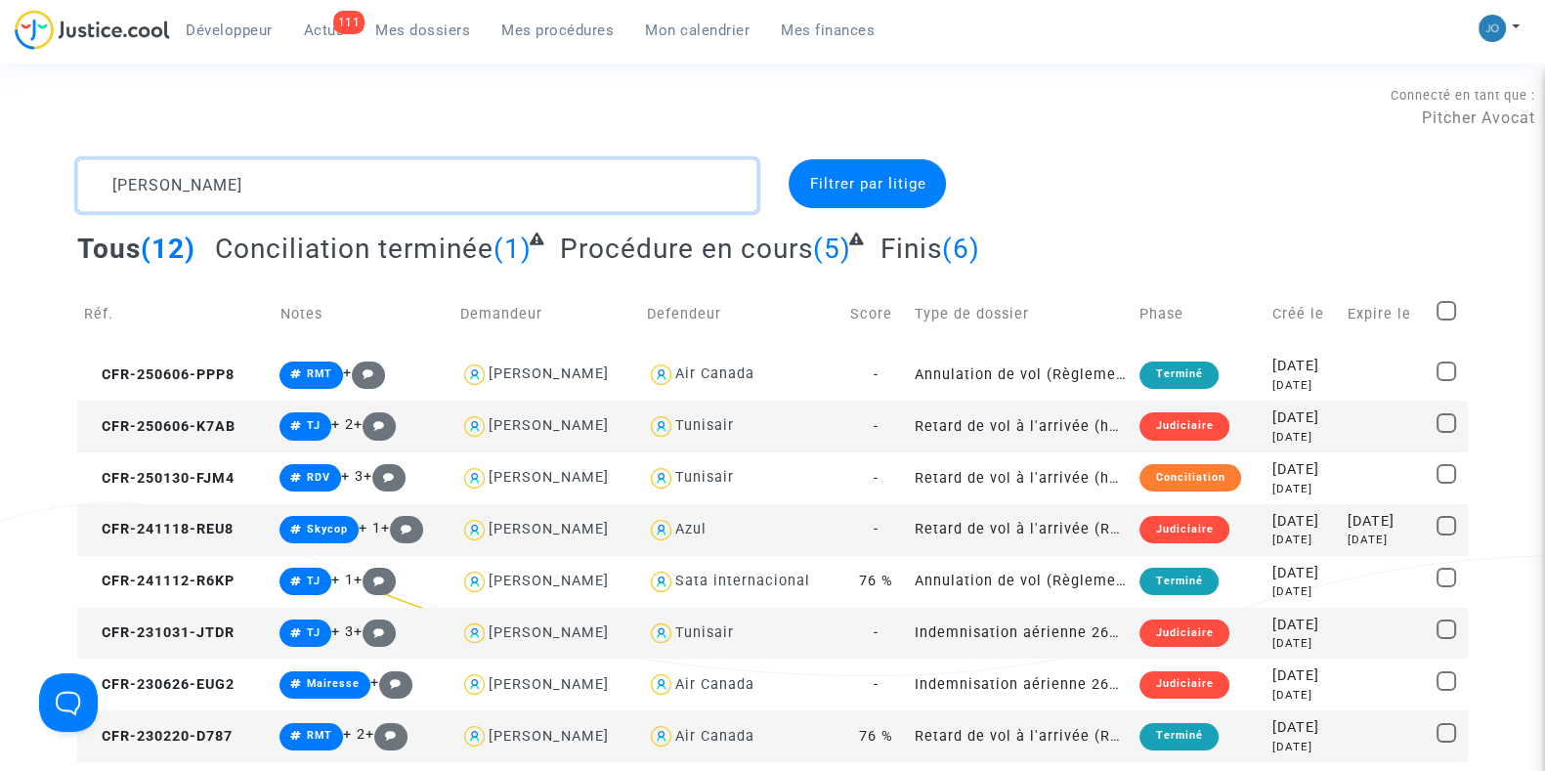
type textarea "[PERSON_NAME]"
click at [1124, 185] on div at bounding box center [1245, 185] width 473 height 53
